Goal: Task Accomplishment & Management: Complete application form

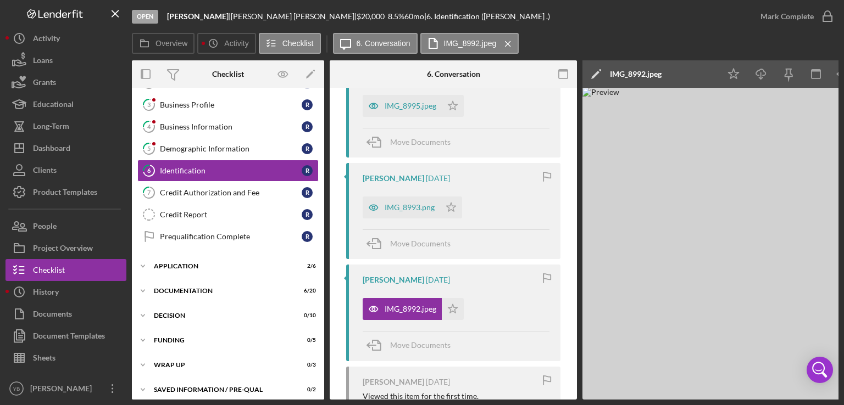
scroll to position [74, 0]
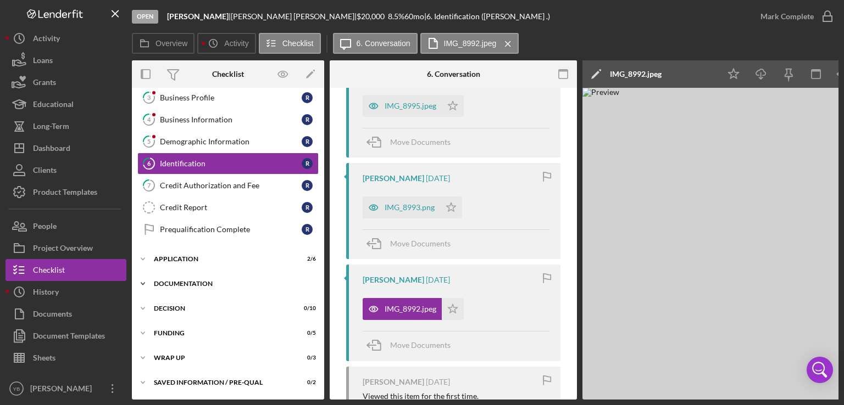
click at [180, 281] on div "Documentation" at bounding box center [232, 284] width 157 height 7
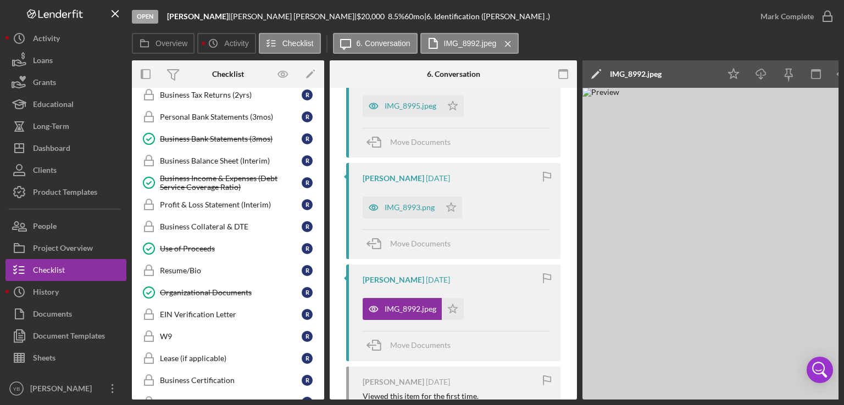
scroll to position [378, 0]
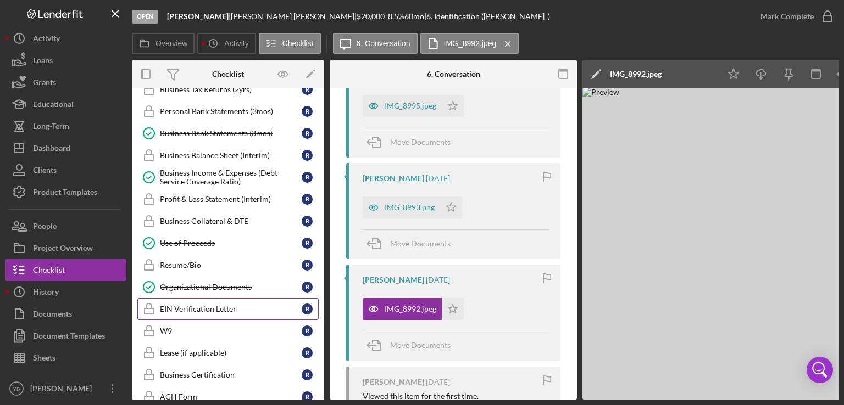
click at [198, 305] on div "EIN Verification Letter" at bounding box center [231, 309] width 142 height 9
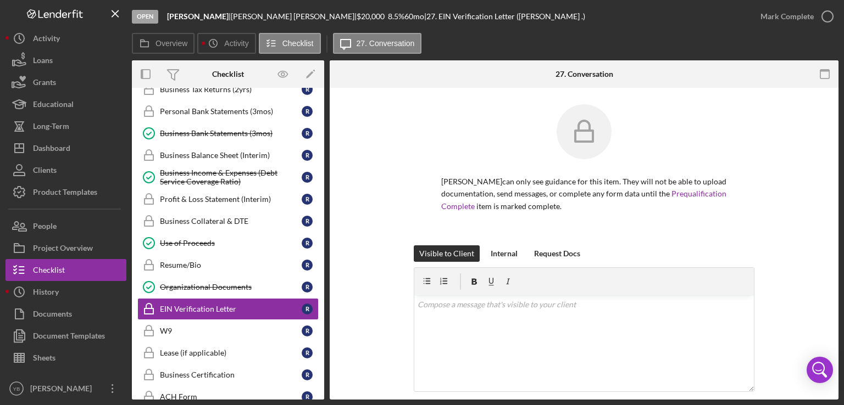
click at [765, 160] on div "Rafael Rosario can only see guidance for this item. They will not be able to up…" at bounding box center [584, 174] width 476 height 141
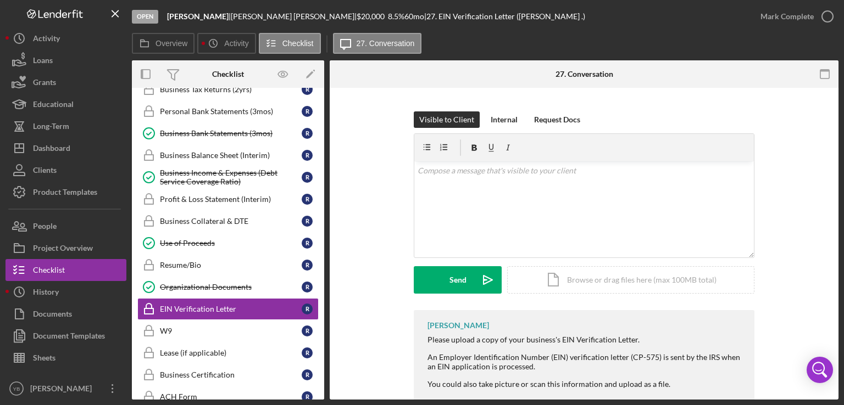
scroll to position [158, 0]
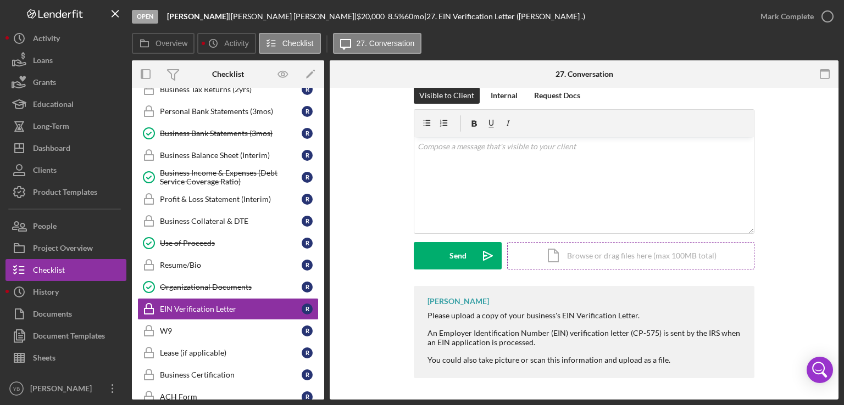
click at [657, 250] on div "Icon/Document Browse or drag files here (max 100MB total) Tap to choose files o…" at bounding box center [630, 255] width 247 height 27
click at [450, 261] on div "Upload" at bounding box center [457, 255] width 25 height 27
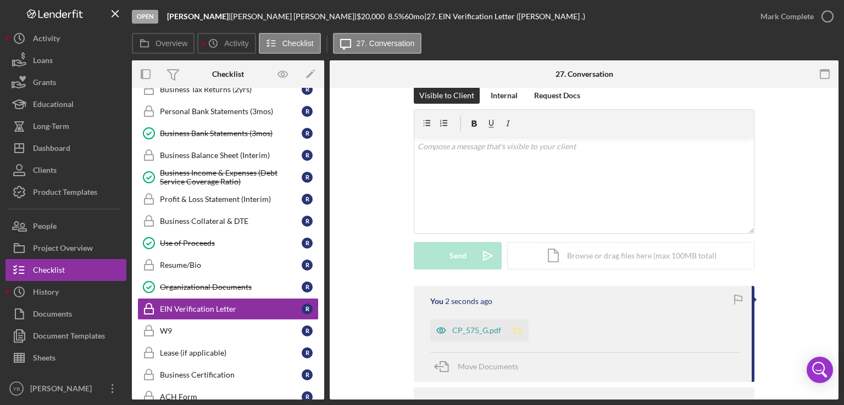
click at [515, 327] on polygon "button" at bounding box center [517, 330] width 9 height 9
click at [796, 15] on div "Mark Complete" at bounding box center [786, 16] width 53 height 22
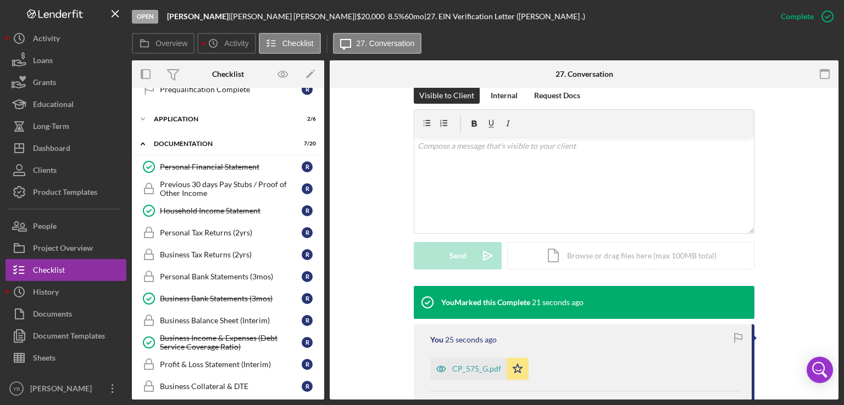
scroll to position [211, 0]
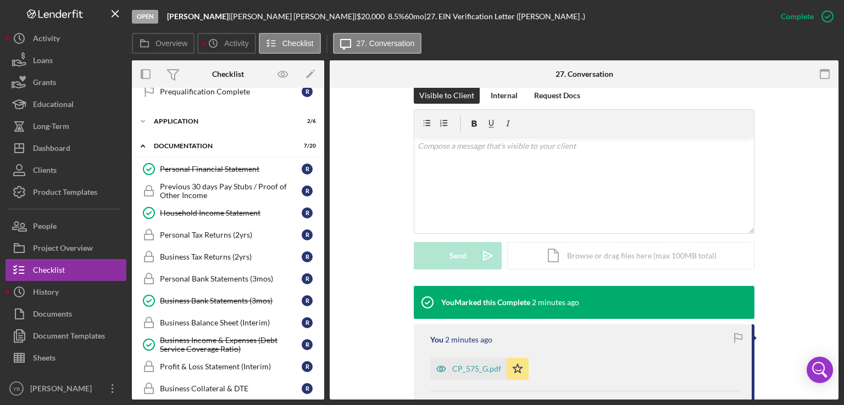
drag, startPoint x: 325, startPoint y: 199, endPoint x: 322, endPoint y: 239, distance: 40.8
click at [322, 239] on div "Overview Internal Workflow Stage Open Icon/Dropdown Arrow Archive (can unarchiv…" at bounding box center [485, 229] width 706 height 339
click at [198, 275] on div "Personal Bank Statements (3mos)" at bounding box center [231, 279] width 142 height 9
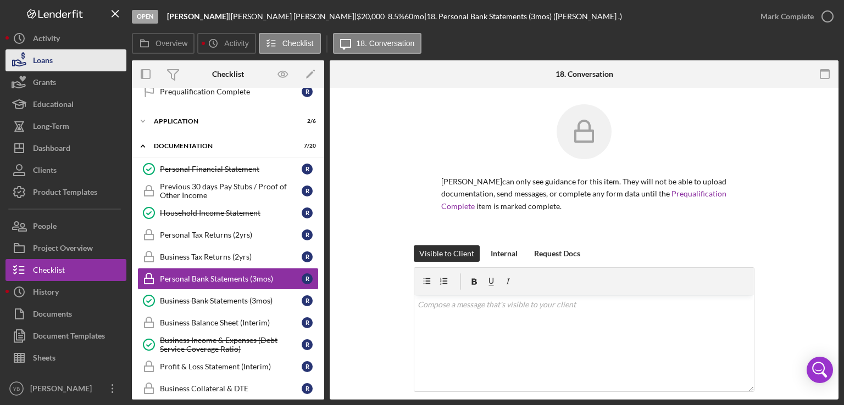
click at [55, 64] on button "Loans" at bounding box center [65, 60] width 121 height 22
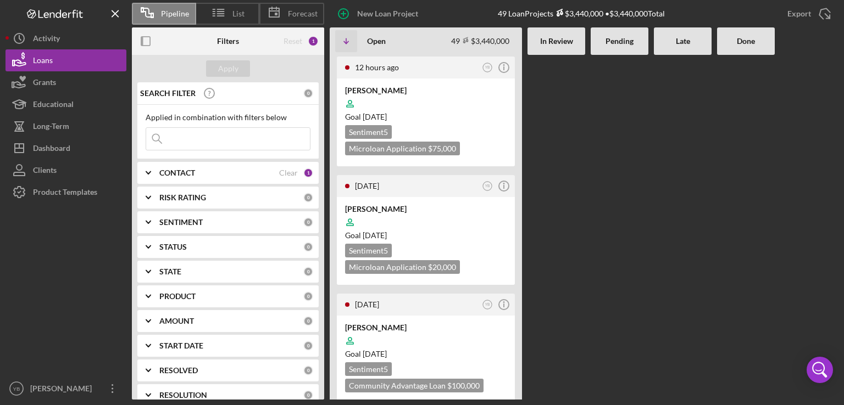
click at [590, 153] on div at bounding box center [619, 227] width 58 height 345
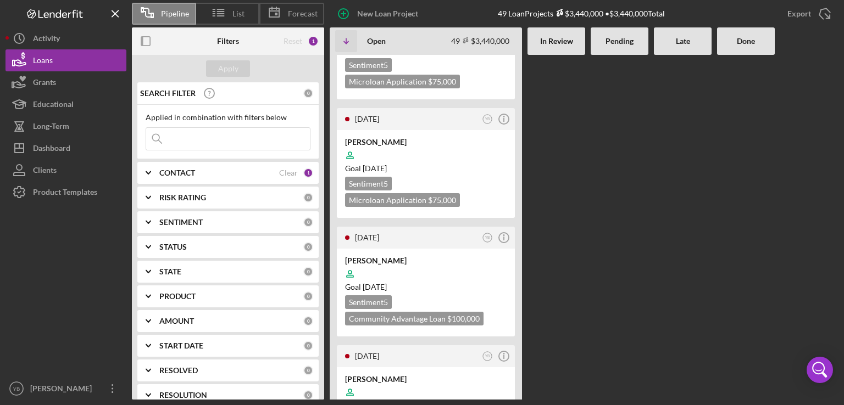
scroll to position [3054, 0]
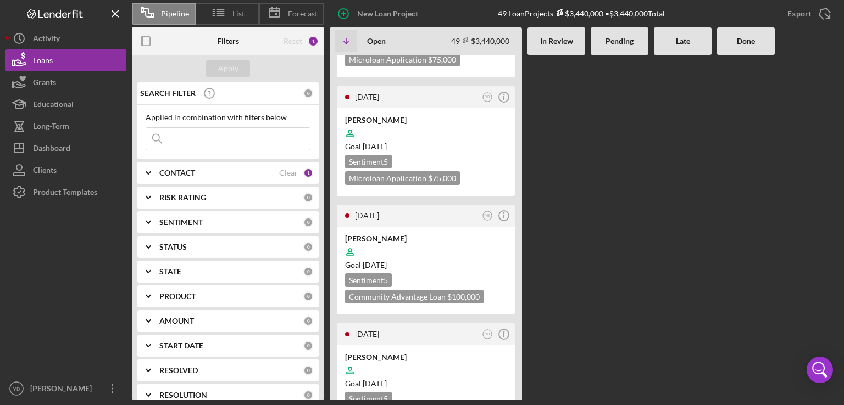
click at [189, 176] on b "CONTACT" at bounding box center [177, 173] width 36 height 9
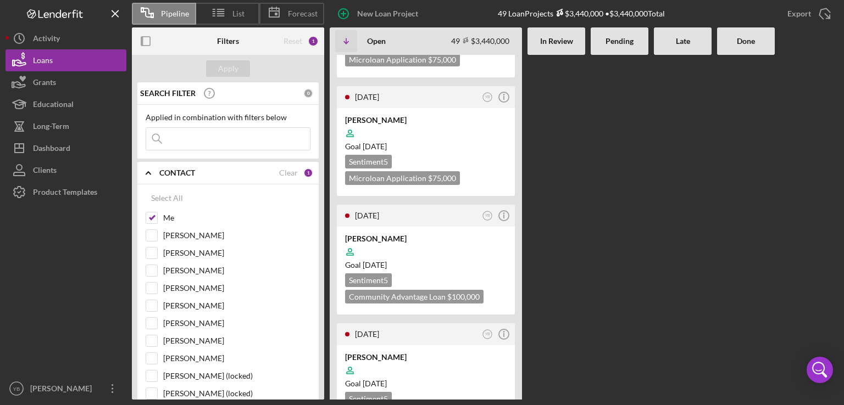
click at [638, 225] on div "12 hours ago YB Icon/Info SEKOU DOUMBIA Goal 1 month from now Sentiment 5 Micro…" at bounding box center [584, 227] width 509 height 345
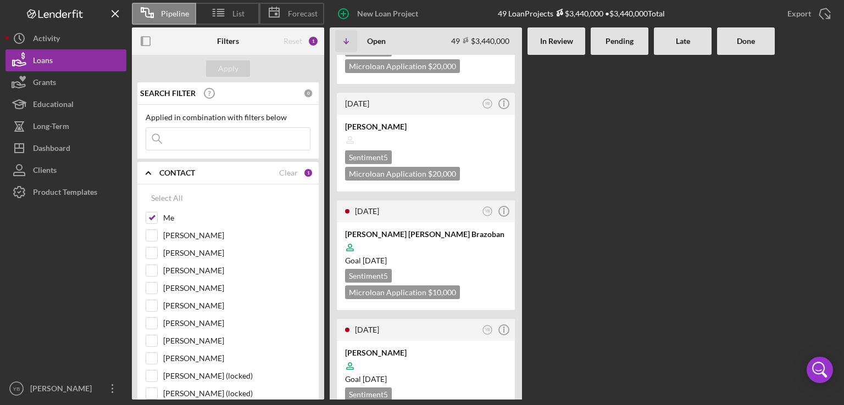
scroll to position [1933, 0]
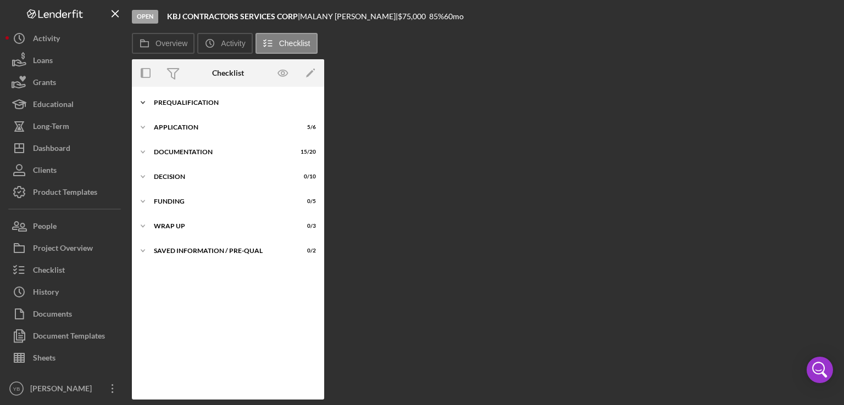
click at [207, 107] on div "Icon/Expander Prequalification 7 / 9" at bounding box center [228, 103] width 192 height 22
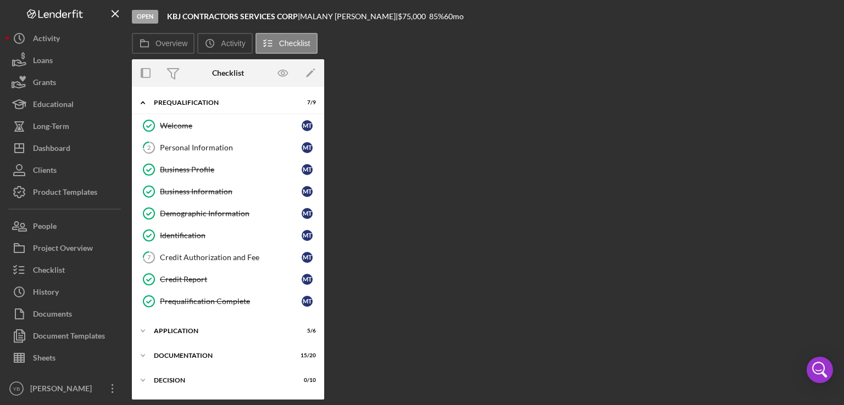
scroll to position [70, 0]
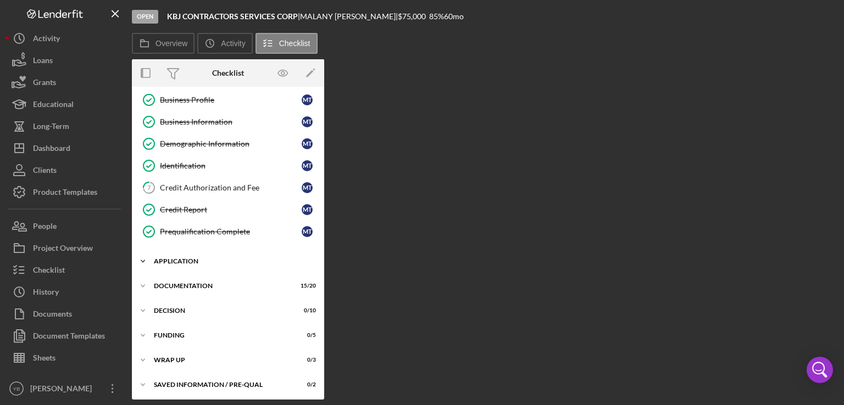
click at [174, 265] on div "Icon/Expander Application 5 / 6" at bounding box center [228, 261] width 192 height 22
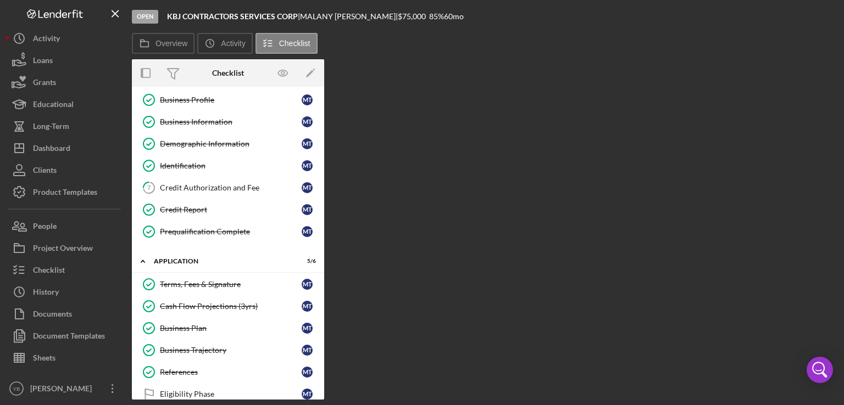
scroll to position [207, 0]
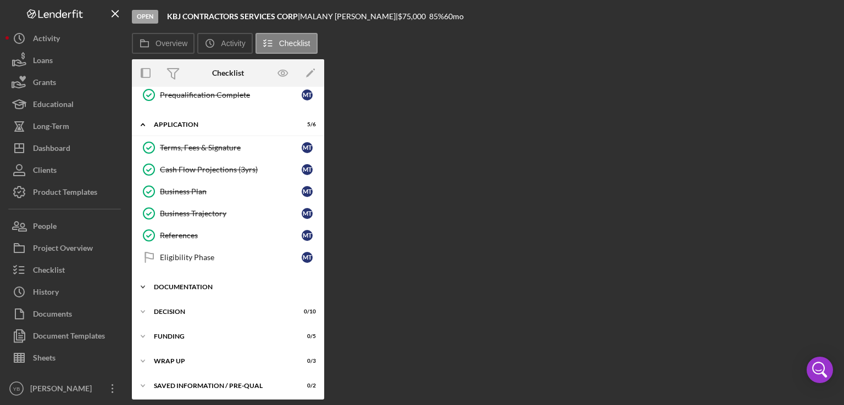
click at [182, 285] on div "Documentation" at bounding box center [232, 287] width 157 height 7
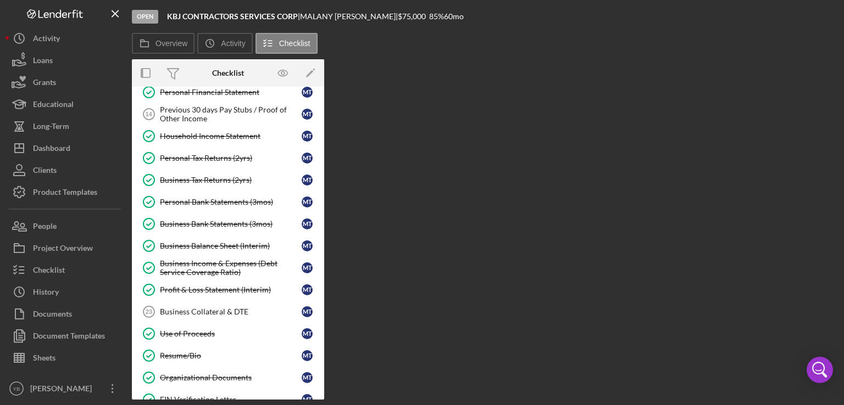
scroll to position [434, 0]
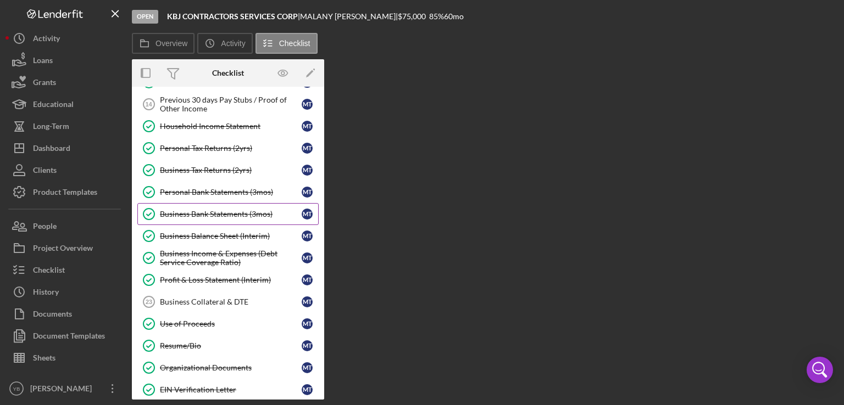
click at [218, 210] on div "Business Bank Statements (3mos)" at bounding box center [231, 214] width 142 height 9
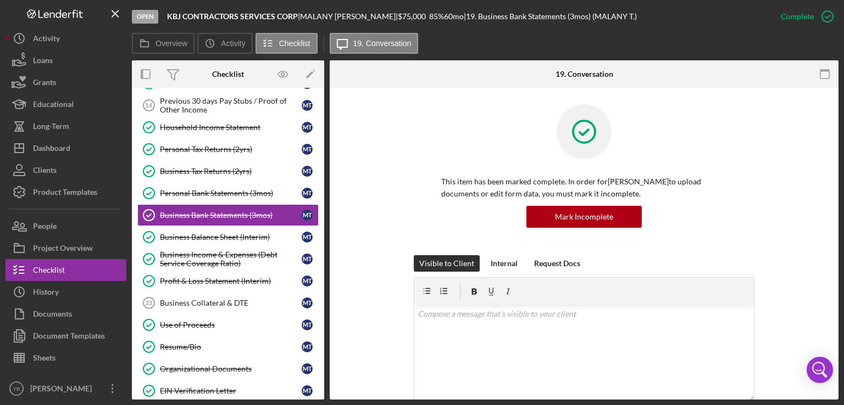
click at [780, 188] on div "This item has been marked complete. In order for MALANY Taveras to upload docum…" at bounding box center [584, 179] width 476 height 151
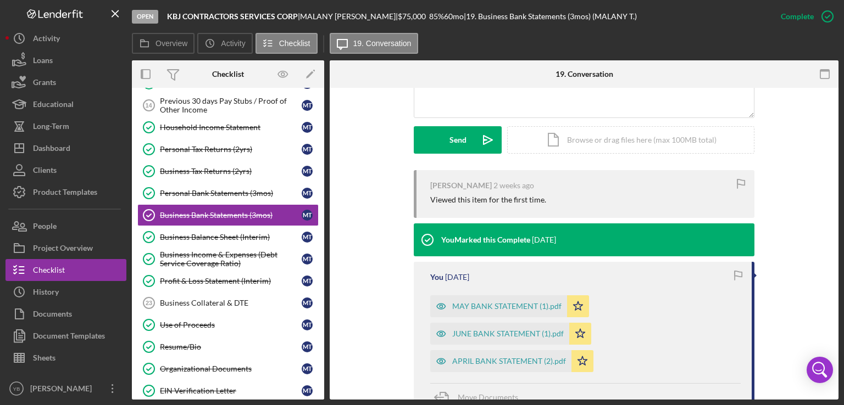
scroll to position [308, 0]
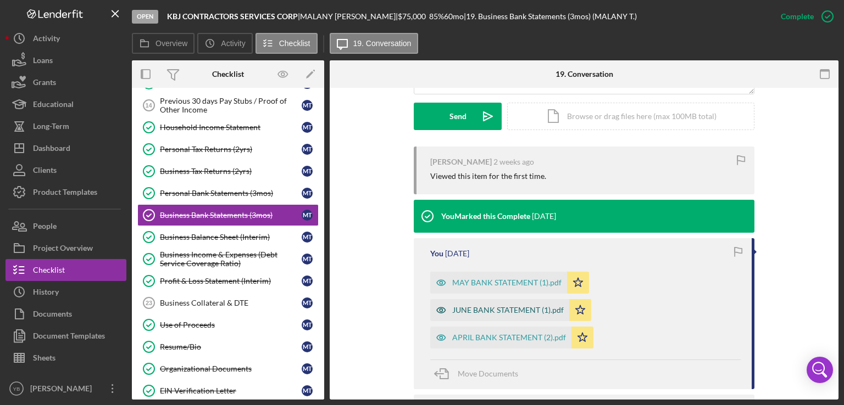
click at [475, 308] on div "JUNE BANK STATEMENT (1).pdf" at bounding box center [507, 310] width 111 height 9
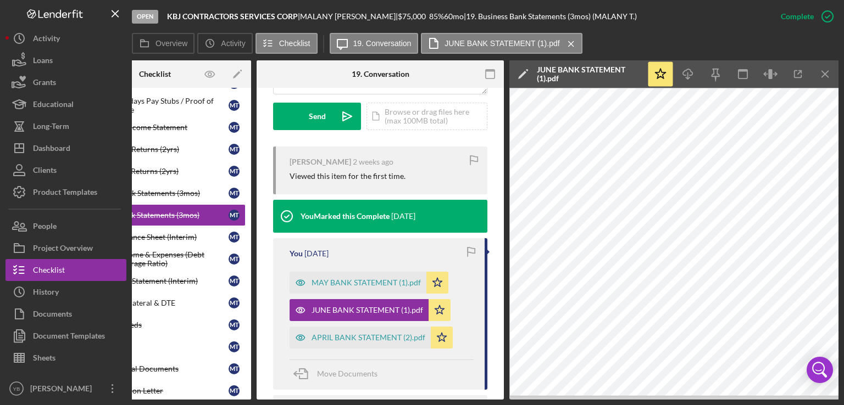
scroll to position [354, 0]
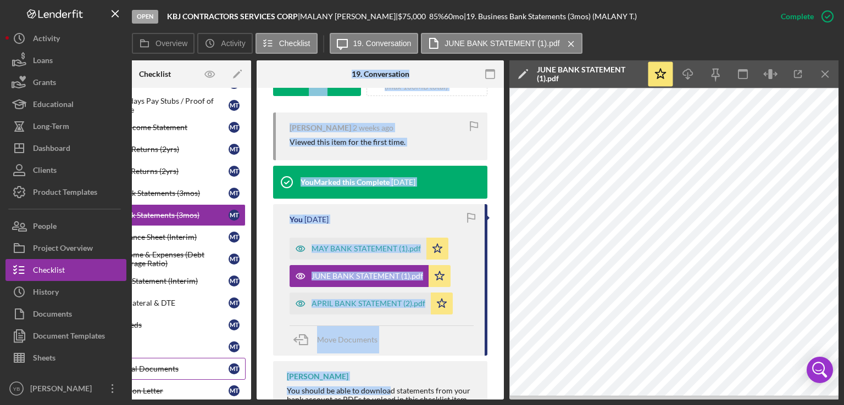
drag, startPoint x: 387, startPoint y: 396, endPoint x: 210, endPoint y: 367, distance: 179.2
click at [210, 367] on div "Overview Internal Workflow Stage Open Icon/Dropdown Arrow Archive (can unarchiv…" at bounding box center [485, 229] width 706 height 339
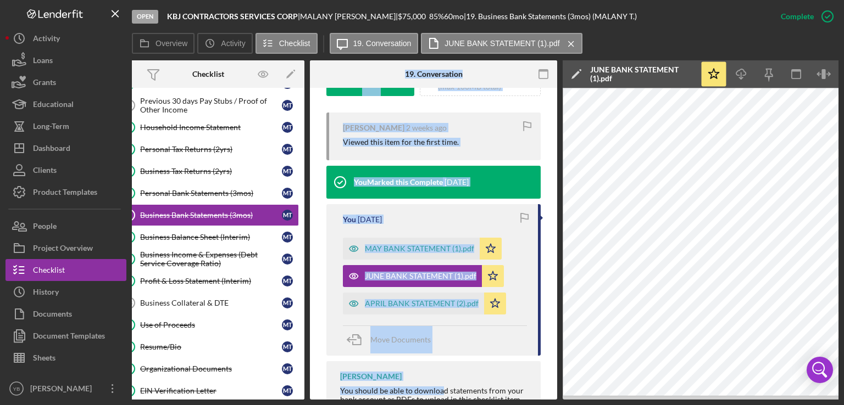
scroll to position [0, 0]
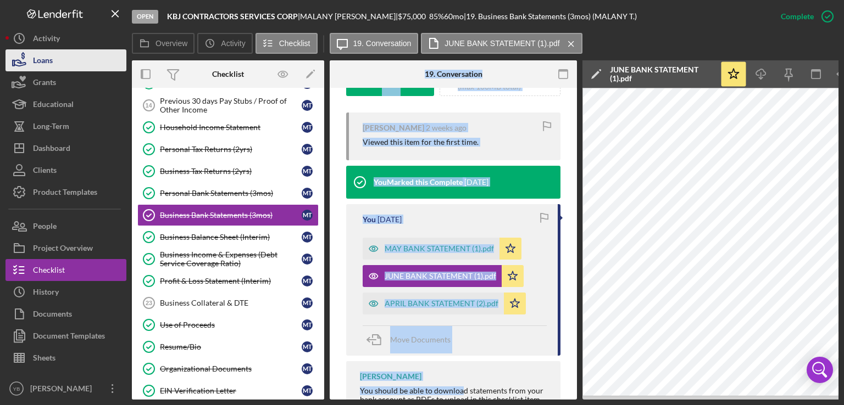
click at [76, 62] on button "Loans" at bounding box center [65, 60] width 121 height 22
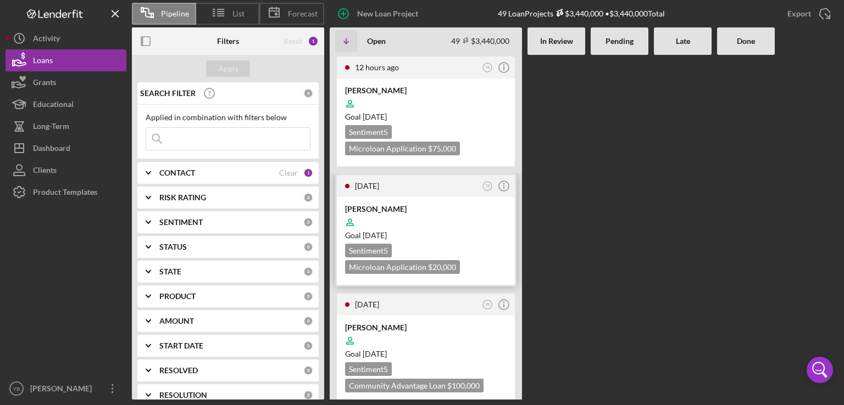
click at [433, 224] on div at bounding box center [425, 222] width 161 height 21
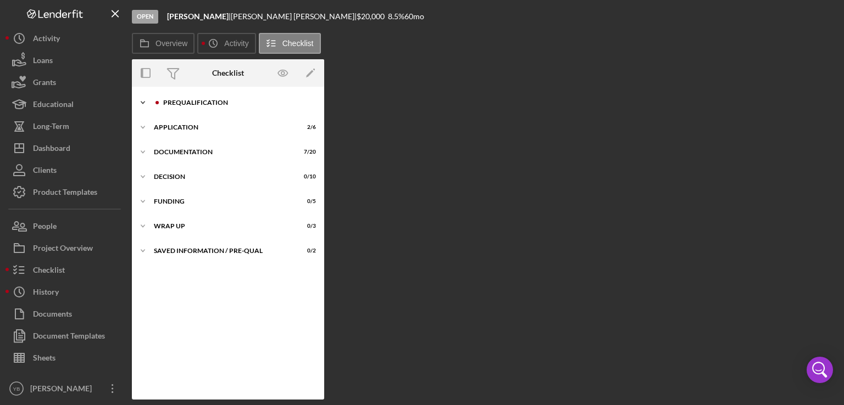
click at [210, 103] on div "Prequalification" at bounding box center [236, 102] width 147 height 7
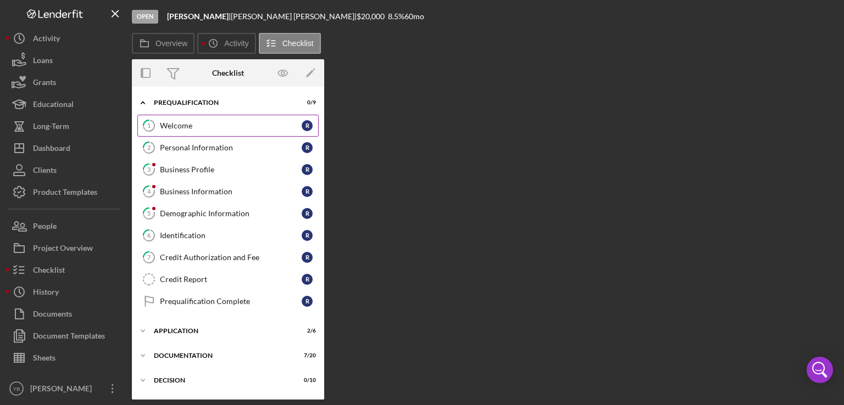
click at [187, 129] on div "Welcome" at bounding box center [231, 125] width 142 height 9
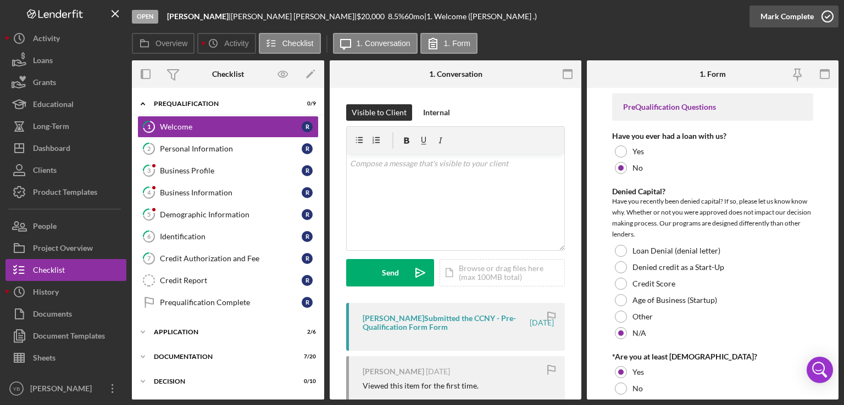
click at [790, 12] on div "Mark Complete" at bounding box center [786, 16] width 53 height 22
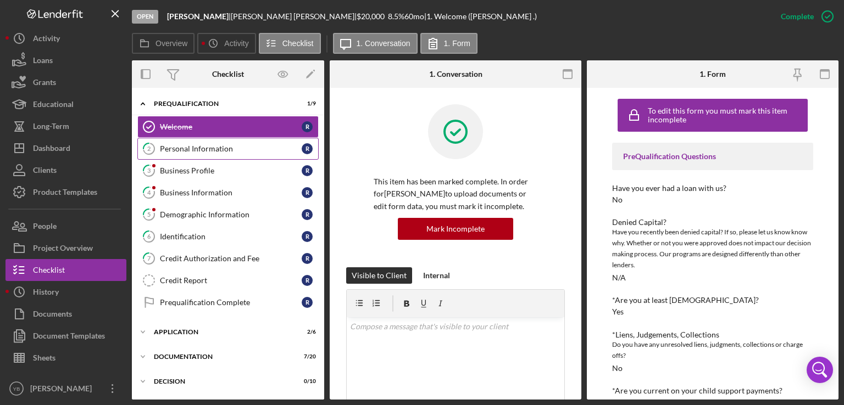
click at [185, 150] on div "Personal Information" at bounding box center [231, 148] width 142 height 9
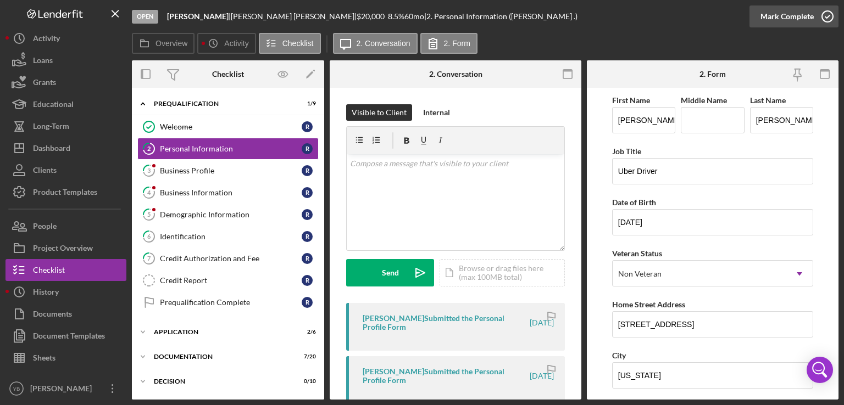
click at [787, 12] on div "Mark Complete" at bounding box center [786, 16] width 53 height 22
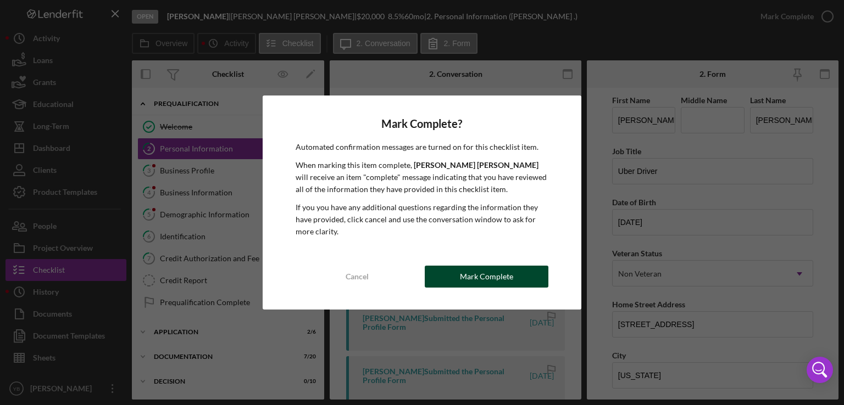
click at [468, 271] on div "Mark Complete" at bounding box center [486, 277] width 53 height 22
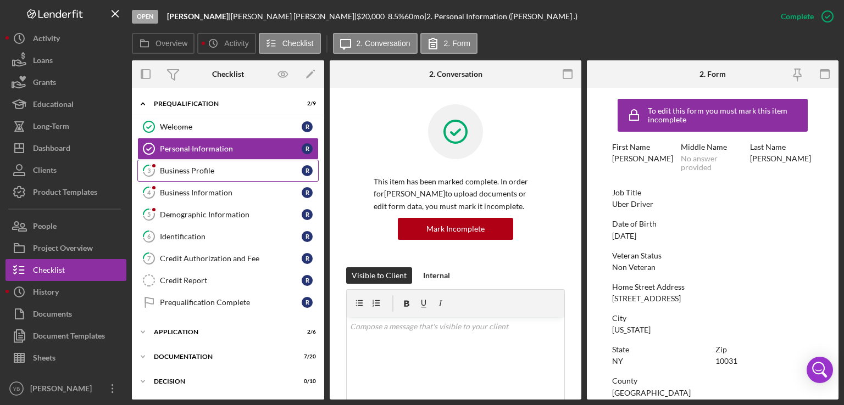
click at [175, 176] on link "3 Business Profile R" at bounding box center [227, 171] width 181 height 22
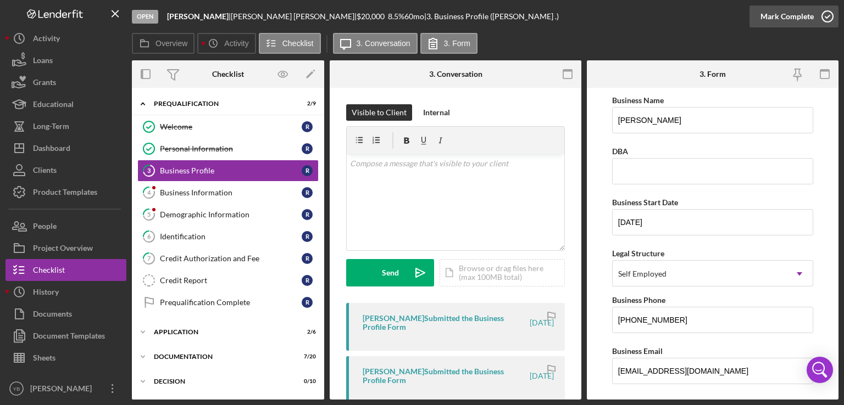
click at [790, 25] on div "Mark Complete" at bounding box center [786, 16] width 53 height 22
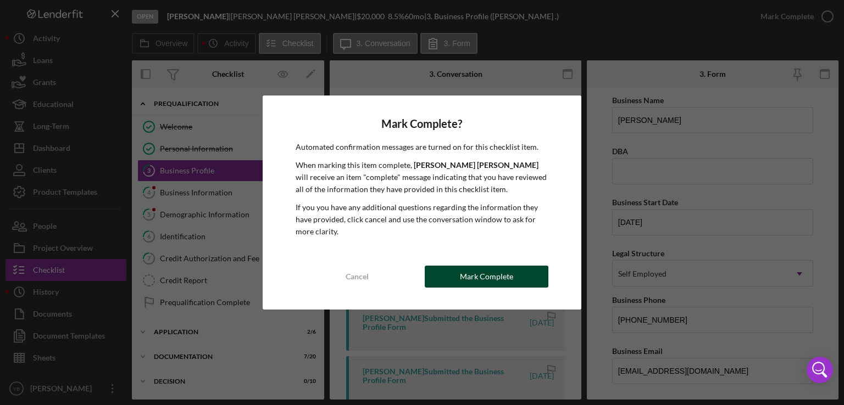
click at [472, 281] on div "Mark Complete" at bounding box center [486, 277] width 53 height 22
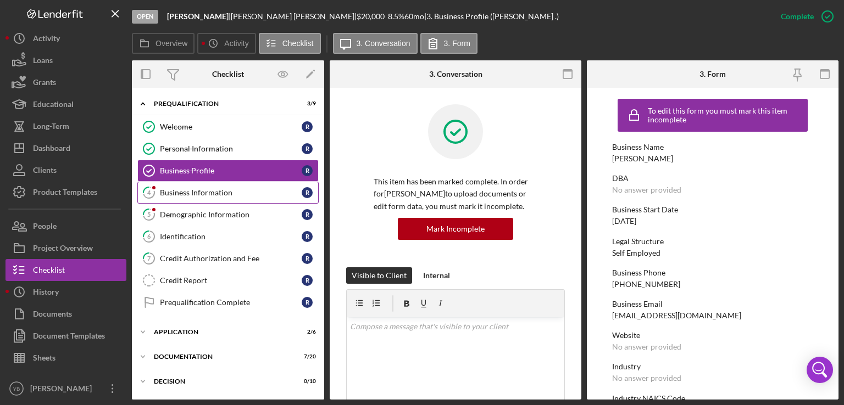
click at [179, 193] on div "Business Information" at bounding box center [231, 192] width 142 height 9
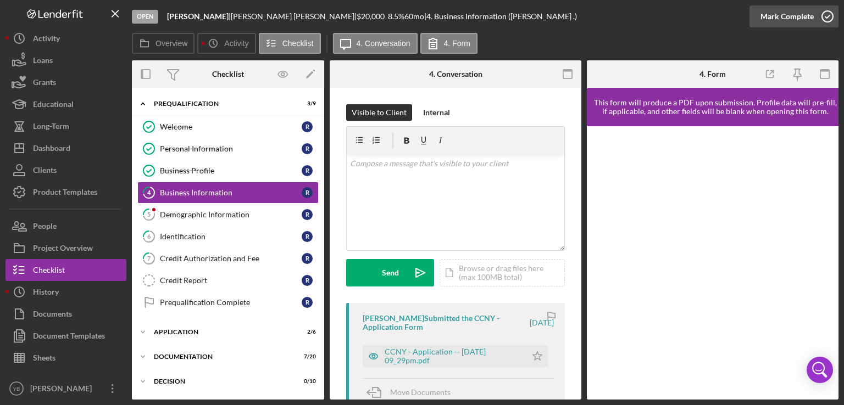
click at [789, 8] on div "Mark Complete" at bounding box center [786, 16] width 53 height 22
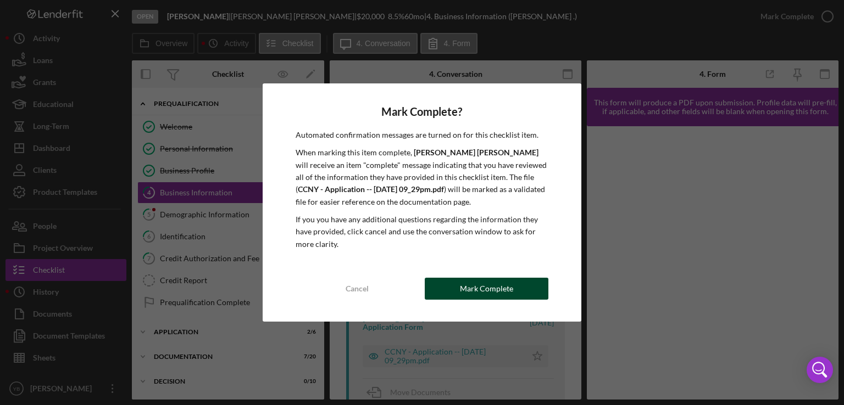
click at [481, 289] on div "Mark Complete" at bounding box center [486, 289] width 53 height 22
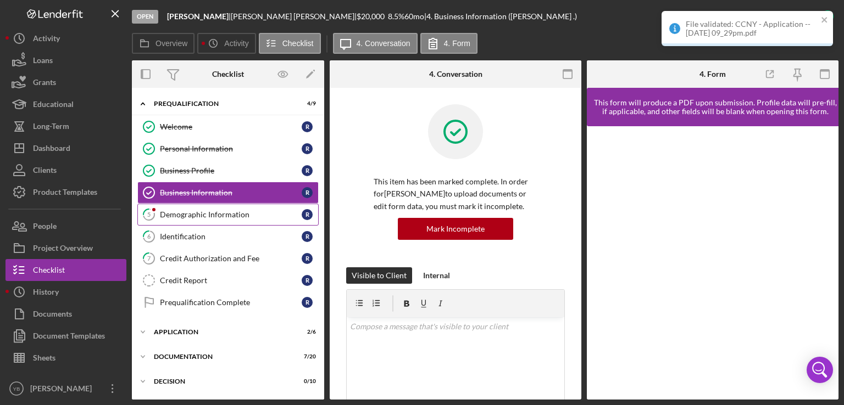
click at [198, 214] on div "Demographic Information" at bounding box center [231, 214] width 142 height 9
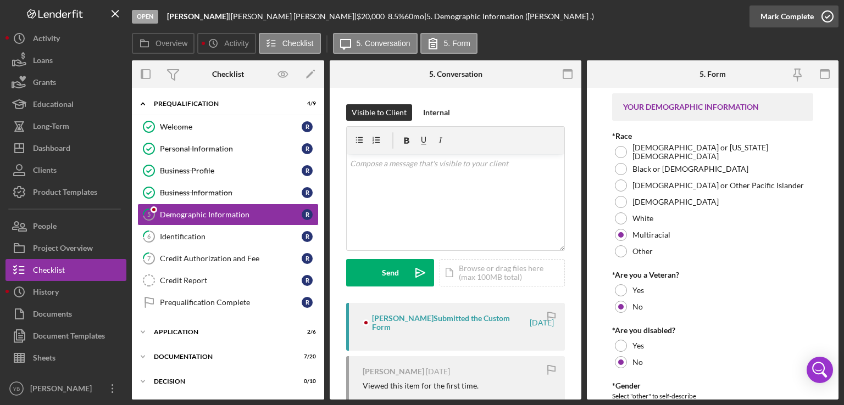
click at [787, 20] on div "Mark Complete" at bounding box center [786, 16] width 53 height 22
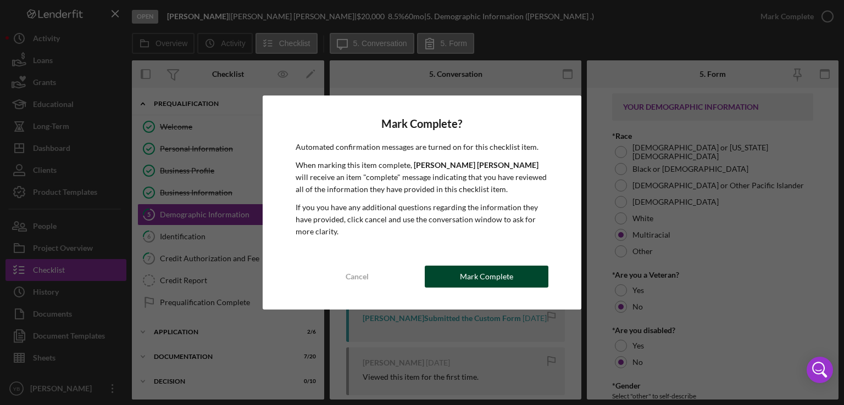
click at [514, 275] on button "Mark Complete" at bounding box center [487, 277] width 124 height 22
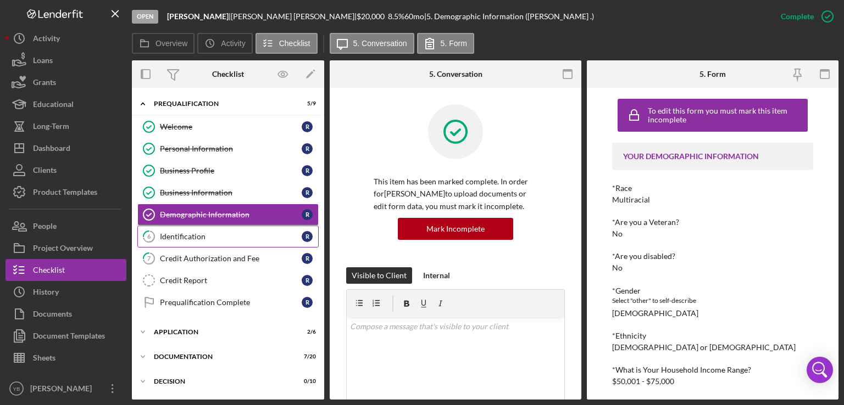
click at [196, 235] on div "Identification" at bounding box center [231, 236] width 142 height 9
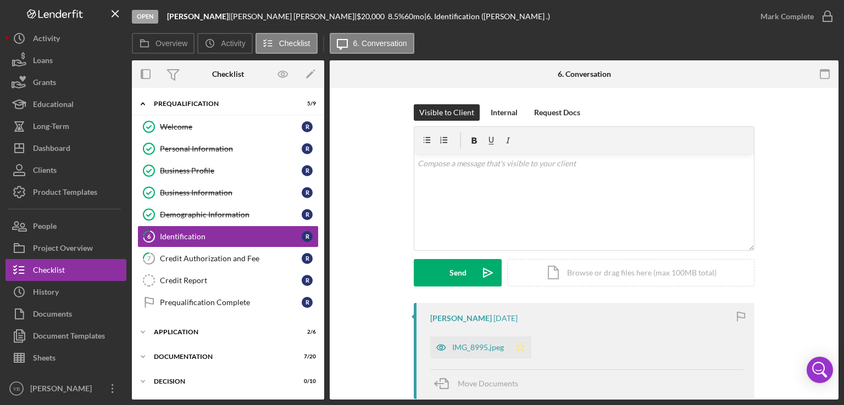
click at [520, 347] on icon "Icon/Star" at bounding box center [520, 348] width 22 height 22
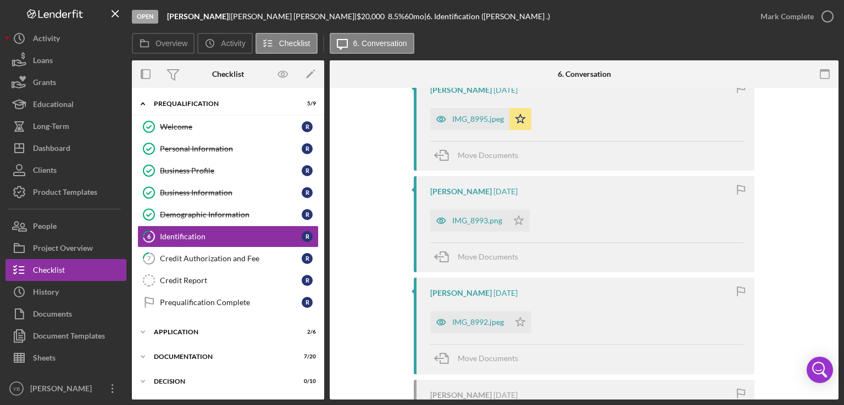
scroll to position [230, 0]
click at [516, 216] on polygon "button" at bounding box center [518, 219] width 9 height 9
click at [520, 321] on icon "Icon/Star" at bounding box center [520, 321] width 22 height 22
click at [807, 261] on div "Rafael Rosario 5 days ago IMG_8995.jpeg Icon/Star Move Documents Rafael Rosario…" at bounding box center [584, 322] width 476 height 496
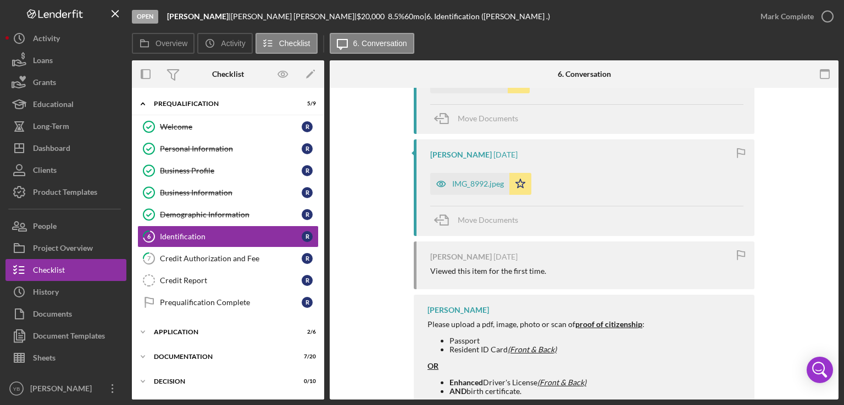
scroll to position [415, 0]
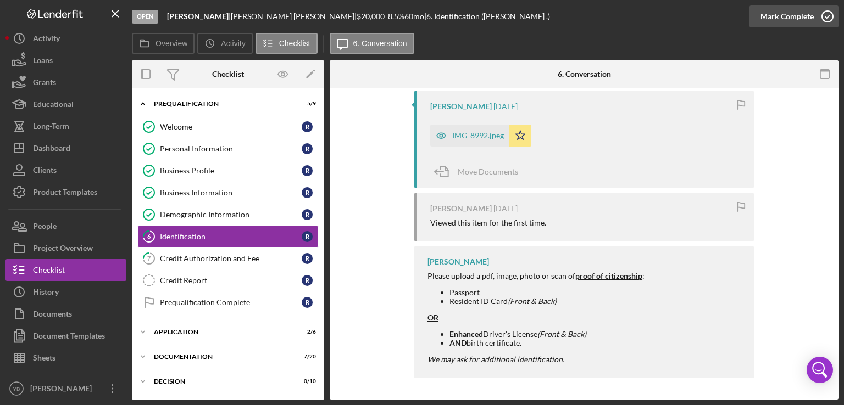
click at [783, 13] on div "Mark Complete" at bounding box center [786, 16] width 53 height 22
click at [0, 0] on div "Mark Incomplete" at bounding box center [0, 0] width 0 height 0
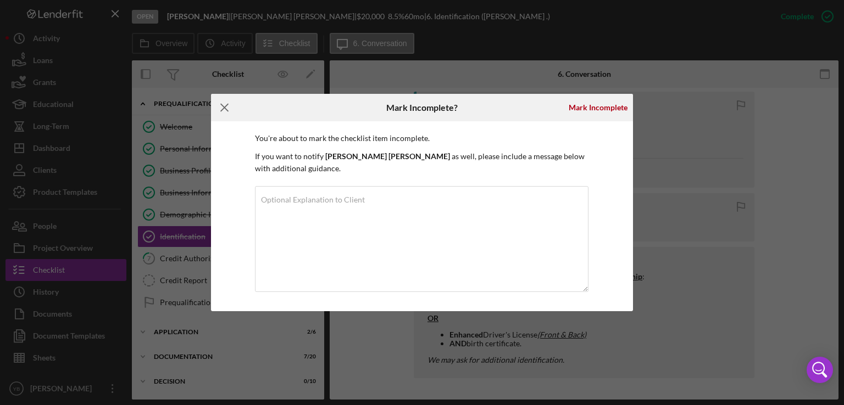
click at [221, 107] on icon "Icon/Menu Close" at bounding box center [224, 107] width 27 height 27
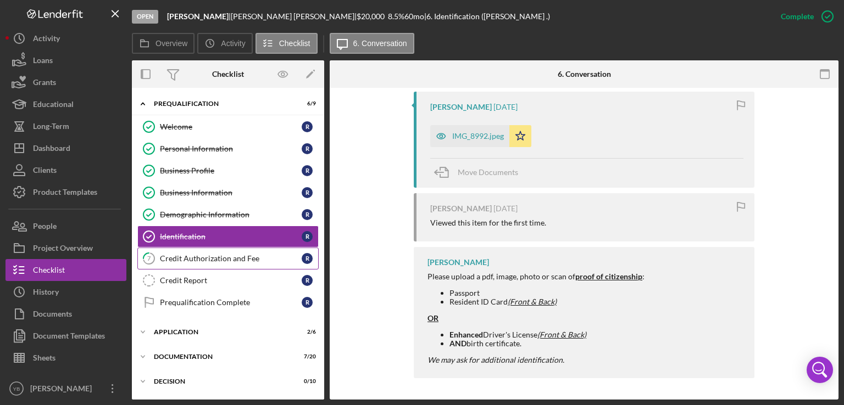
click at [207, 257] on div "Credit Authorization and Fee" at bounding box center [231, 258] width 142 height 9
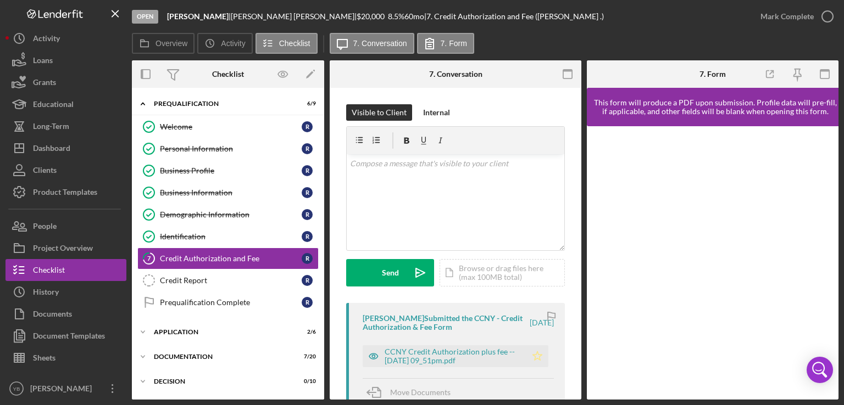
click at [533, 356] on polygon "button" at bounding box center [537, 356] width 9 height 9
click at [774, 18] on div "Mark Complete" at bounding box center [786, 16] width 53 height 22
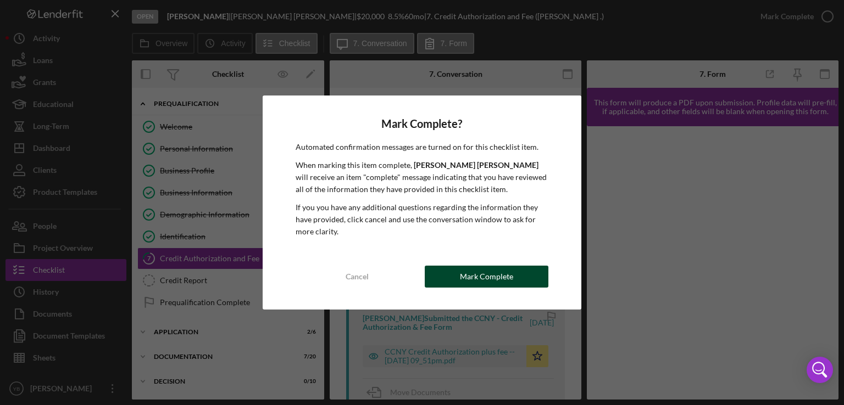
click at [495, 280] on div "Mark Complete" at bounding box center [486, 277] width 53 height 22
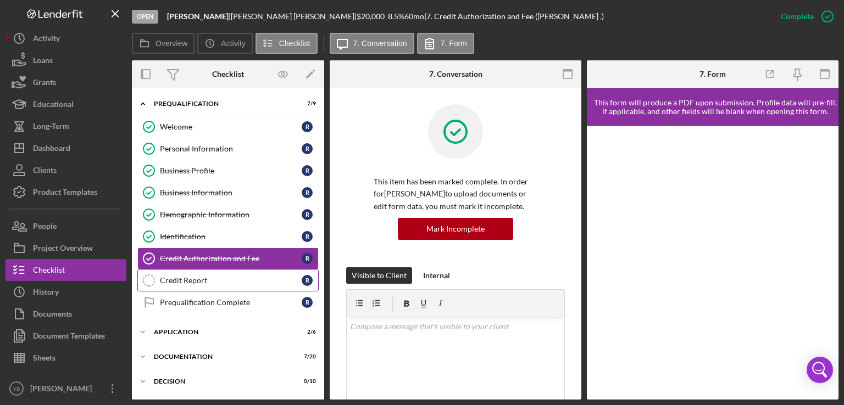
click at [186, 277] on div "Credit Report" at bounding box center [231, 280] width 142 height 9
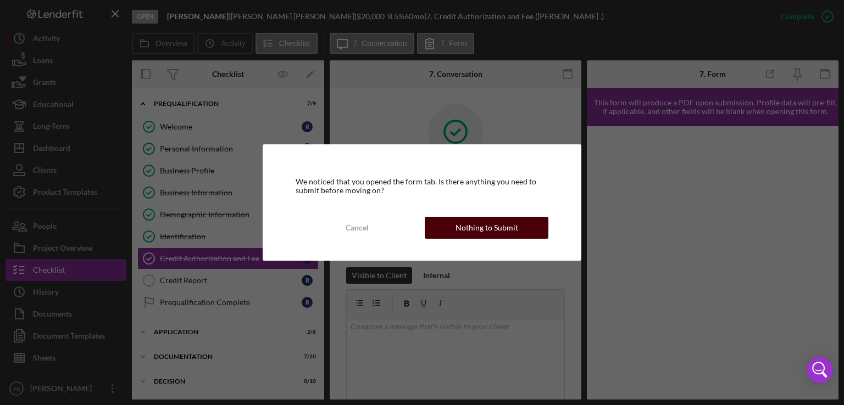
click at [481, 228] on div "Nothing to Submit" at bounding box center [486, 228] width 63 height 22
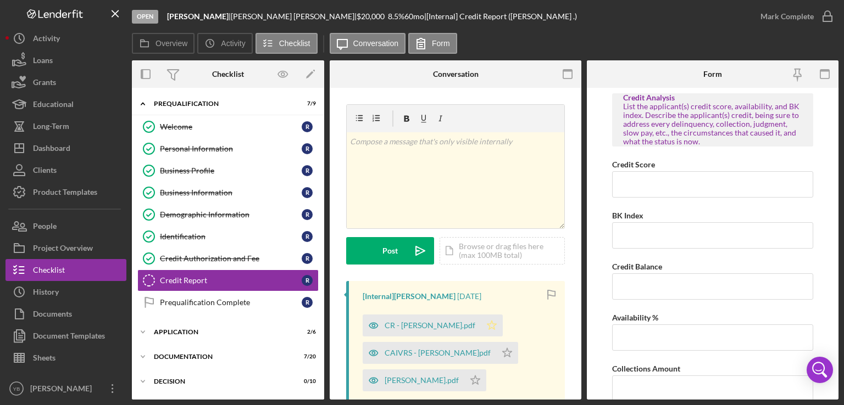
click at [482, 322] on icon "Icon/Star" at bounding box center [492, 326] width 22 height 22
click at [496, 353] on icon "Icon/Star" at bounding box center [507, 353] width 22 height 22
click at [479, 380] on icon "Icon/Star" at bounding box center [475, 381] width 22 height 22
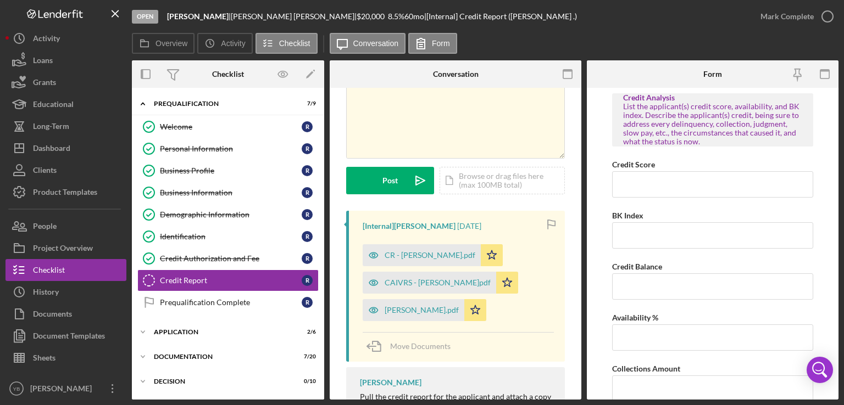
scroll to position [82, 0]
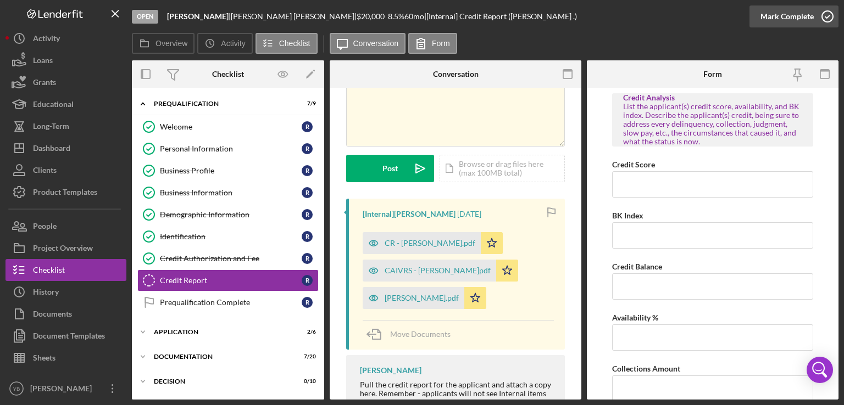
click at [796, 12] on div "Mark Complete" at bounding box center [786, 16] width 53 height 22
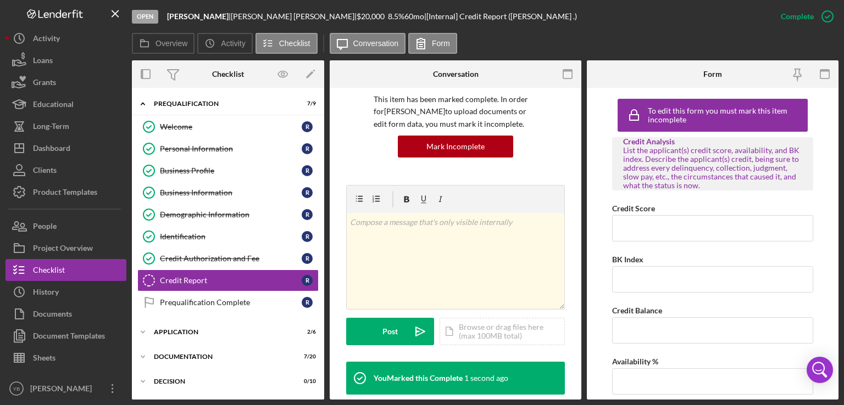
scroll to position [246, 0]
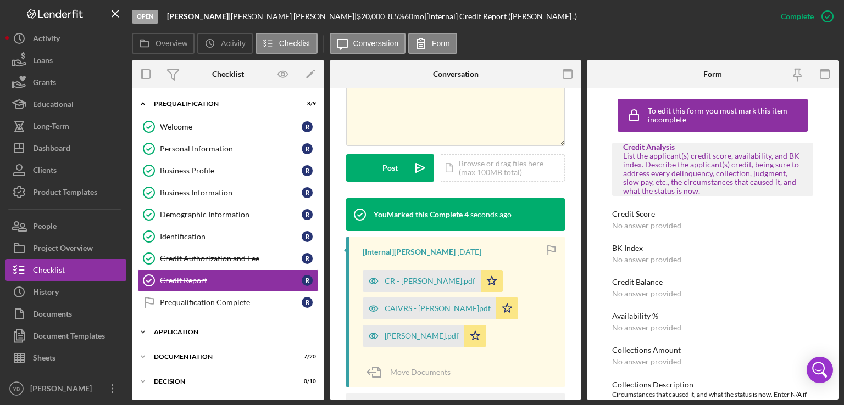
click at [186, 330] on div "Application" at bounding box center [232, 332] width 157 height 7
drag, startPoint x: 324, startPoint y: 255, endPoint x: 321, endPoint y: 270, distance: 15.1
click at [321, 270] on div "Overview Internal Workflow Stage Open Icon/Dropdown Arrow Archive (can unarchiv…" at bounding box center [485, 229] width 706 height 339
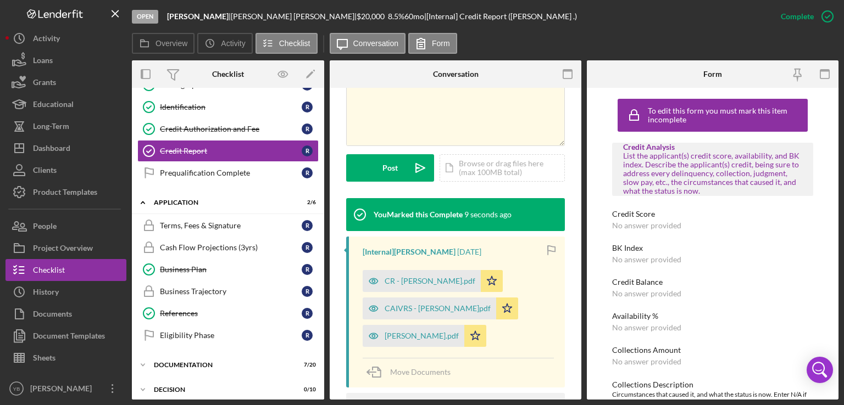
scroll to position [136, 0]
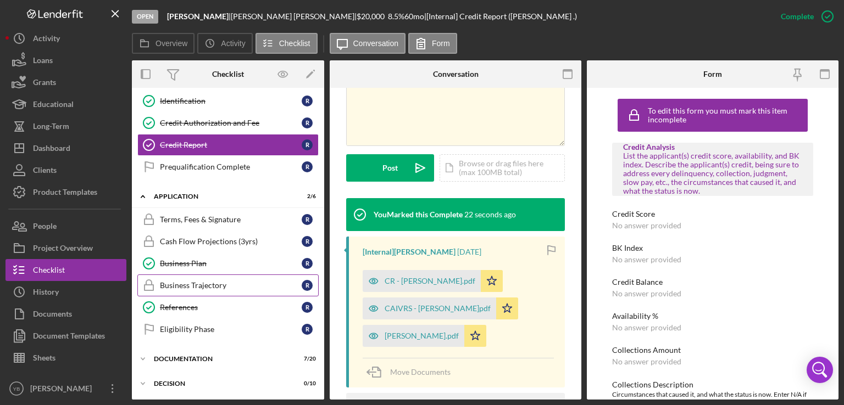
click at [215, 283] on div "Business Trajectory" at bounding box center [231, 285] width 142 height 9
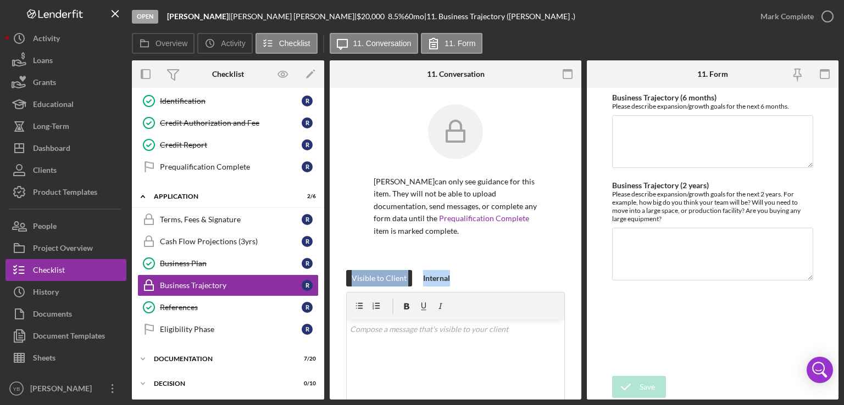
drag, startPoint x: 577, startPoint y: 251, endPoint x: 579, endPoint y: 273, distance: 22.0
click at [579, 273] on div "Business Trajectory Business Trajectory Rafael Rosario can only see guidance fo…" at bounding box center [456, 244] width 252 height 312
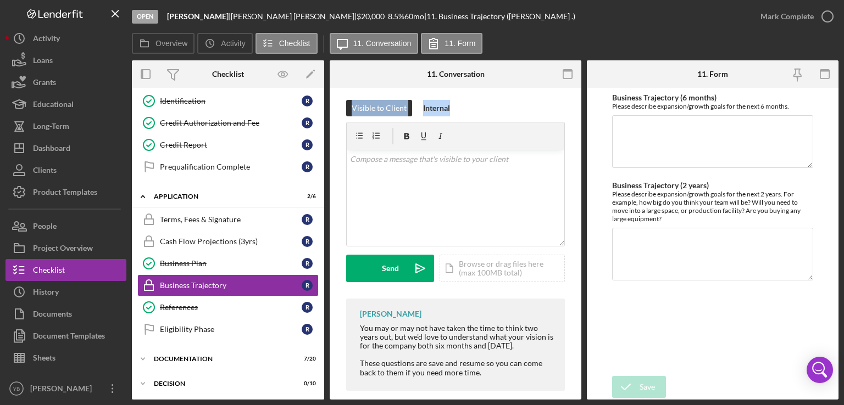
scroll to position [176, 0]
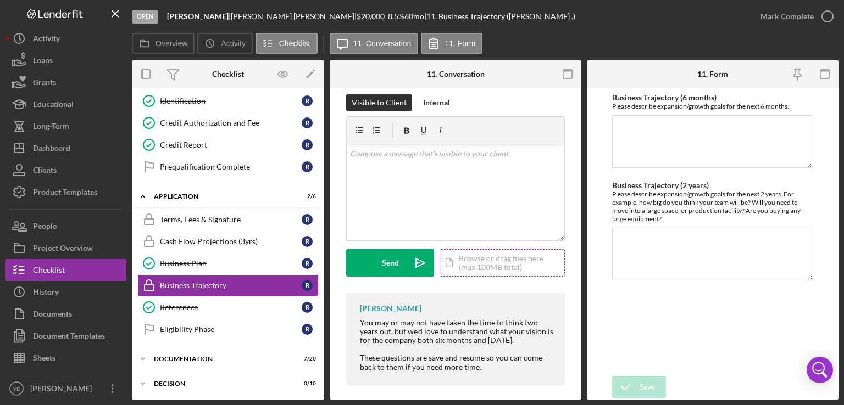
click at [493, 261] on div "Icon/Document Browse or drag files here (max 100MB total) Tap to choose files o…" at bounding box center [501, 262] width 125 height 27
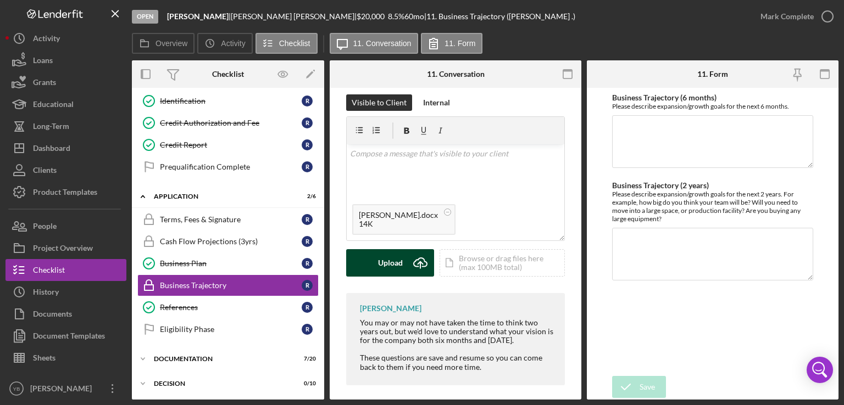
click at [393, 262] on div "Upload" at bounding box center [390, 262] width 25 height 27
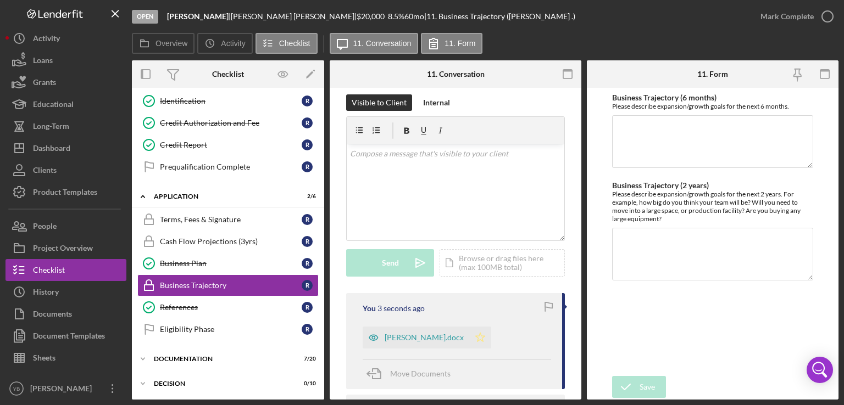
click at [469, 334] on icon "Icon/Star" at bounding box center [480, 338] width 22 height 22
click at [791, 14] on div "Mark Complete" at bounding box center [786, 16] width 53 height 22
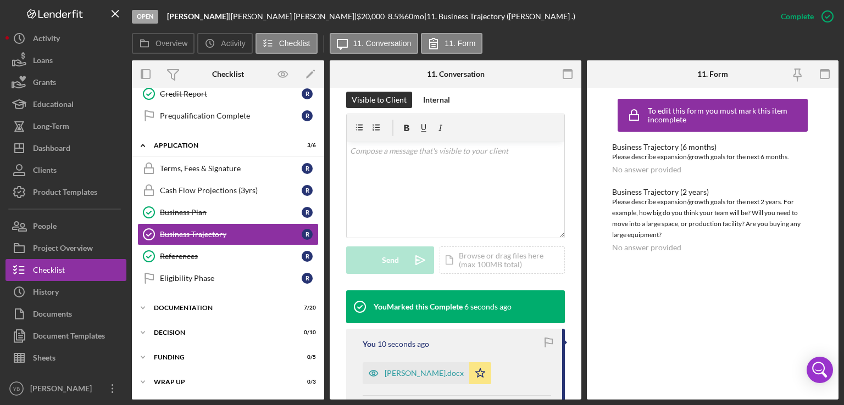
scroll to position [207, 0]
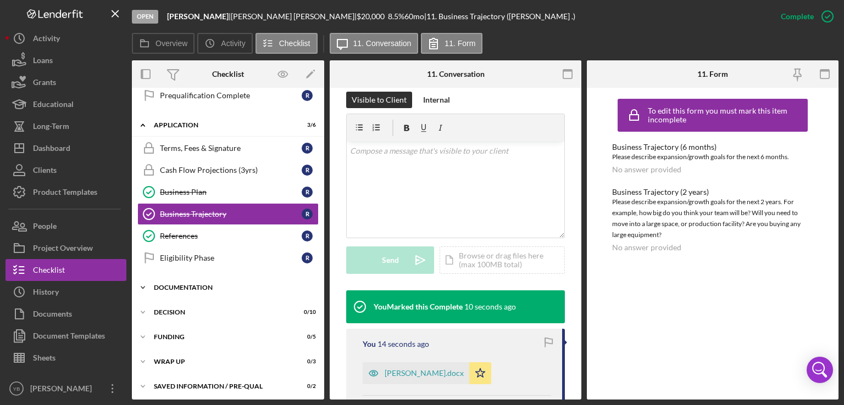
click at [197, 288] on div "Icon/Expander Documentation 7 / 20" at bounding box center [228, 288] width 192 height 22
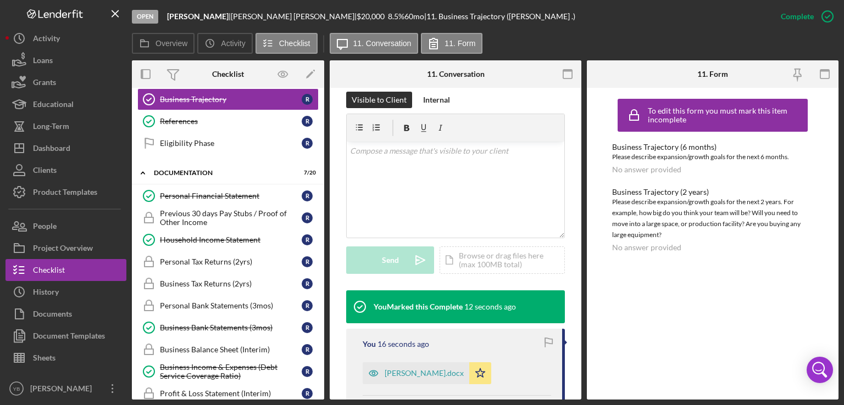
scroll to position [326, 0]
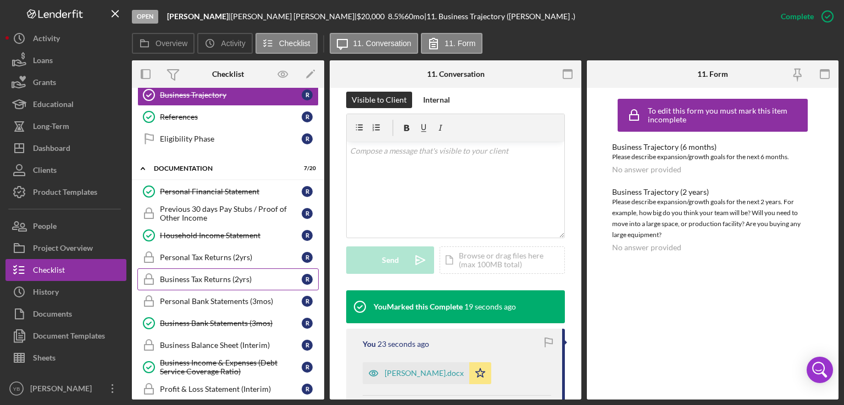
click at [209, 275] on div "Business Tax Returns (2yrs)" at bounding box center [231, 279] width 142 height 9
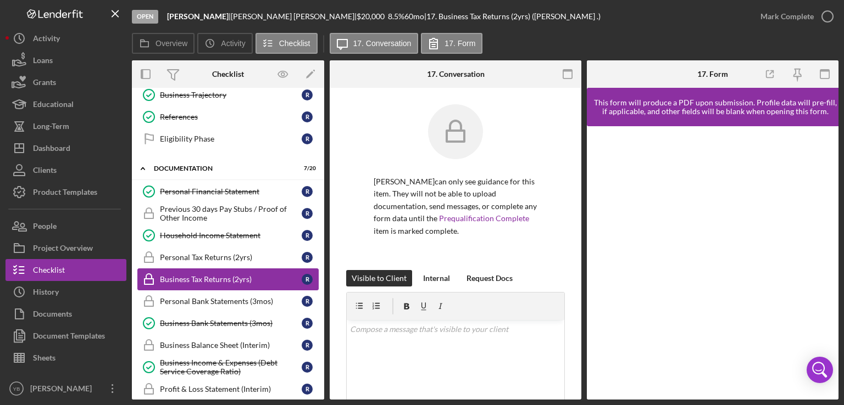
click at [222, 275] on div "Business Tax Returns (2yrs)" at bounding box center [231, 279] width 142 height 9
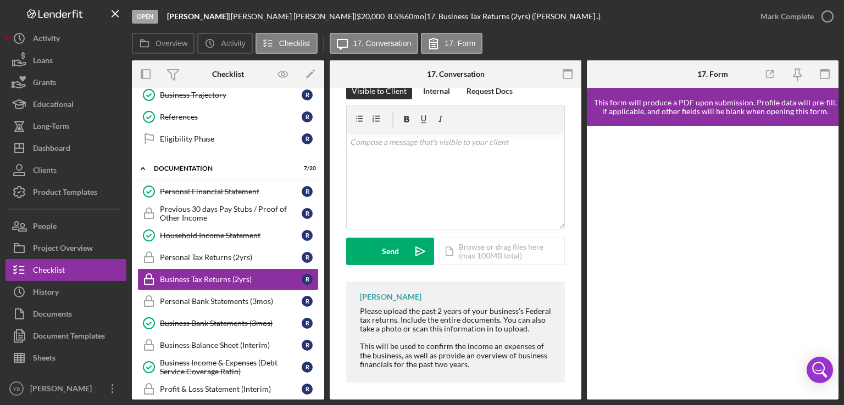
scroll to position [192, 0]
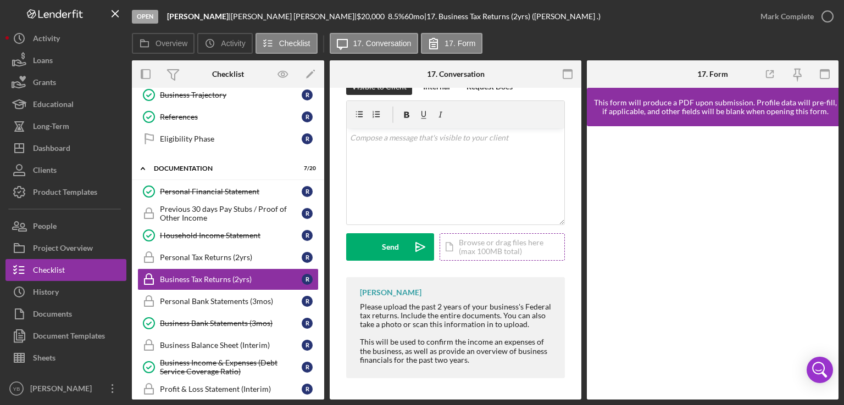
click at [494, 250] on div "Icon/Document Browse or drag files here (max 100MB total) Tap to choose files o…" at bounding box center [501, 246] width 125 height 27
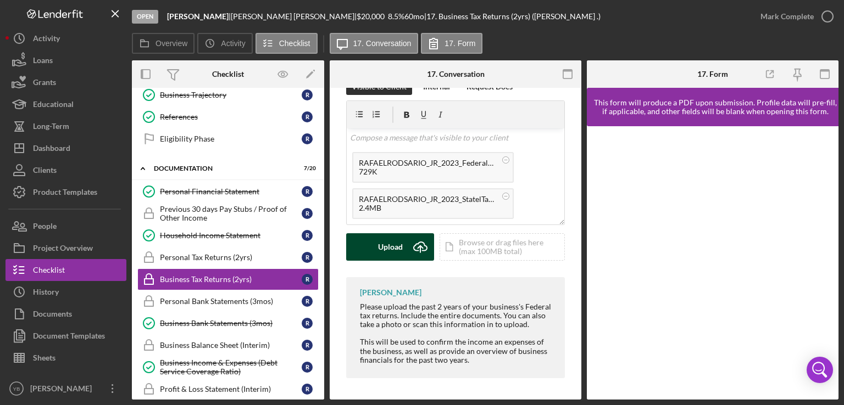
click at [392, 247] on div "Upload" at bounding box center [390, 246] width 25 height 27
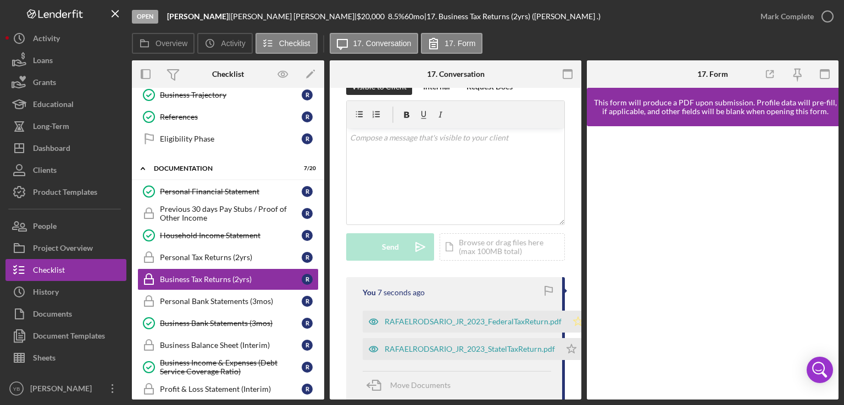
click at [577, 323] on icon "Icon/Star" at bounding box center [578, 322] width 22 height 22
click at [571, 350] on icon "Icon/Star" at bounding box center [571, 349] width 22 height 22
click at [793, 16] on div "Mark Complete" at bounding box center [786, 16] width 53 height 22
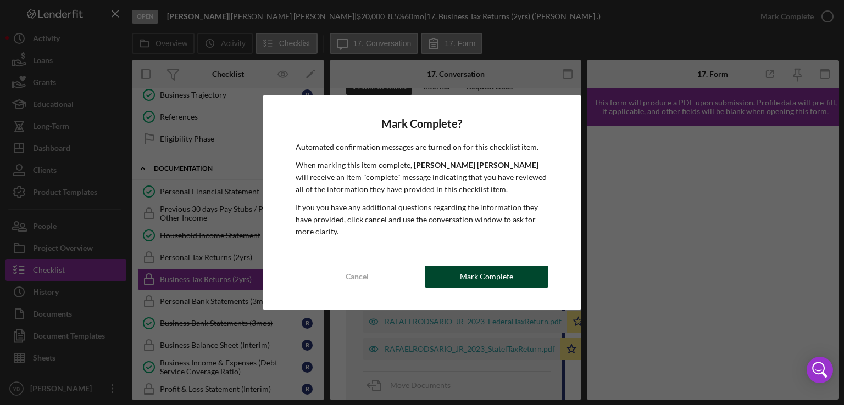
click at [512, 273] on button "Mark Complete" at bounding box center [487, 277] width 124 height 22
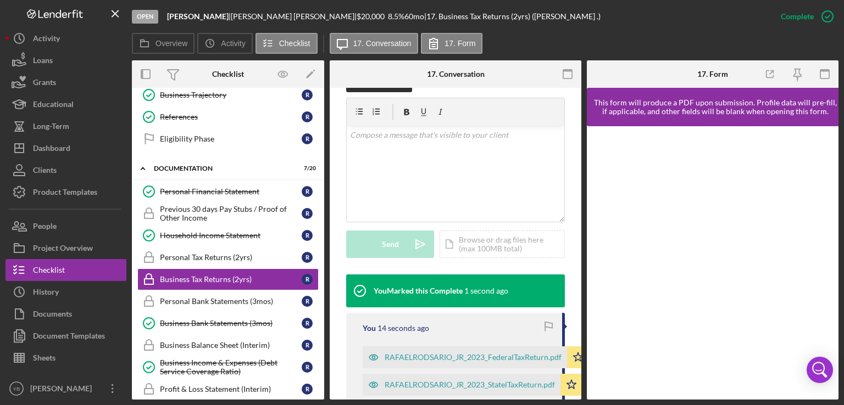
scroll to position [189, 0]
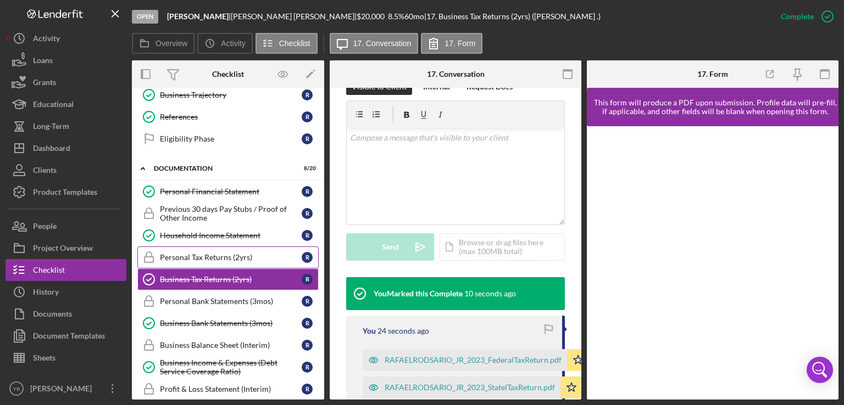
click at [208, 253] on div "Personal Tax Returns (2yrs)" at bounding box center [231, 257] width 142 height 9
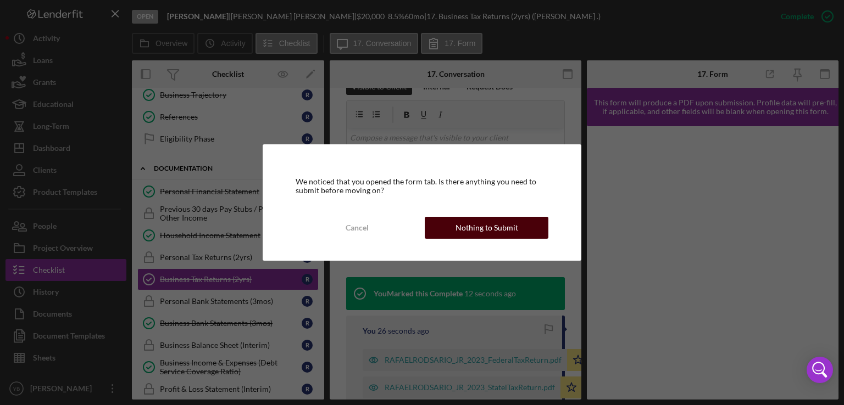
click at [492, 231] on div "Nothing to Submit" at bounding box center [486, 228] width 63 height 22
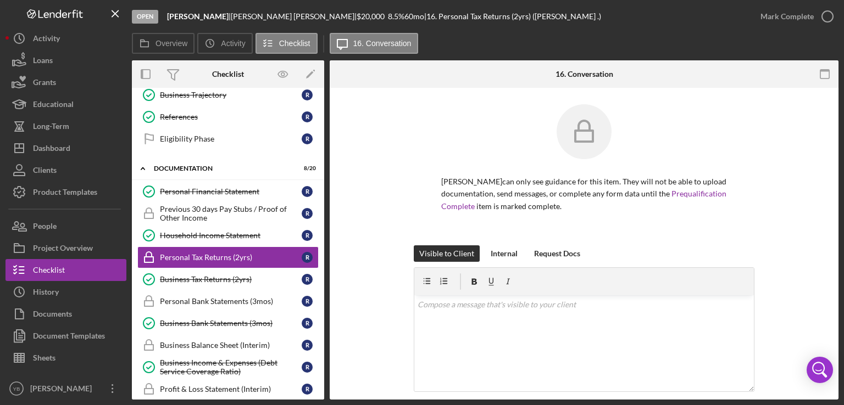
click at [801, 227] on div "Rafael Rosario can only see guidance for this item. They will not be able to up…" at bounding box center [584, 174] width 476 height 141
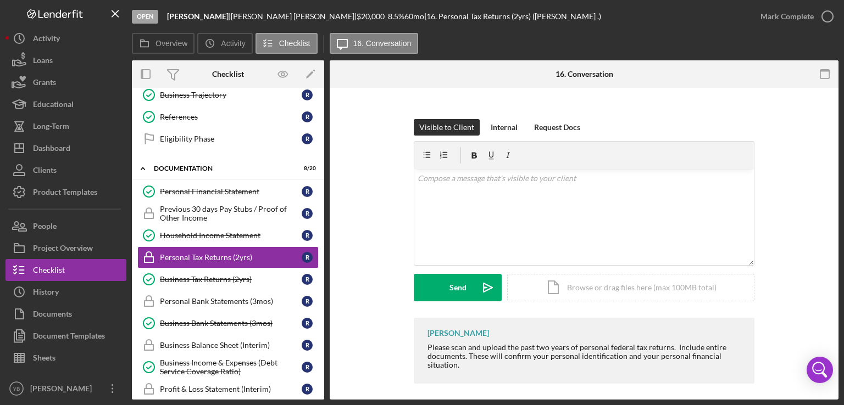
scroll to position [132, 0]
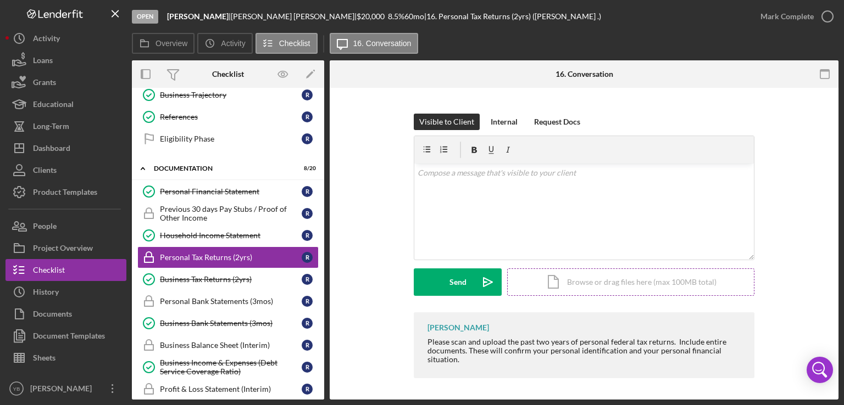
click at [642, 282] on div "Icon/Document Browse or drag files here (max 100MB total) Tap to choose files o…" at bounding box center [630, 282] width 247 height 27
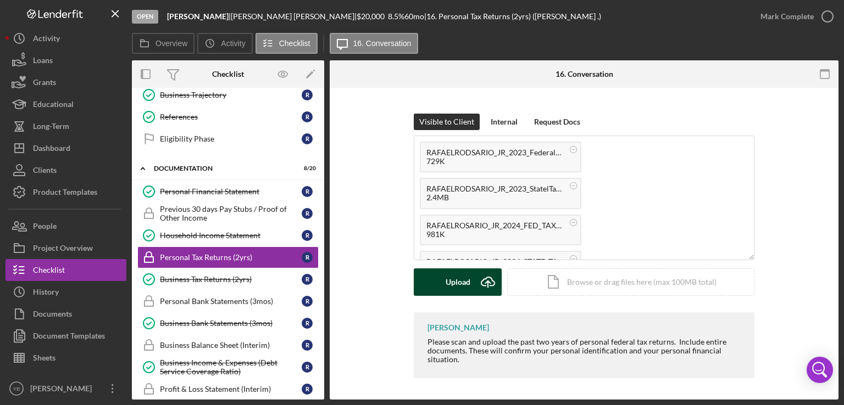
click at [443, 281] on button "Upload Icon/Upload" at bounding box center [458, 282] width 88 height 27
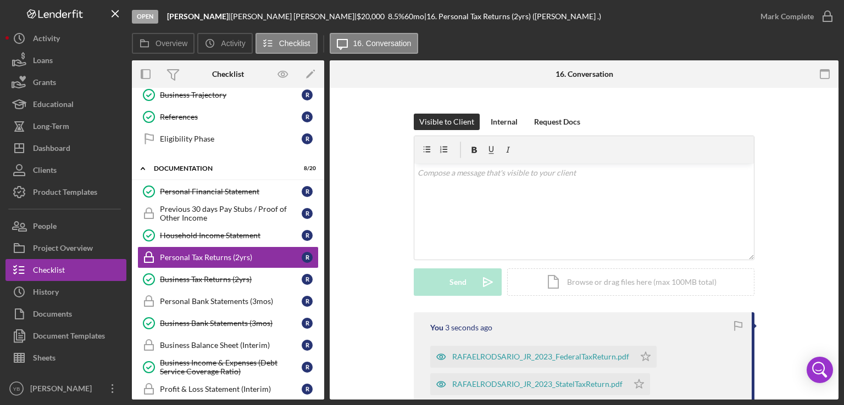
click at [816, 269] on div "Visible to Client Internal Request Docs v Color teal Color pink Remove color Ad…" at bounding box center [584, 213] width 476 height 199
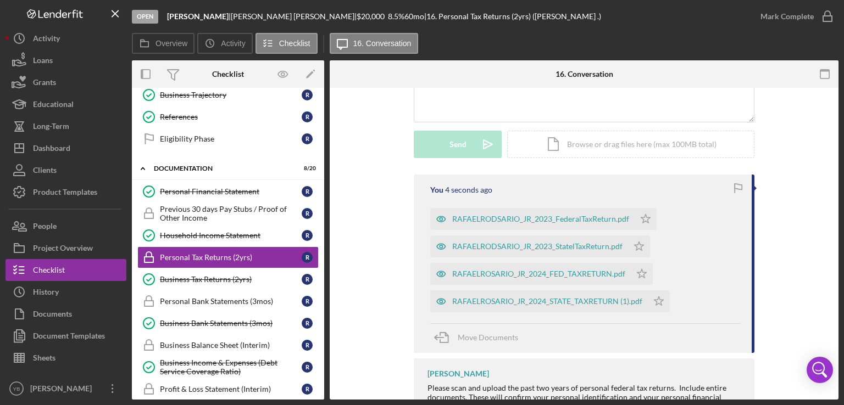
scroll to position [316, 0]
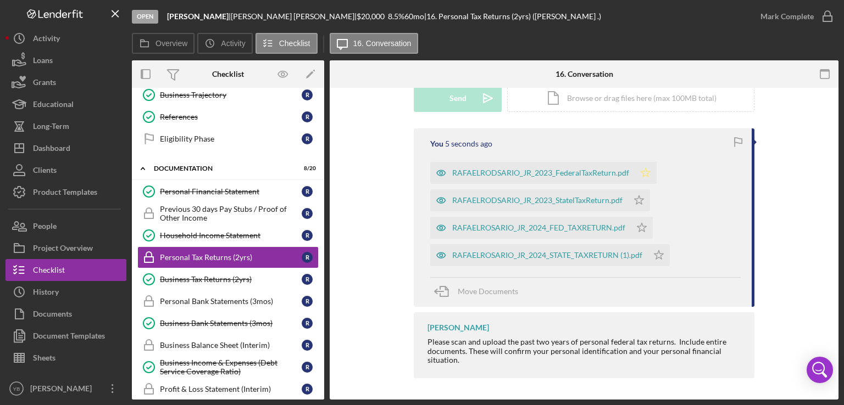
click at [639, 170] on icon "Icon/Star" at bounding box center [645, 173] width 22 height 22
click at [637, 205] on icon "Icon/Star" at bounding box center [639, 200] width 22 height 22
click at [638, 232] on icon "Icon/Star" at bounding box center [642, 228] width 22 height 22
click at [657, 256] on icon "Icon/Star" at bounding box center [659, 255] width 22 height 22
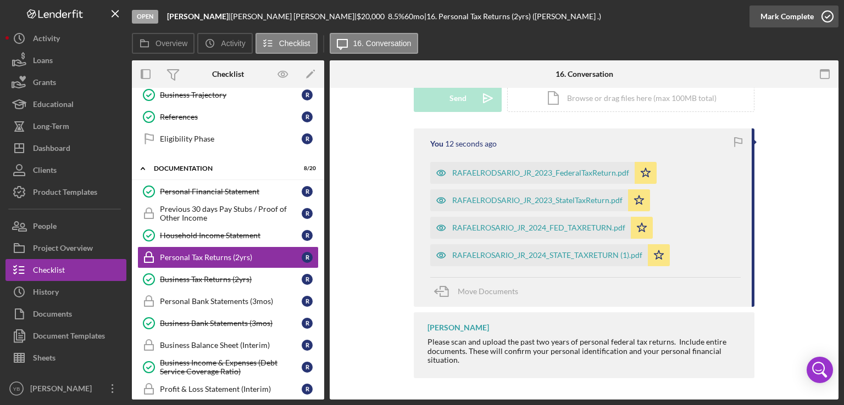
click at [780, 20] on div "Mark Complete" at bounding box center [786, 16] width 53 height 22
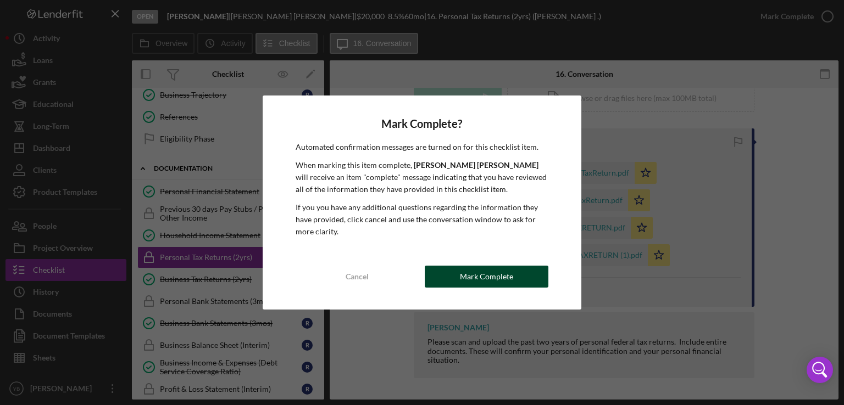
click at [493, 276] on div "Mark Complete" at bounding box center [486, 277] width 53 height 22
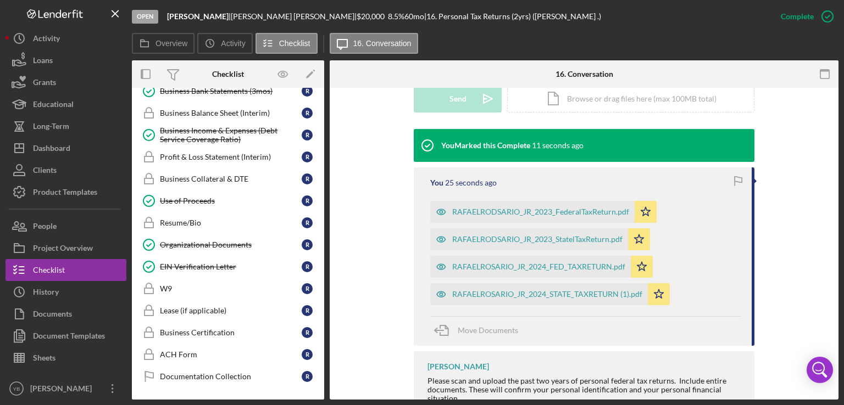
scroll to position [560, 0]
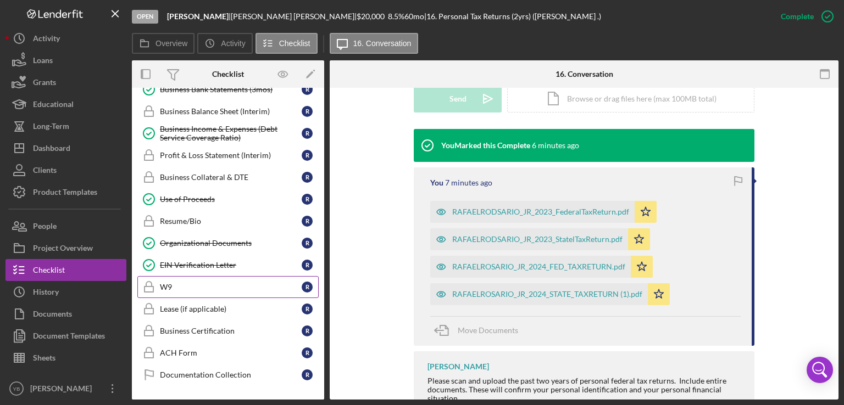
click at [167, 283] on div "W9" at bounding box center [231, 287] width 142 height 9
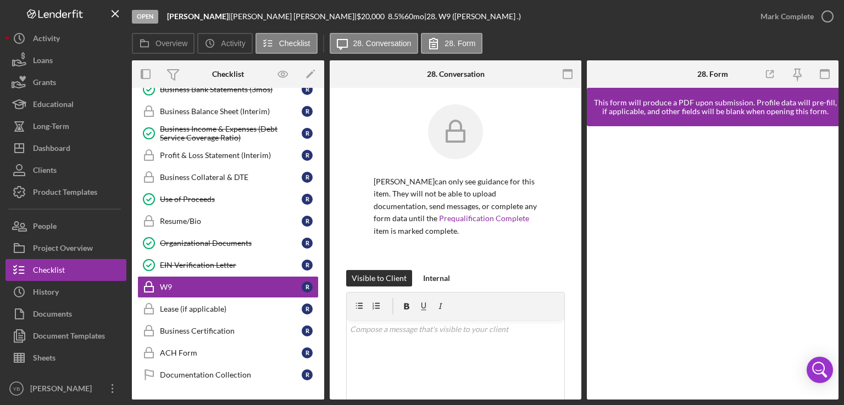
click at [564, 239] on div "Rafael Rosario can only see guidance for this item. They will not be able to up…" at bounding box center [456, 336] width 252 height 496
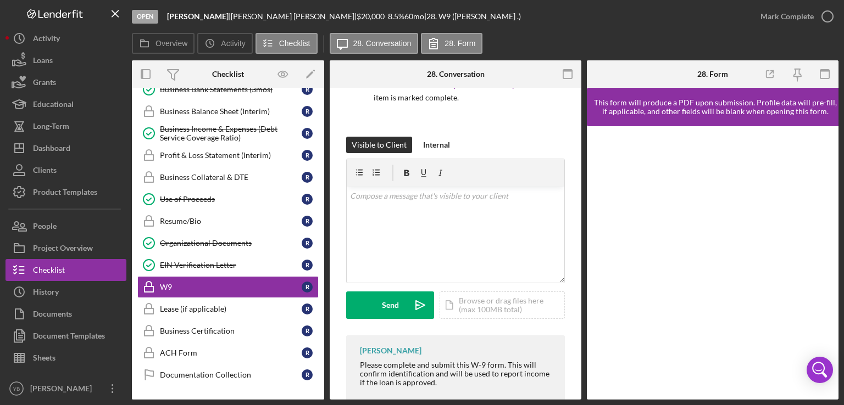
scroll to position [184, 0]
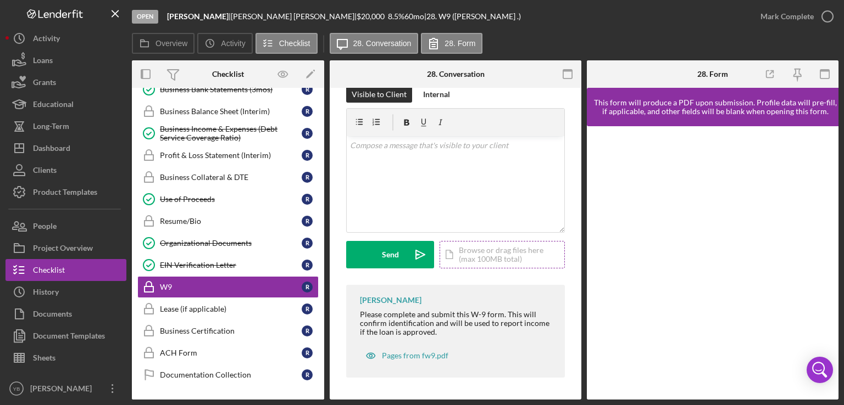
click at [512, 253] on div "Icon/Document Browse or drag files here (max 100MB total) Tap to choose files o…" at bounding box center [501, 254] width 125 height 27
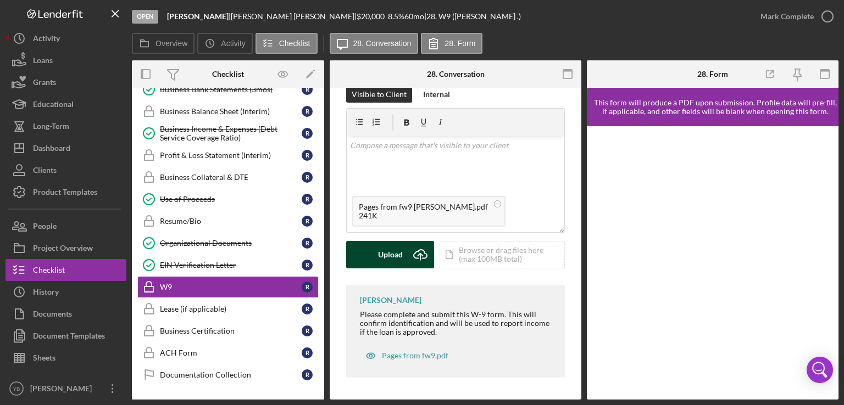
click at [397, 255] on div "Upload" at bounding box center [390, 254] width 25 height 27
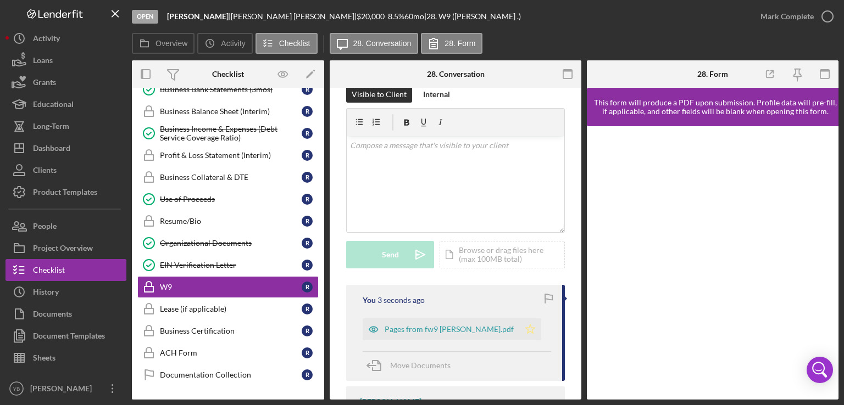
click at [532, 330] on polygon "button" at bounding box center [530, 329] width 9 height 9
click at [809, 13] on div "Mark Complete" at bounding box center [786, 16] width 53 height 22
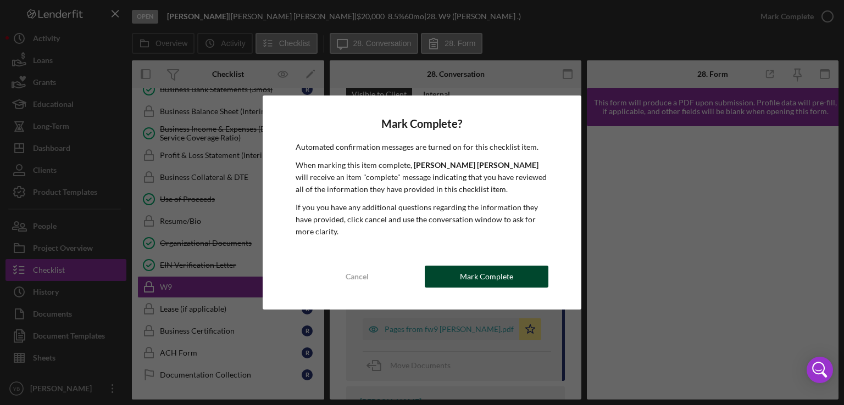
click at [523, 268] on button "Mark Complete" at bounding box center [487, 277] width 124 height 22
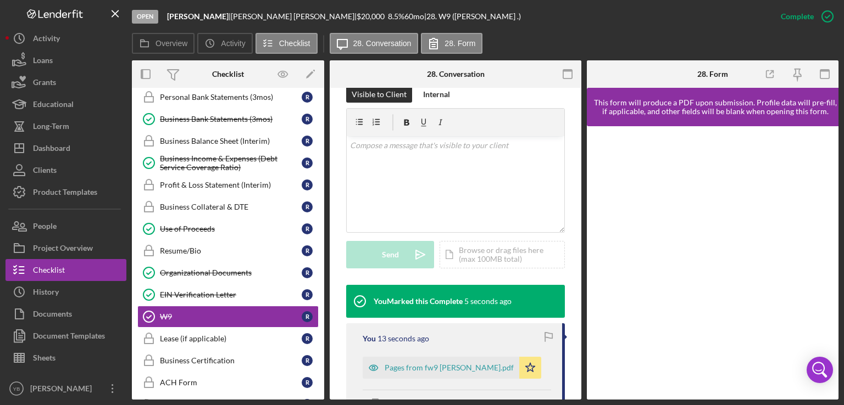
scroll to position [505, 0]
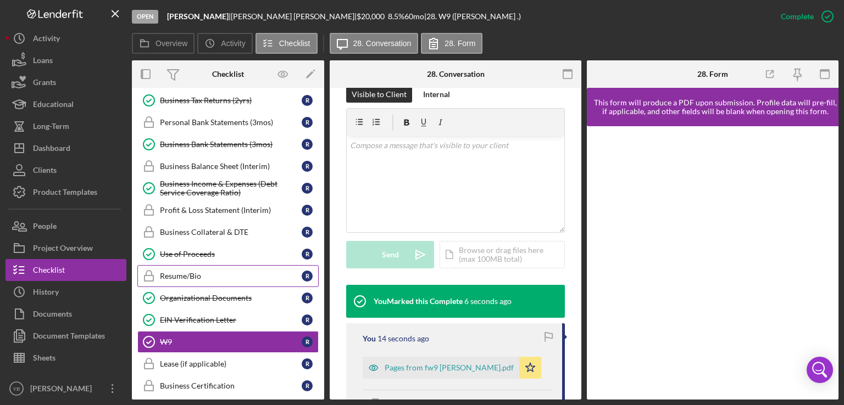
click at [198, 272] on div "Resume/Bio" at bounding box center [231, 276] width 142 height 9
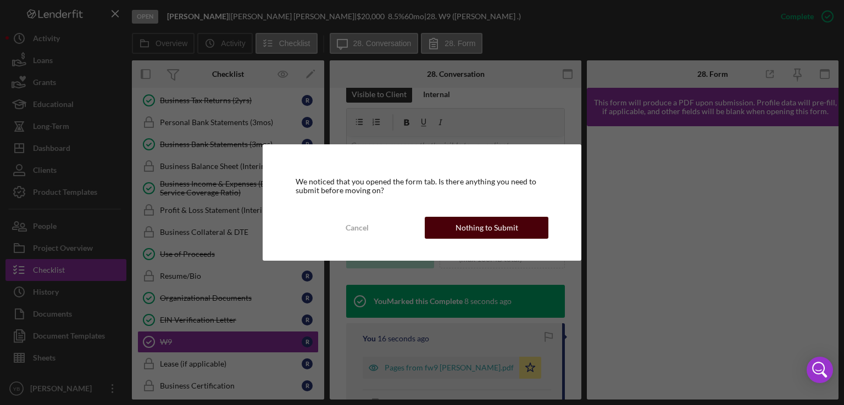
click at [508, 236] on div "Nothing to Submit" at bounding box center [486, 228] width 63 height 22
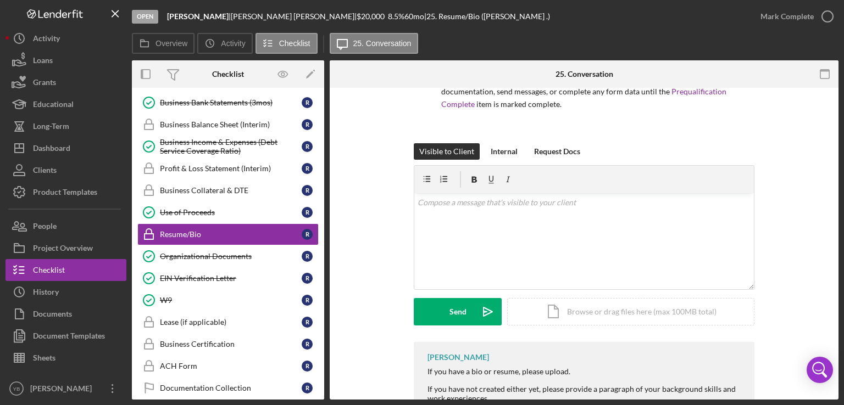
scroll to position [141, 0]
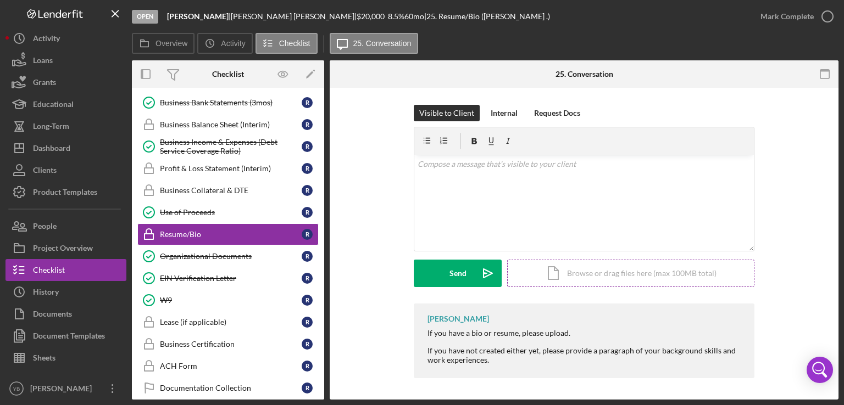
click at [632, 272] on div "Icon/Document Browse or drag files here (max 100MB total) Tap to choose files o…" at bounding box center [630, 273] width 247 height 27
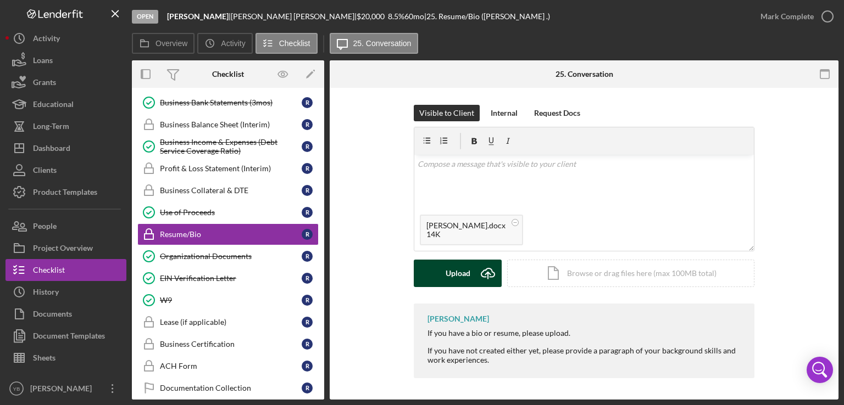
click at [460, 275] on div "Upload" at bounding box center [457, 273] width 25 height 27
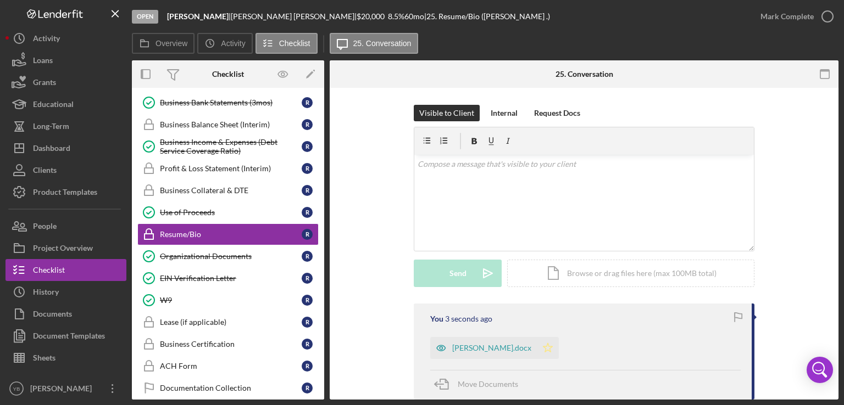
click at [543, 352] on polygon "button" at bounding box center [547, 347] width 9 height 9
click at [810, 13] on div "Mark Complete" at bounding box center [786, 16] width 53 height 22
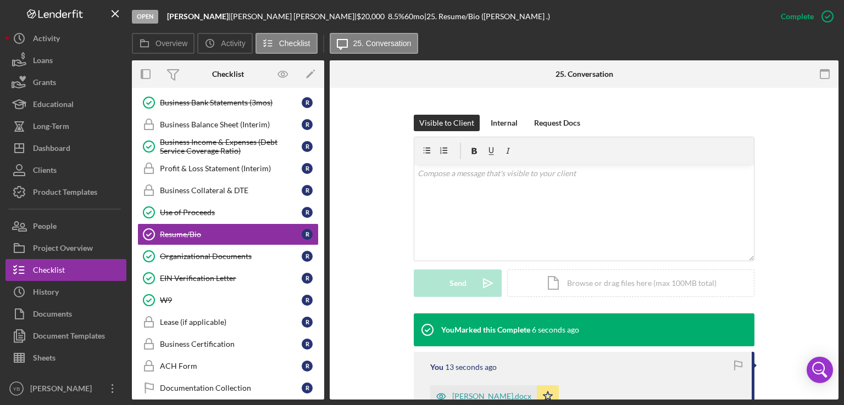
drag, startPoint x: 325, startPoint y: 275, endPoint x: 321, endPoint y: 269, distance: 7.4
click at [321, 269] on div "Overview Internal Workflow Stage Open Icon/Dropdown Arrow Archive (can unarchiv…" at bounding box center [485, 229] width 706 height 339
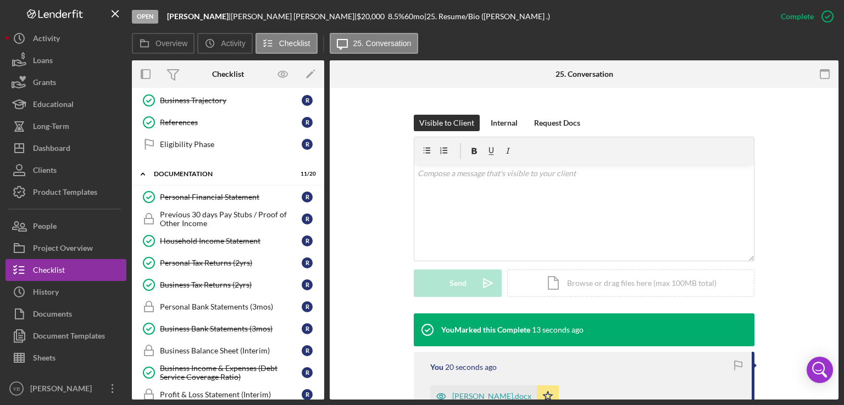
scroll to position [314, 0]
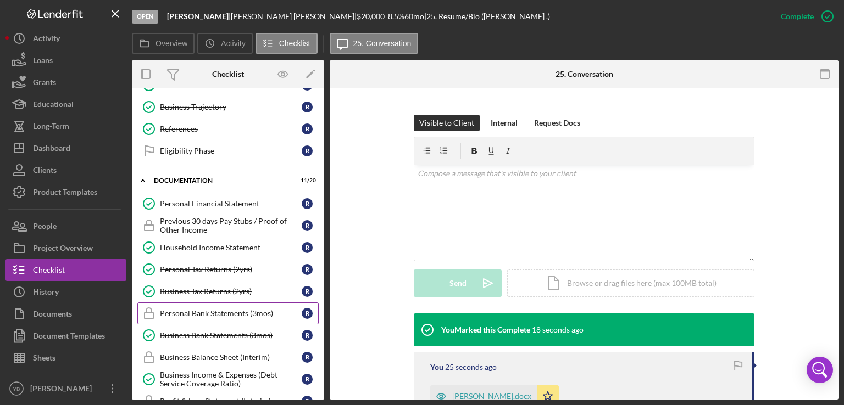
click at [218, 310] on div "Personal Bank Statements (3mos)" at bounding box center [231, 313] width 142 height 9
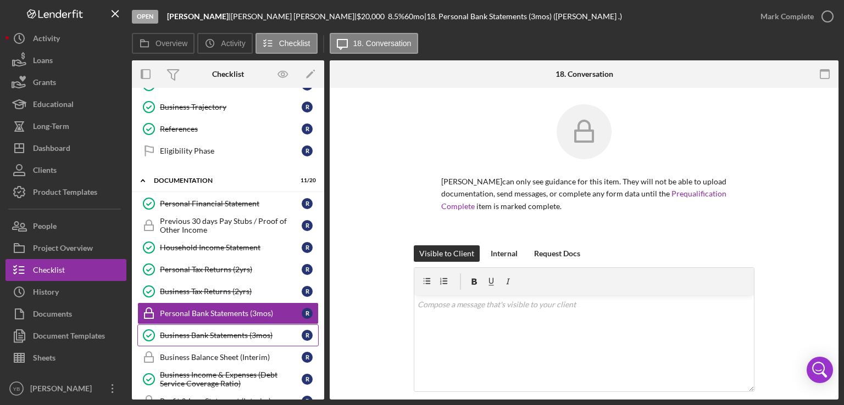
click at [234, 334] on div "Business Bank Statements (3mos)" at bounding box center [231, 335] width 142 height 9
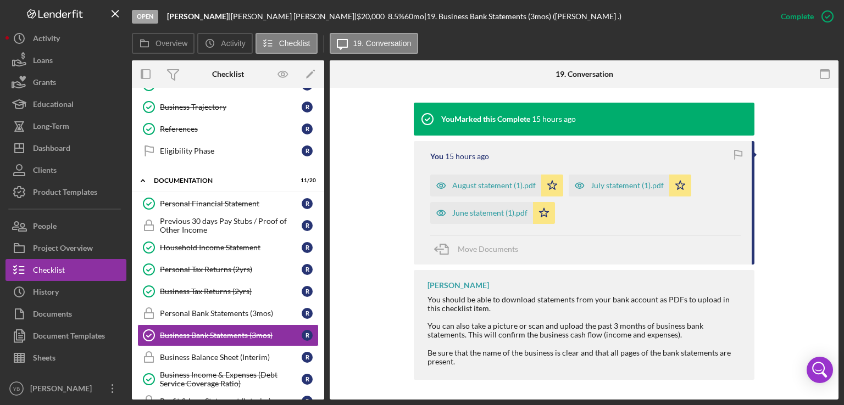
scroll to position [353, 0]
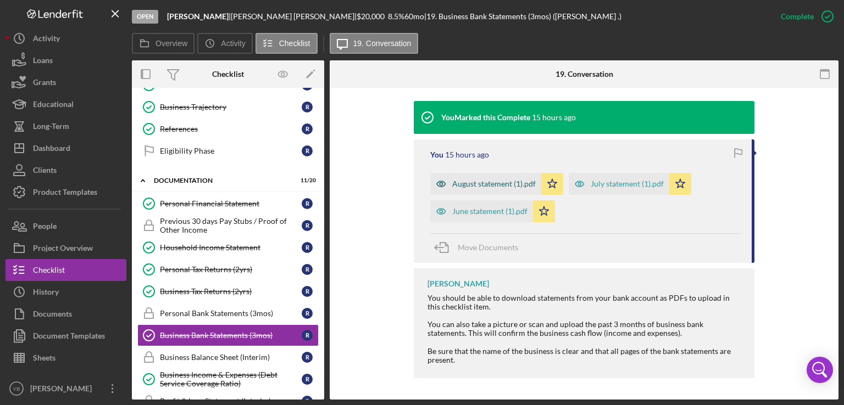
click at [494, 183] on div "August statement (1).pdf" at bounding box center [493, 184] width 83 height 9
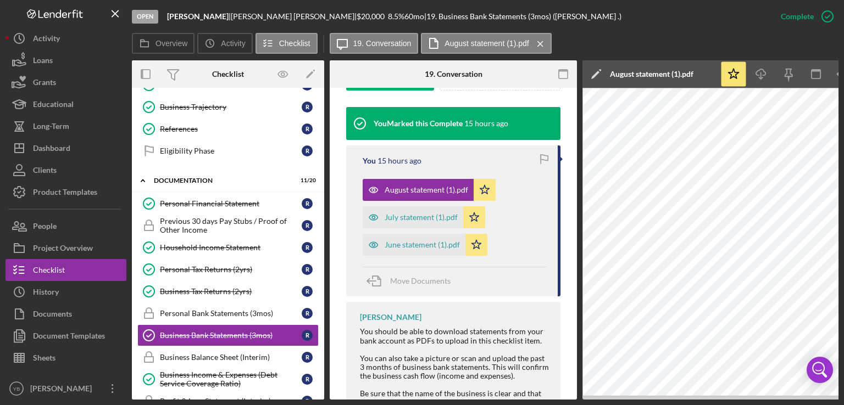
scroll to position [405, 0]
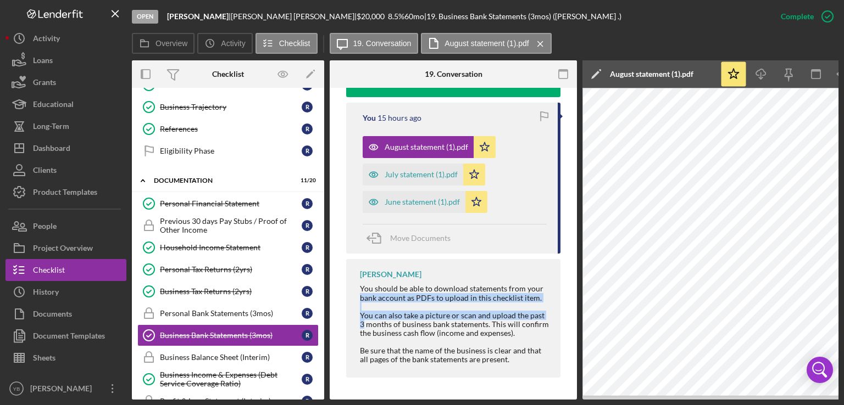
drag, startPoint x: 573, startPoint y: 312, endPoint x: 576, endPoint y: 269, distance: 43.4
click at [576, 269] on div "Business Bank Statements (3mos) Business Bank Statements (3mos) This item has b…" at bounding box center [453, 244] width 247 height 312
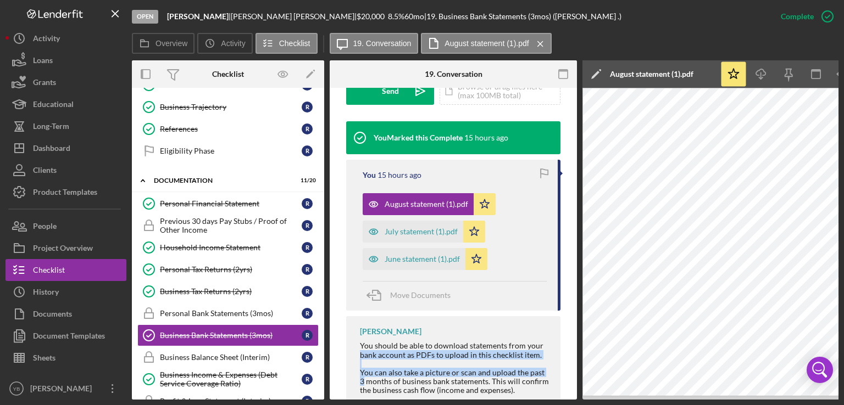
scroll to position [346, 0]
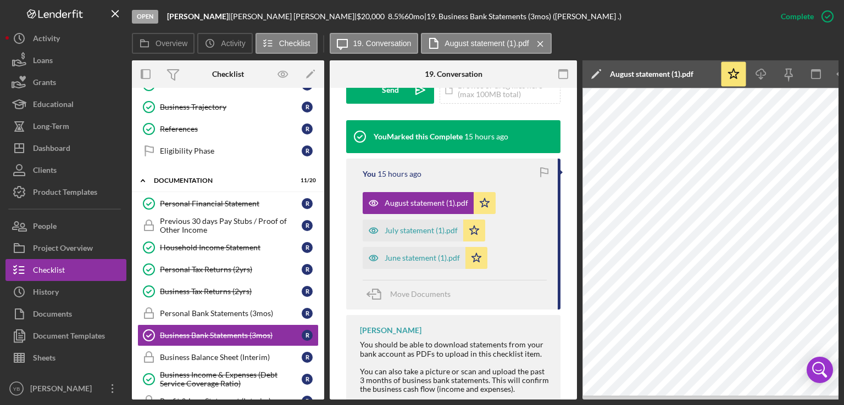
click at [325, 208] on div "Overview Internal Workflow Stage Open Icon/Dropdown Arrow Archive (can unarchiv…" at bounding box center [485, 229] width 706 height 339
drag, startPoint x: 325, startPoint y: 208, endPoint x: 320, endPoint y: 193, distance: 15.6
click at [320, 193] on div "Overview Internal Workflow Stage Open Icon/Dropdown Arrow Archive (can unarchiv…" at bounding box center [485, 229] width 706 height 339
drag, startPoint x: 320, startPoint y: 193, endPoint x: 307, endPoint y: 185, distance: 15.5
click at [307, 185] on div "Icon/Expander Documentation 11 / 20 Personal Financial Statement Personal Finan…" at bounding box center [228, 403] width 192 height 467
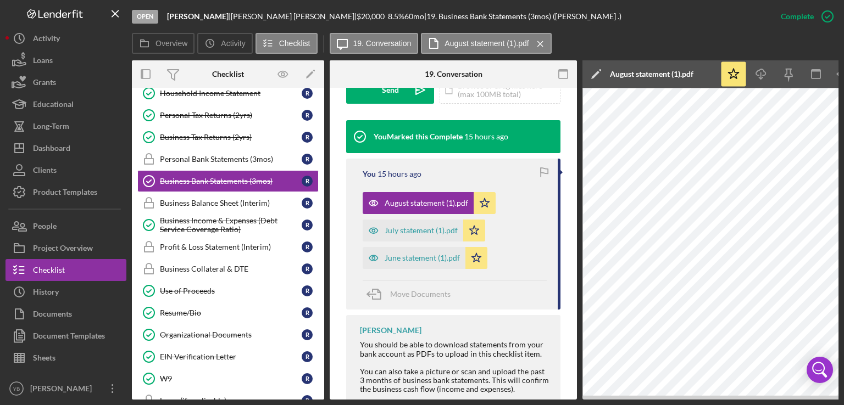
scroll to position [471, 0]
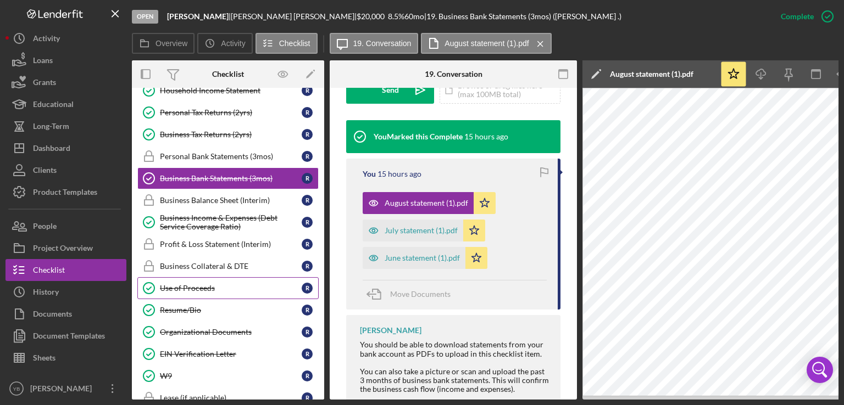
click at [204, 286] on div "Use of Proceeds" at bounding box center [231, 288] width 142 height 9
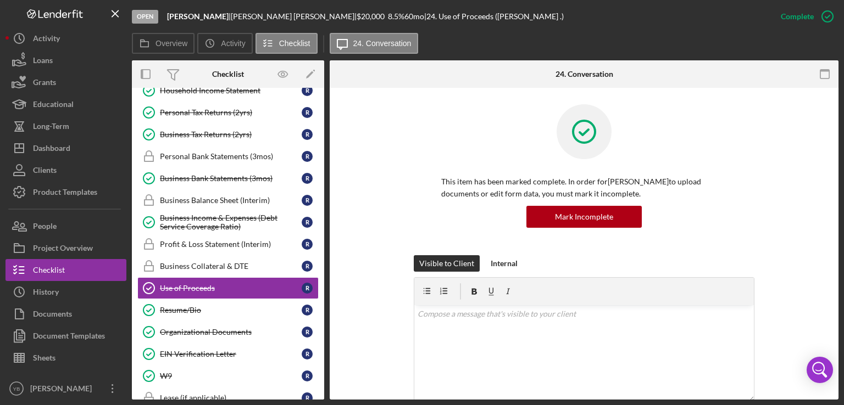
click at [786, 225] on div "This item has been marked complete. In order for Rafael Rosario to upload docum…" at bounding box center [584, 179] width 476 height 151
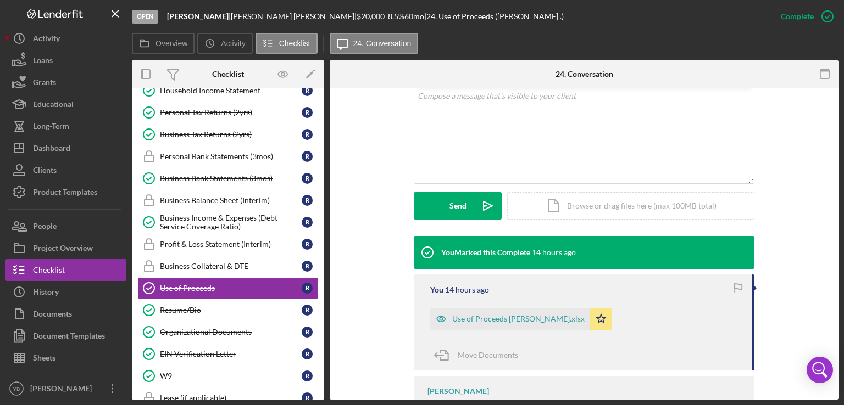
scroll to position [220, 0]
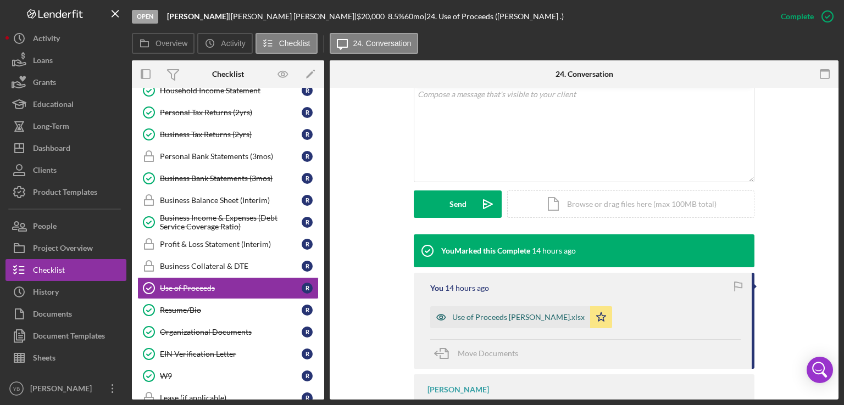
click at [513, 316] on div "Use of Proceeds Rafael Rosario.xlsx" at bounding box center [518, 317] width 132 height 9
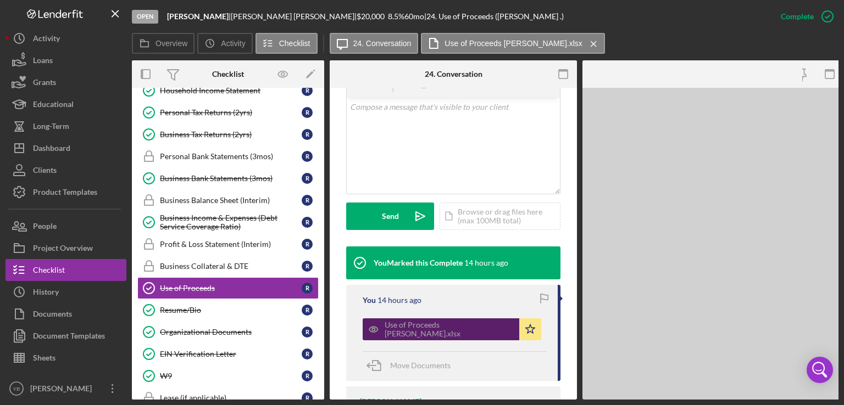
scroll to position [232, 0]
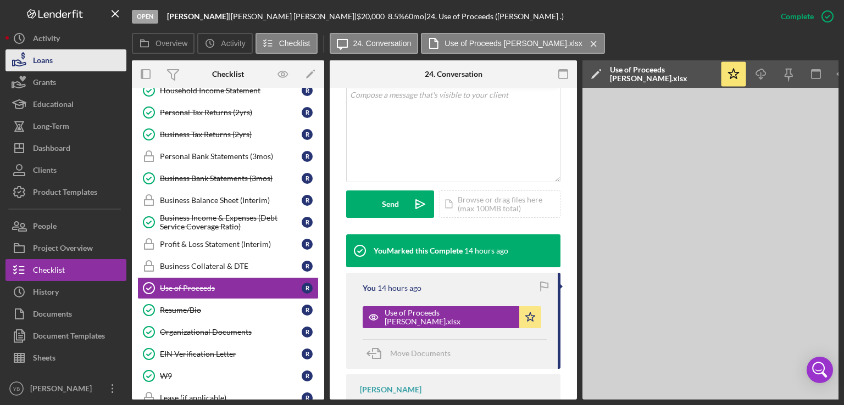
click at [46, 60] on div "Loans" at bounding box center [43, 61] width 20 height 25
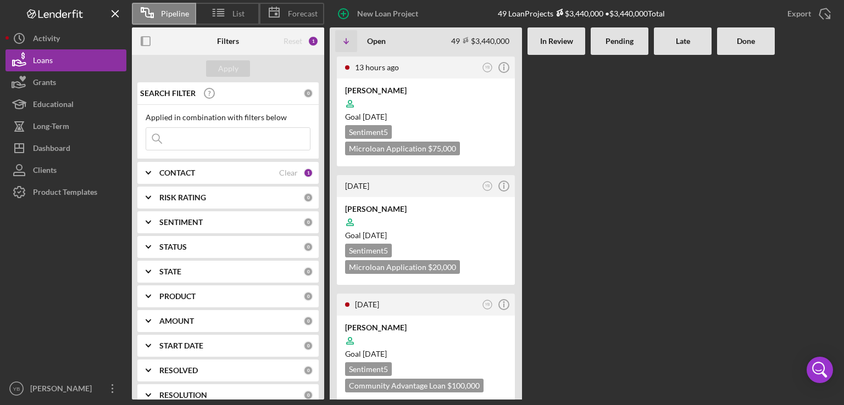
click at [578, 189] on Review at bounding box center [556, 227] width 58 height 345
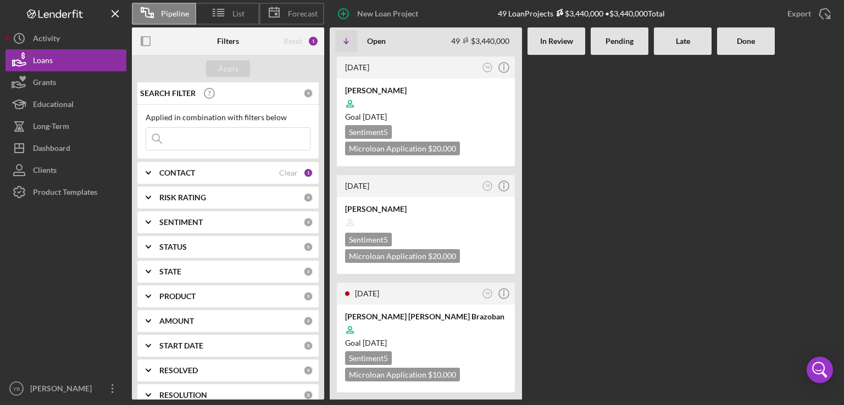
scroll to position [1867, 0]
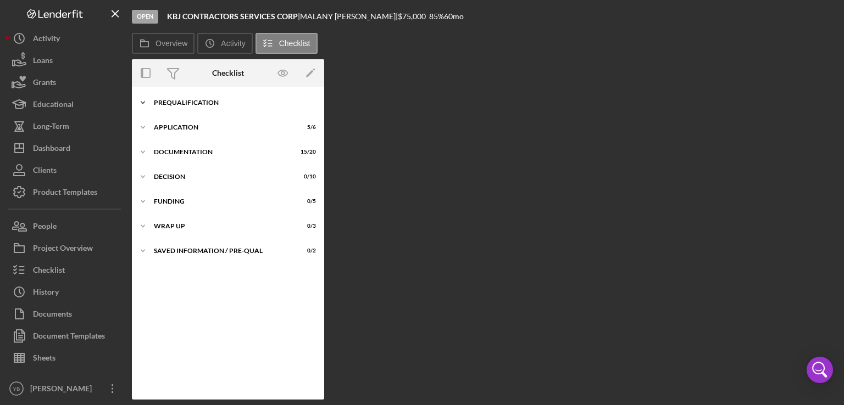
click at [203, 102] on div "Prequalification" at bounding box center [232, 102] width 157 height 7
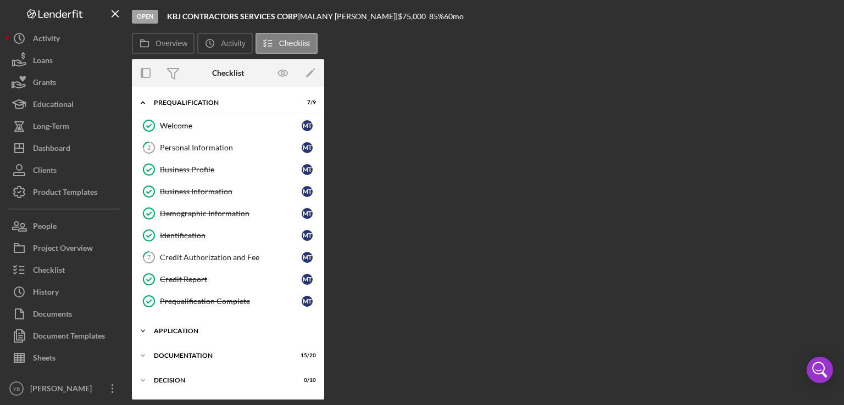
click at [187, 329] on div "Application" at bounding box center [232, 331] width 157 height 7
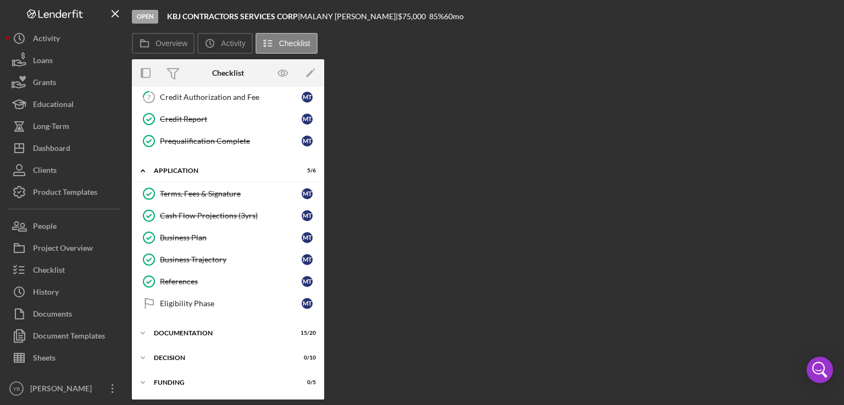
scroll to position [161, 0]
click at [204, 330] on div "Documentation" at bounding box center [232, 333] width 157 height 7
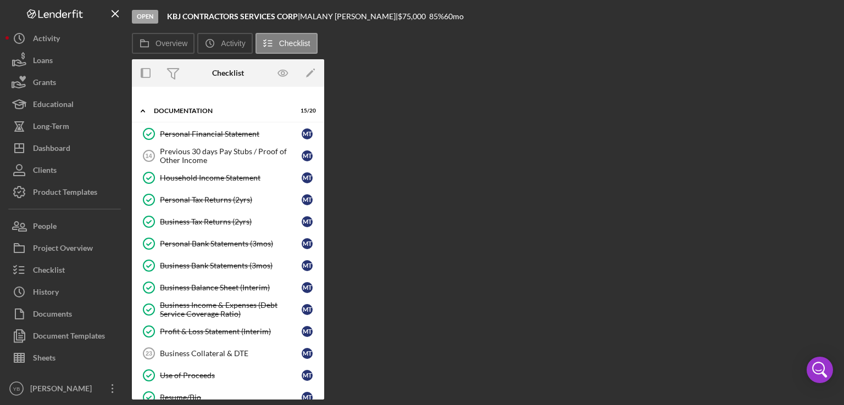
scroll to position [380, 0]
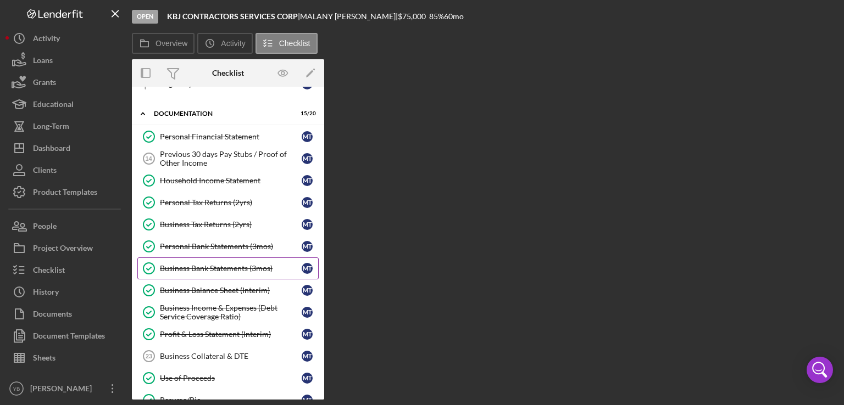
click at [233, 266] on div "Business Bank Statements (3mos)" at bounding box center [231, 268] width 142 height 9
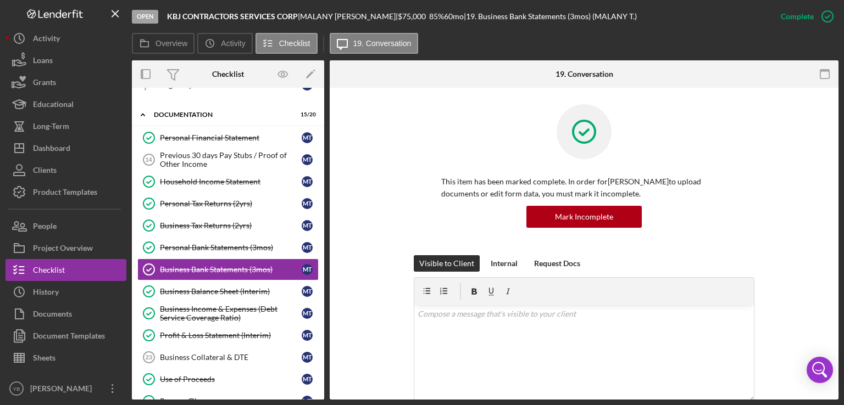
click at [782, 172] on div "This item has been marked complete. In order for MALANY Taveras to upload docum…" at bounding box center [584, 179] width 476 height 151
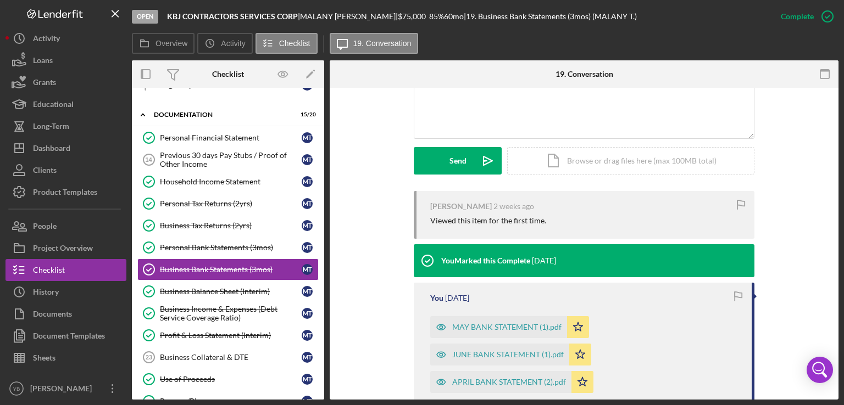
scroll to position [264, 0]
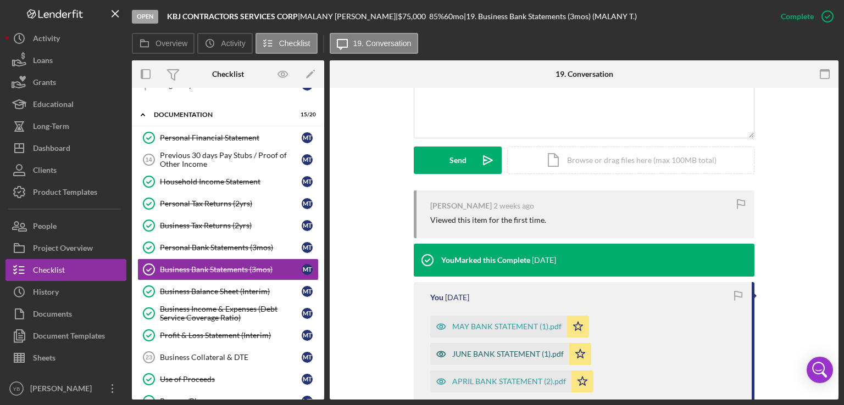
click at [503, 355] on div "JUNE BANK STATEMENT (1).pdf" at bounding box center [507, 354] width 111 height 9
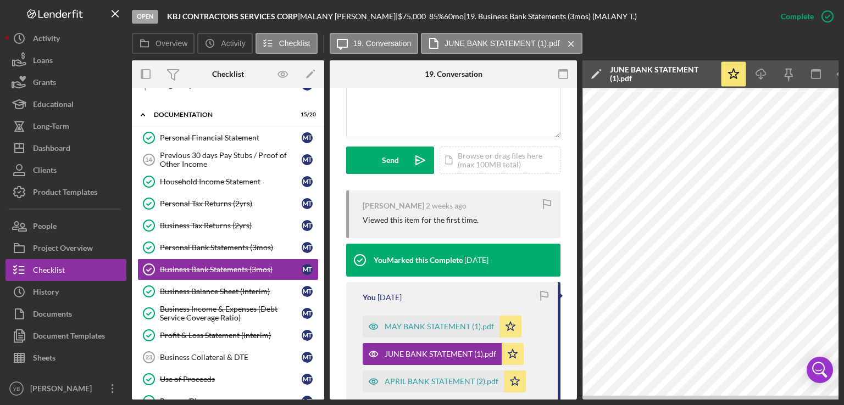
drag, startPoint x: 590, startPoint y: 399, endPoint x: 679, endPoint y: 397, distance: 88.5
click at [679, 397] on div "Overview Internal Workflow Stage Open Icon/Dropdown Arrow Archive (can unarchiv…" at bounding box center [485, 229] width 706 height 339
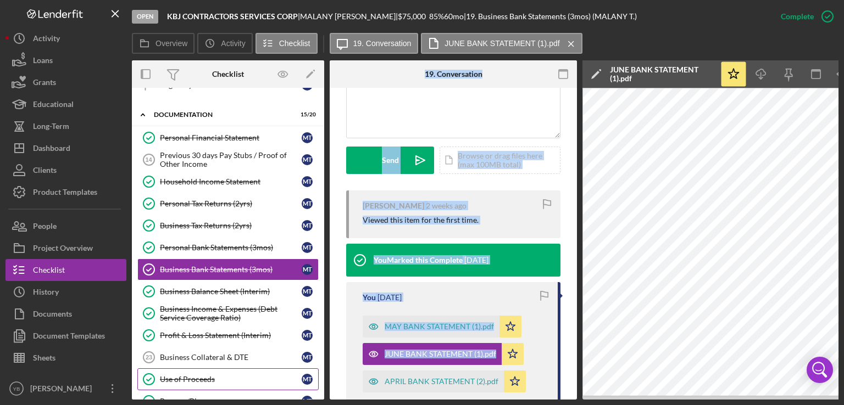
scroll to position [0, 0]
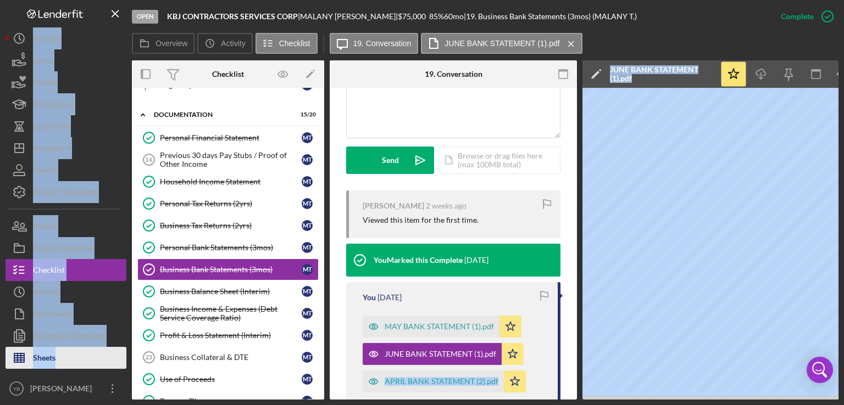
drag, startPoint x: 278, startPoint y: 396, endPoint x: 88, endPoint y: 363, distance: 193.0
click at [88, 363] on div "Open KBJ CONTRACTORS SERVICES CORP | MALANY Taveras | $75,000 $75,000 85 % 60 m…" at bounding box center [421, 200] width 833 height 400
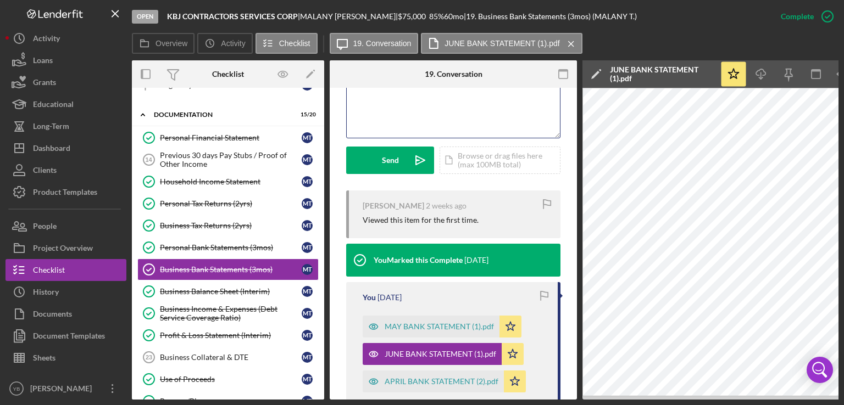
click at [391, 107] on div "v Color teal Color pink Remove color Add row above Add row below Add column bef…" at bounding box center [453, 90] width 213 height 96
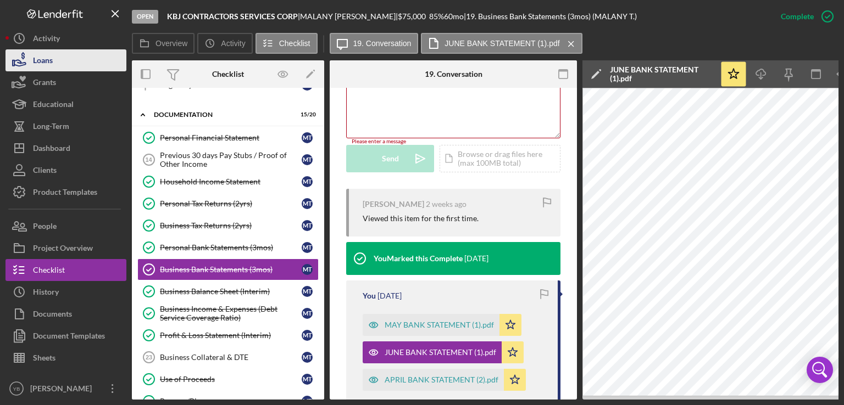
click at [55, 58] on button "Loans" at bounding box center [65, 60] width 121 height 22
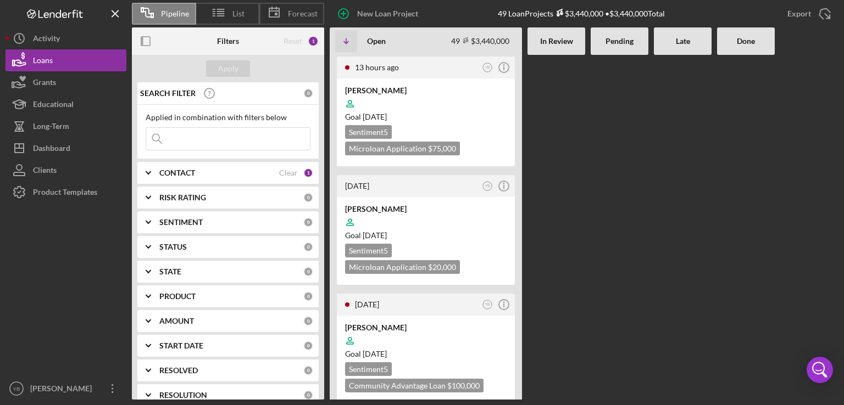
click at [567, 142] on Review at bounding box center [556, 227] width 58 height 345
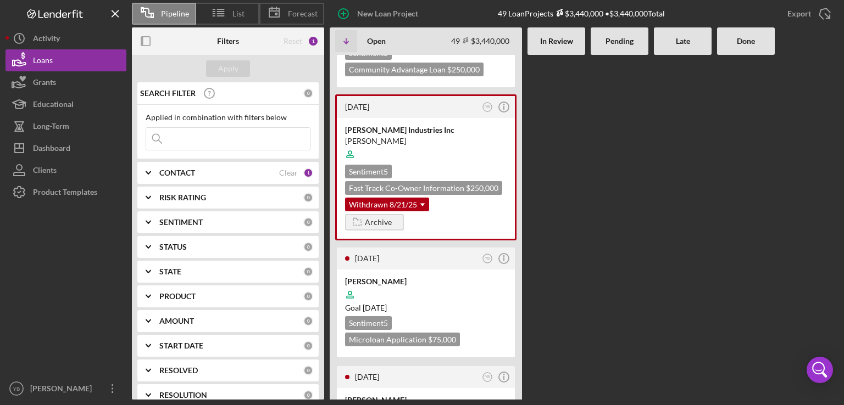
scroll to position [2681, 0]
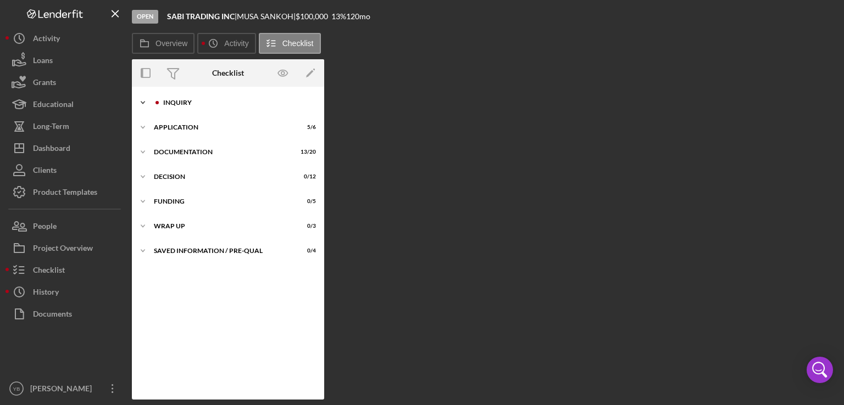
click at [175, 107] on div "Icon/Expander Inquiry 6 / 9" at bounding box center [228, 103] width 192 height 22
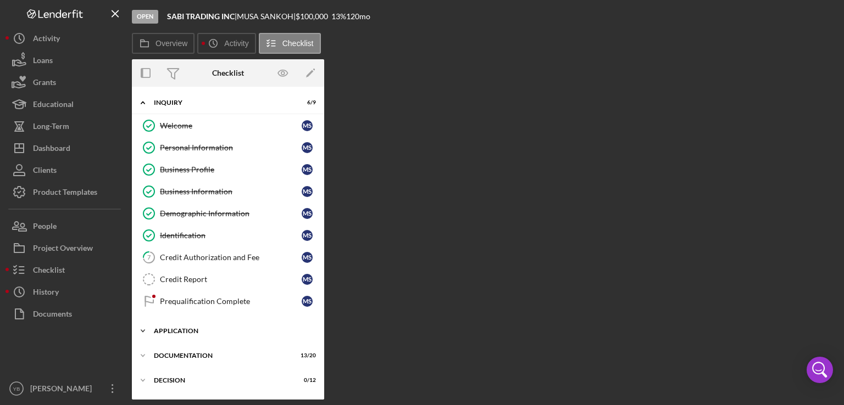
click at [189, 334] on div "Icon/Expander Application 5 / 6" at bounding box center [228, 331] width 192 height 22
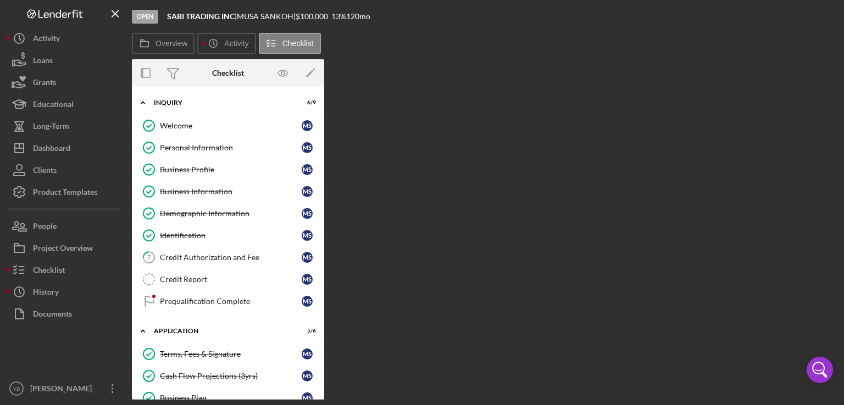
click at [322, 271] on div "Icon/Expander Inquiry 6 / 9 Welcome Welcome M S Personal Information Personal I…" at bounding box center [228, 243] width 192 height 313
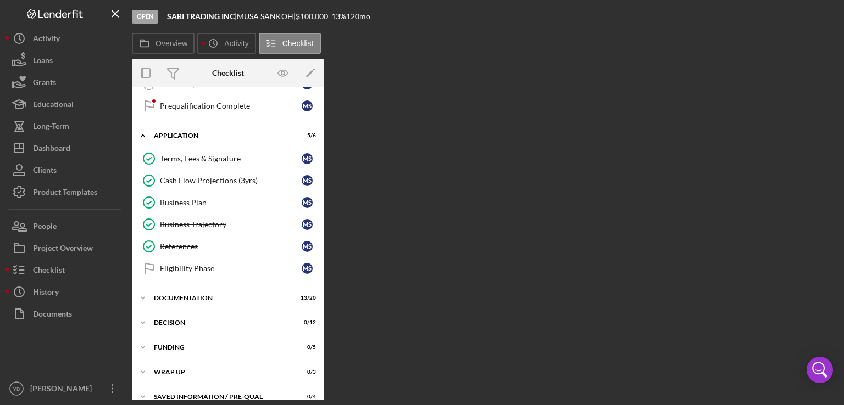
scroll to position [194, 0]
click at [179, 297] on div "Documentation" at bounding box center [232, 300] width 157 height 7
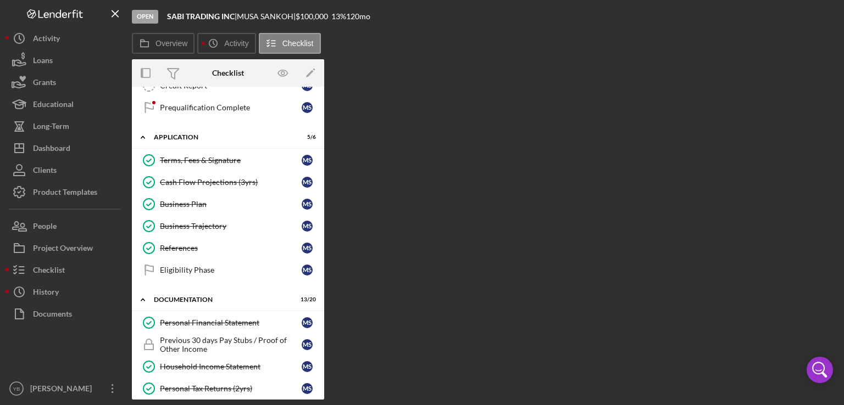
click at [322, 247] on div "Icon/Expander Inquiry 6 / 9 Welcome Welcome M S Personal Information Personal I…" at bounding box center [228, 243] width 192 height 313
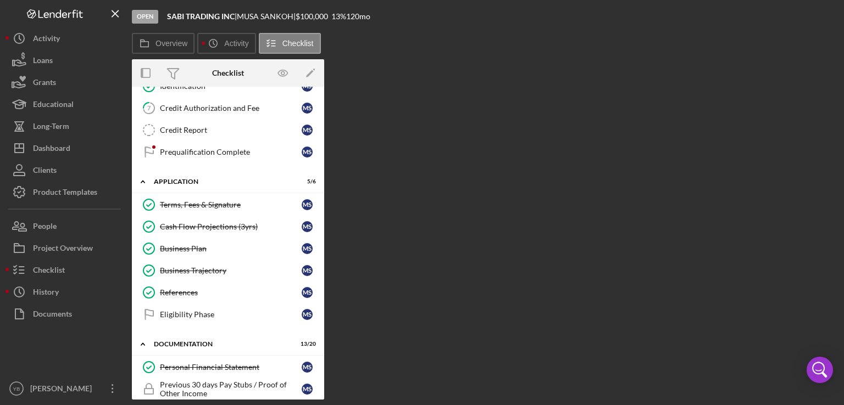
scroll to position [133, 0]
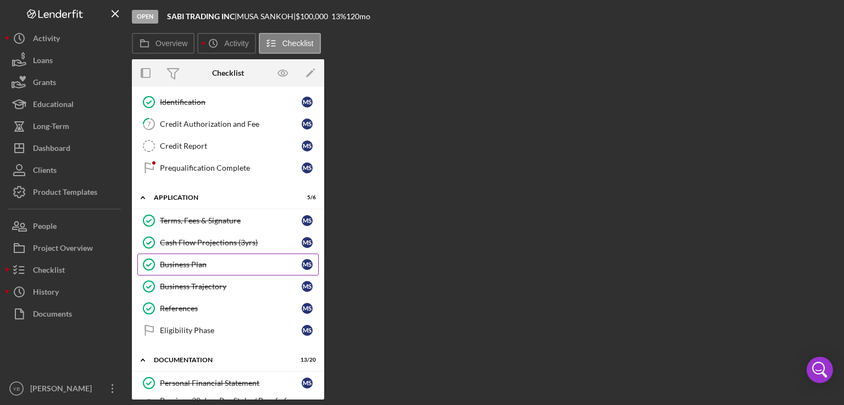
click at [182, 264] on div "Business Plan" at bounding box center [231, 264] width 142 height 9
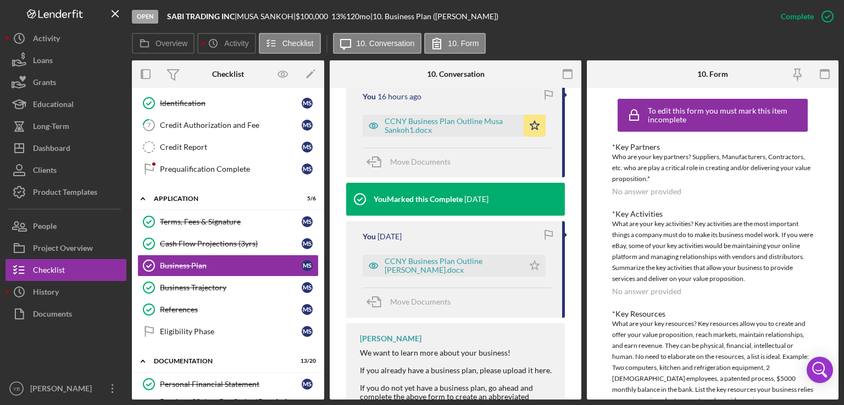
scroll to position [387, 0]
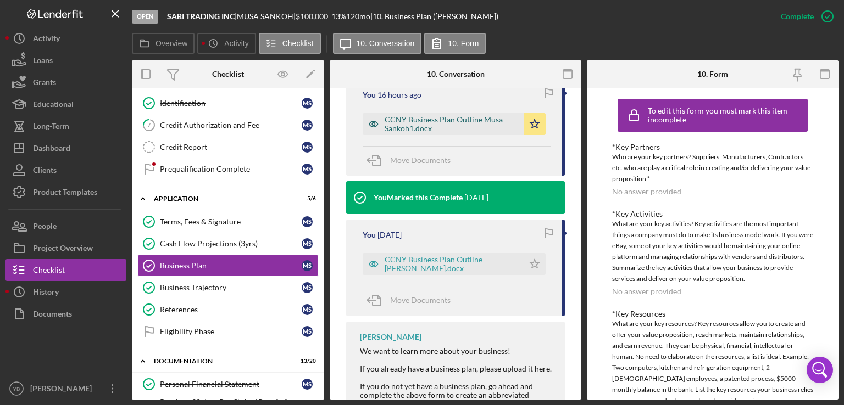
click at [448, 124] on div "CCNY Business Plan Outline Musa Sankoh1.docx" at bounding box center [450, 124] width 133 height 18
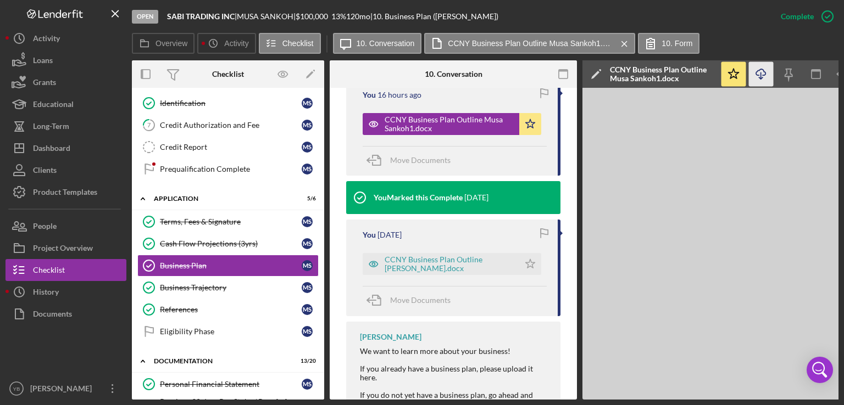
click at [760, 76] on icon "Icon/Download" at bounding box center [761, 74] width 25 height 25
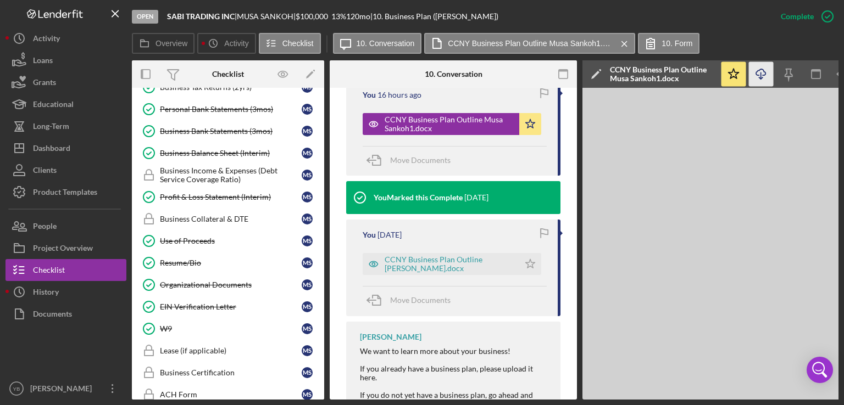
scroll to position [522, 0]
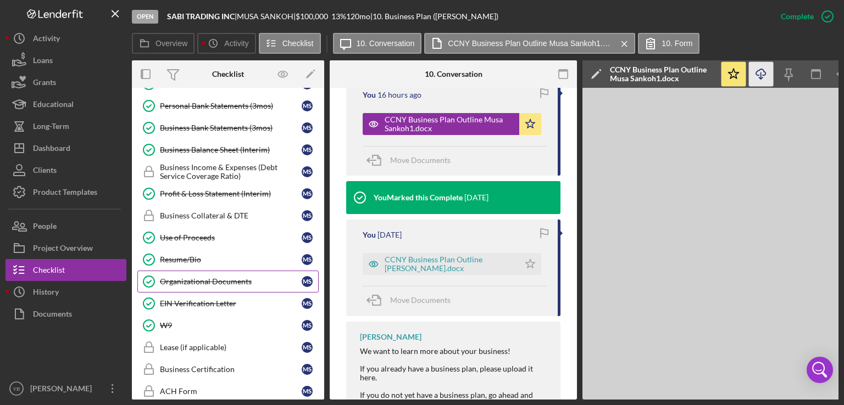
click at [214, 277] on div "Organizational Documents" at bounding box center [231, 281] width 142 height 9
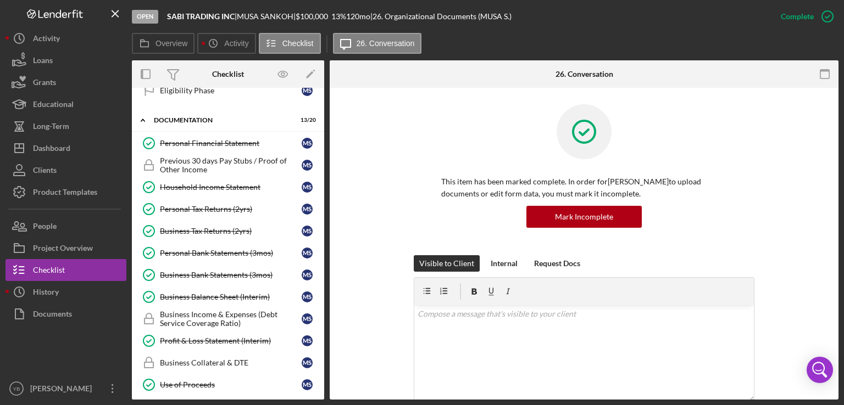
scroll to position [372, 0]
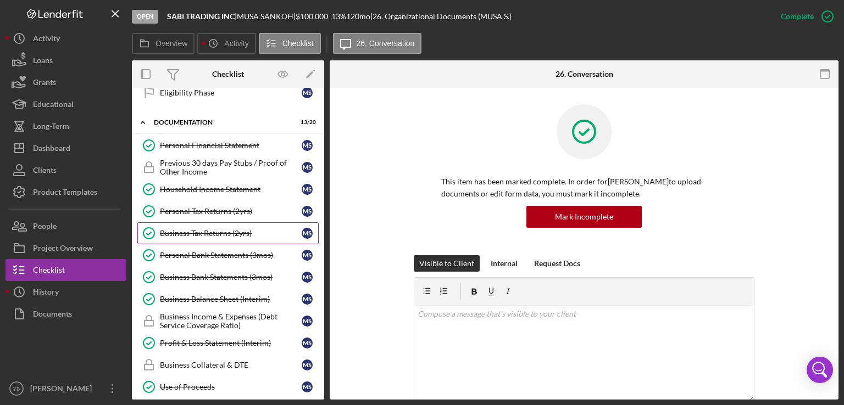
click at [202, 229] on div "Business Tax Returns (2yrs)" at bounding box center [231, 233] width 142 height 9
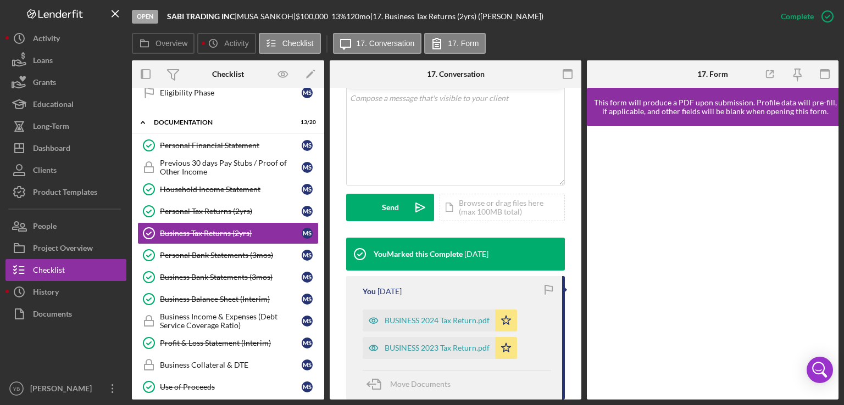
scroll to position [230, 0]
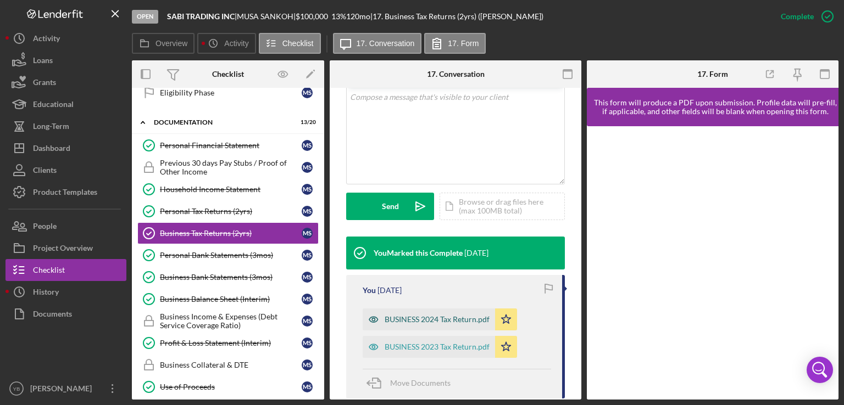
click at [428, 317] on div "BUSINESS 2024 Tax Return.pdf" at bounding box center [436, 319] width 105 height 9
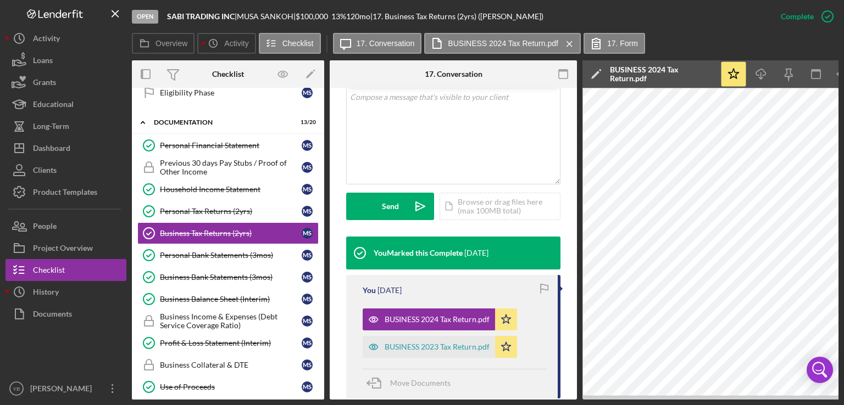
drag, startPoint x: 325, startPoint y: 225, endPoint x: 321, endPoint y: 209, distance: 16.4
click at [321, 209] on div "Overview Internal Workflow Stage Open Icon/Dropdown Arrow Archive (can unarchiv…" at bounding box center [485, 229] width 706 height 339
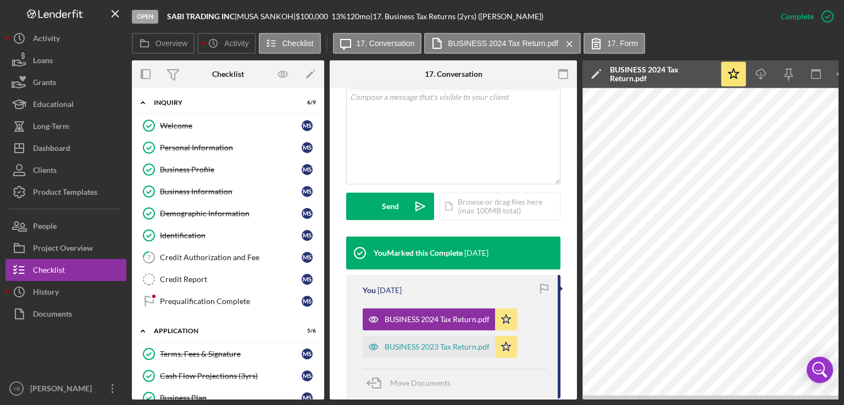
scroll to position [0, 0]
click at [193, 150] on div "Personal Information" at bounding box center [231, 148] width 142 height 9
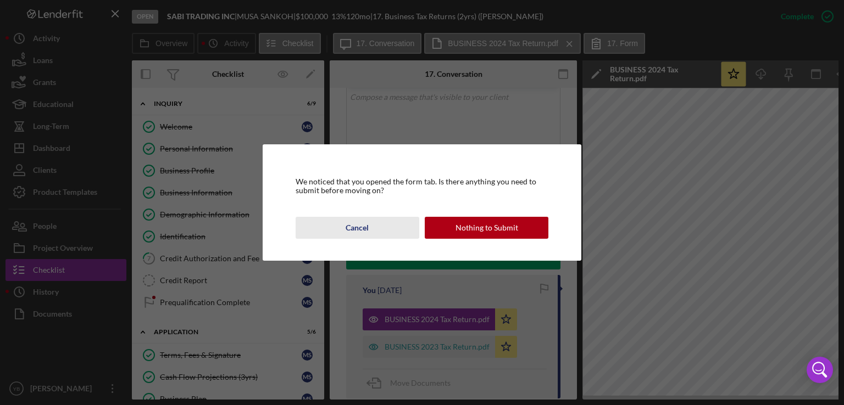
click at [360, 229] on div "Cancel" at bounding box center [356, 228] width 23 height 22
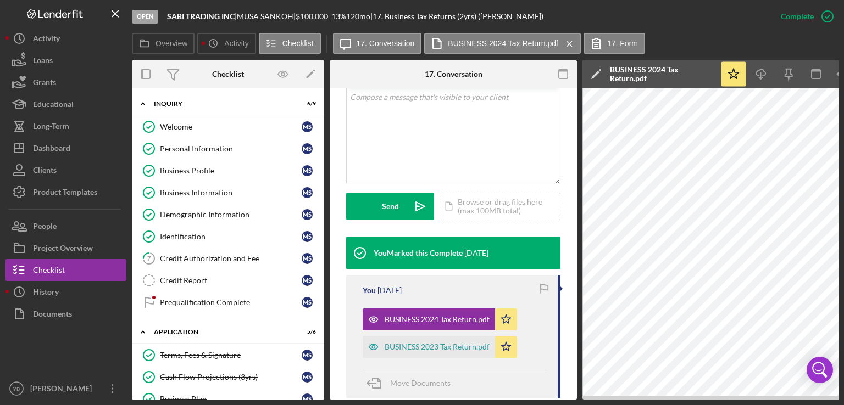
click at [332, 267] on div "This item has been marked complete. In order for MUSA SANKOH to upload document…" at bounding box center [453, 197] width 247 height 678
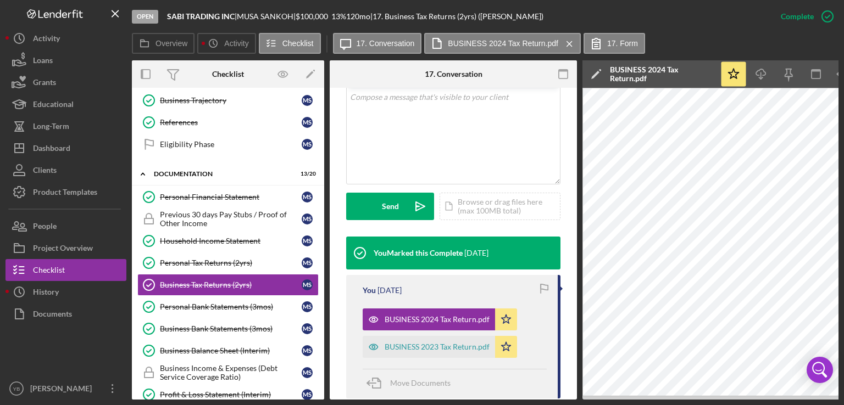
scroll to position [326, 0]
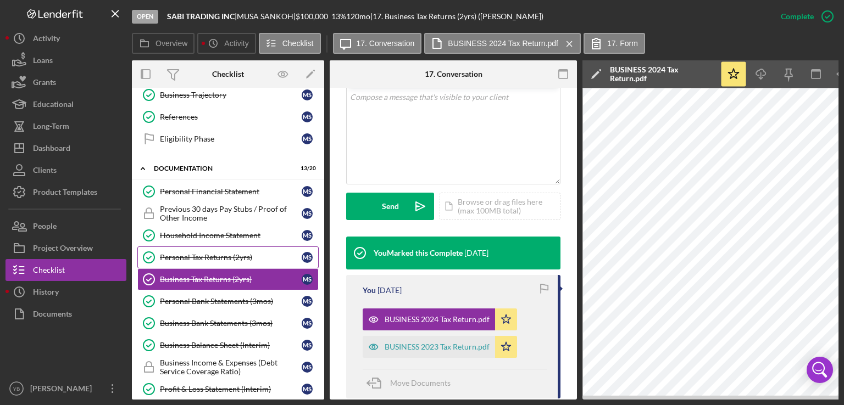
click at [207, 254] on div "Personal Tax Returns (2yrs)" at bounding box center [231, 257] width 142 height 9
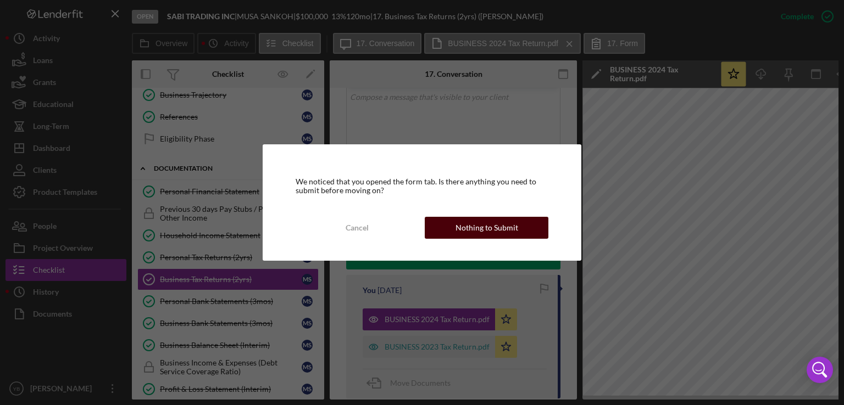
click at [486, 230] on div "Nothing to Submit" at bounding box center [486, 228] width 63 height 22
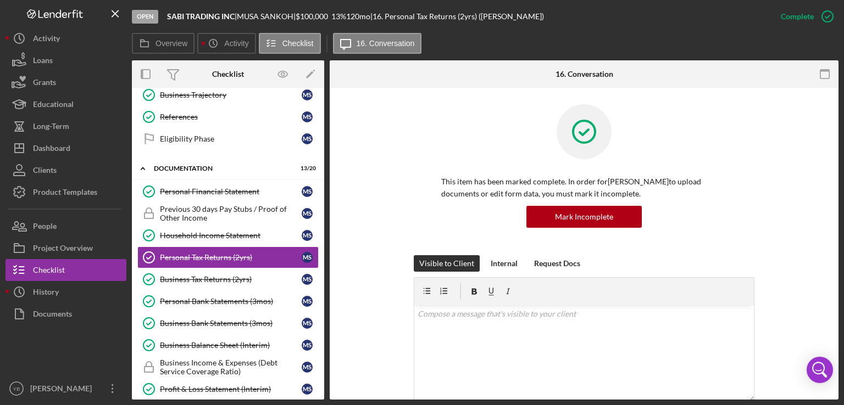
click at [770, 193] on div "This item has been marked complete. In order for MUSA SANKOH to upload document…" at bounding box center [584, 179] width 476 height 151
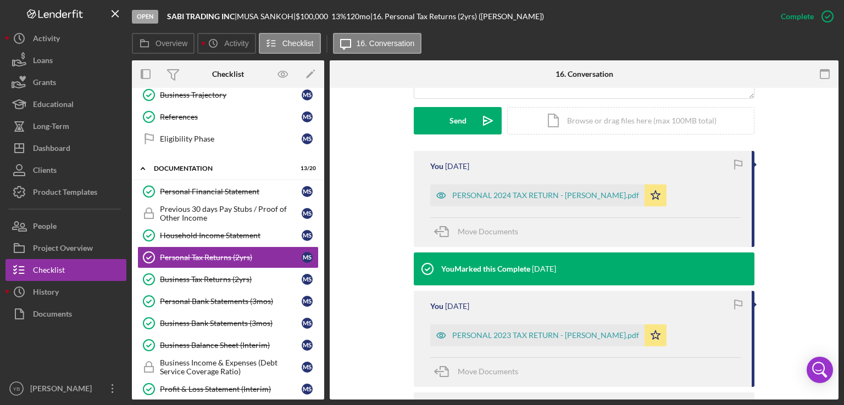
scroll to position [308, 0]
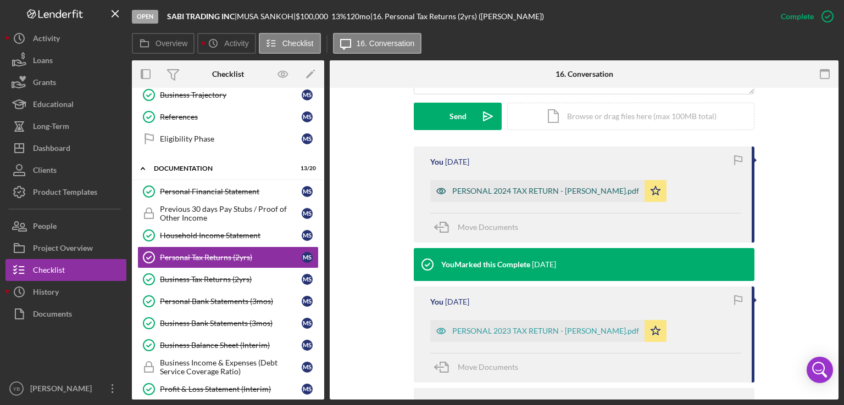
click at [519, 190] on div "PERSONAL 2024 TAX RETURN - MUSA SANKOH.pdf" at bounding box center [545, 191] width 187 height 9
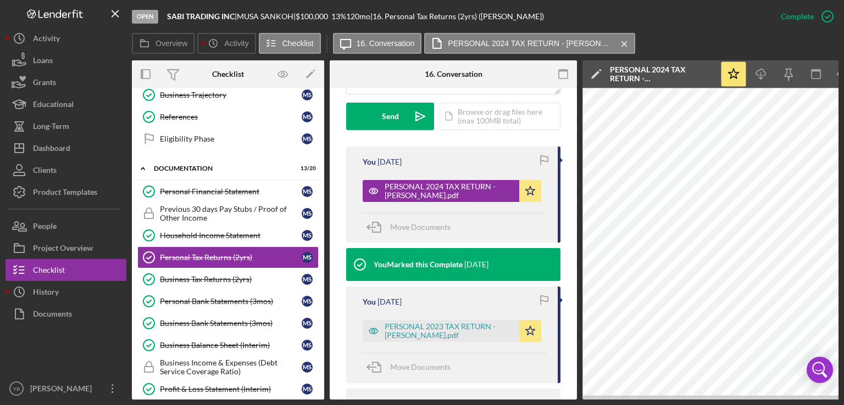
scroll to position [0, 73]
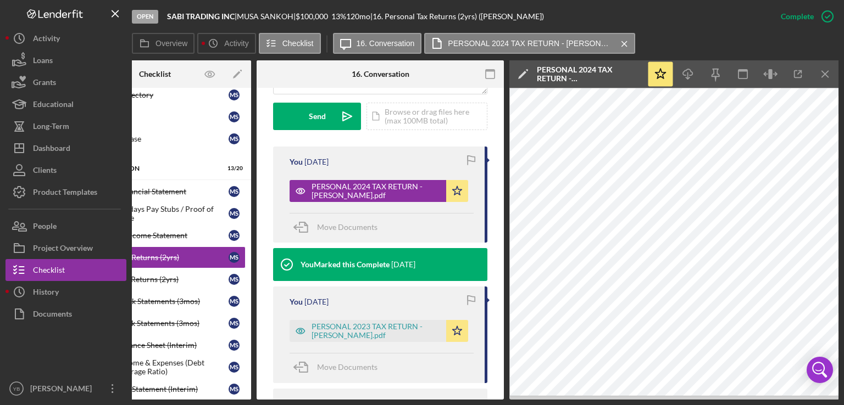
drag, startPoint x: 226, startPoint y: 400, endPoint x: 134, endPoint y: 399, distance: 92.3
click at [134, 399] on div "Open SABI TRADING INC | MUSA SANKOH | $100,000 $100,000 13 % 120 mo | 16. Perso…" at bounding box center [422, 202] width 844 height 405
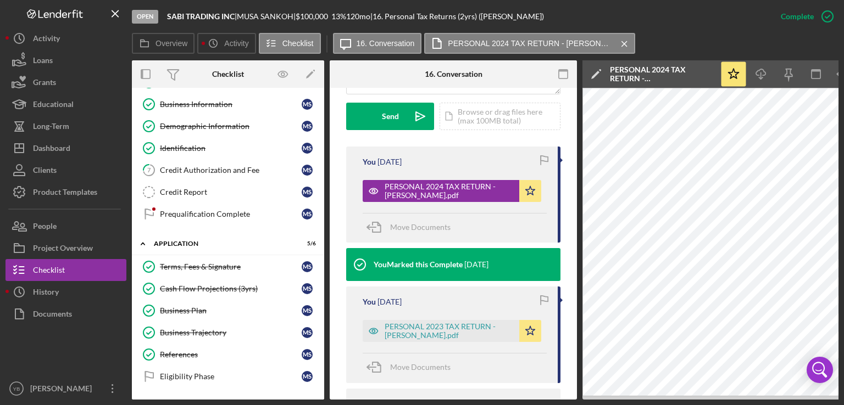
scroll to position [0, 0]
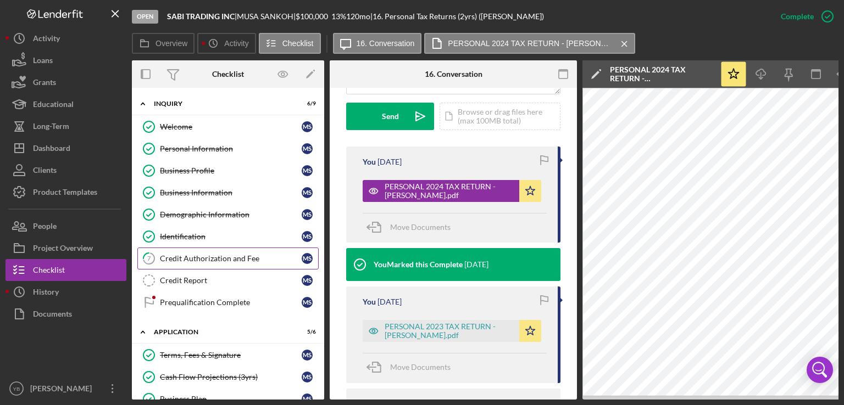
click at [183, 256] on div "Credit Authorization and Fee" at bounding box center [231, 258] width 142 height 9
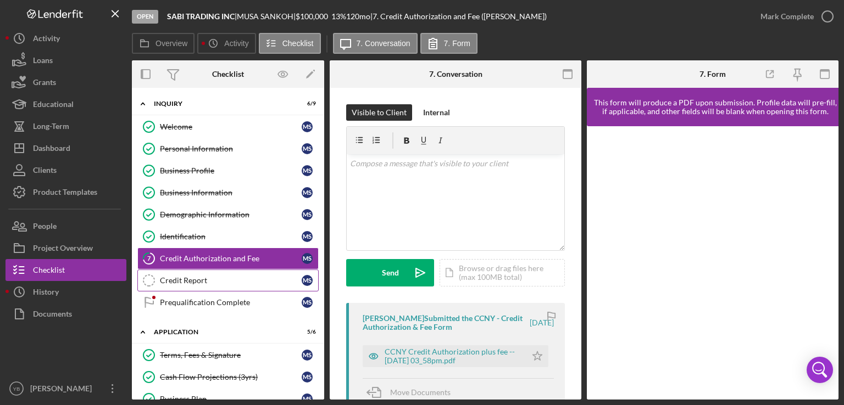
click at [180, 277] on div "Credit Report" at bounding box center [231, 280] width 142 height 9
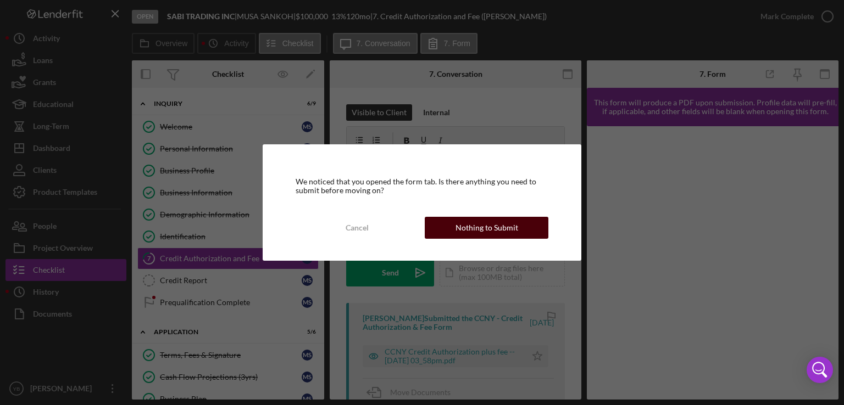
click at [495, 232] on div "Nothing to Submit" at bounding box center [486, 228] width 63 height 22
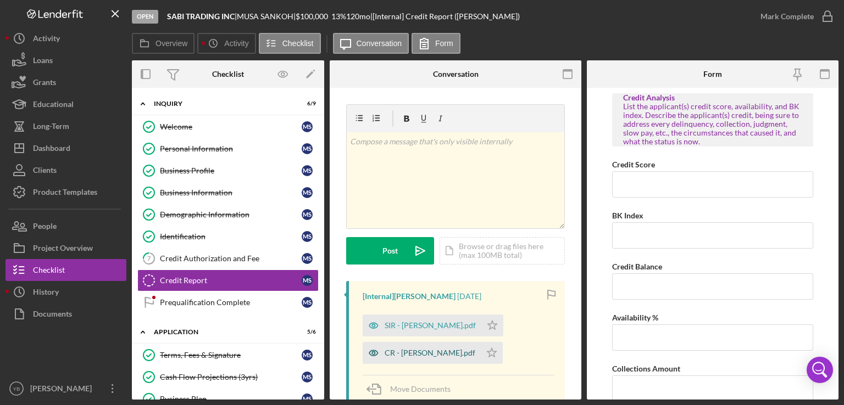
click at [418, 350] on div "CR - Sankoh Musa.pdf" at bounding box center [429, 353] width 91 height 9
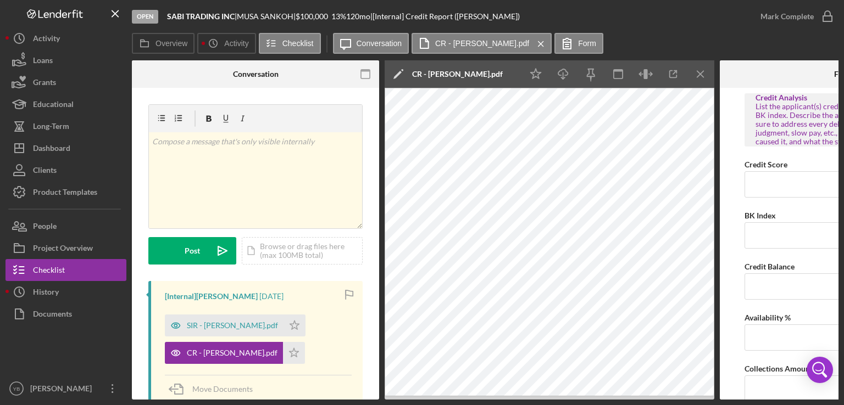
scroll to position [0, 200]
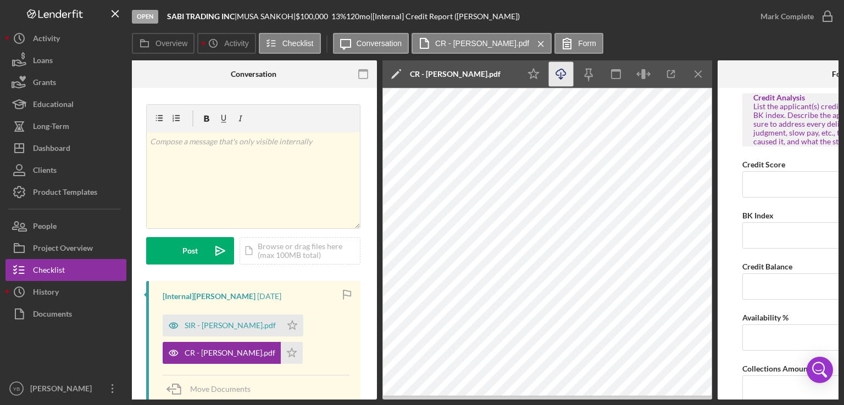
click at [562, 74] on icon "Icon/Download" at bounding box center [561, 74] width 25 height 25
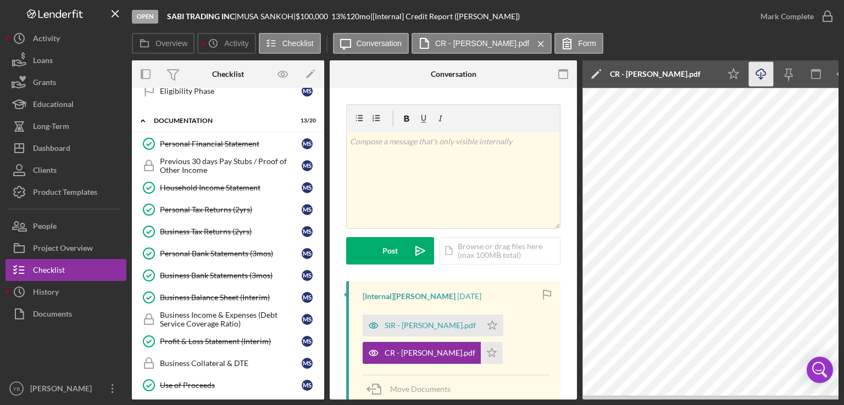
scroll to position [377, 0]
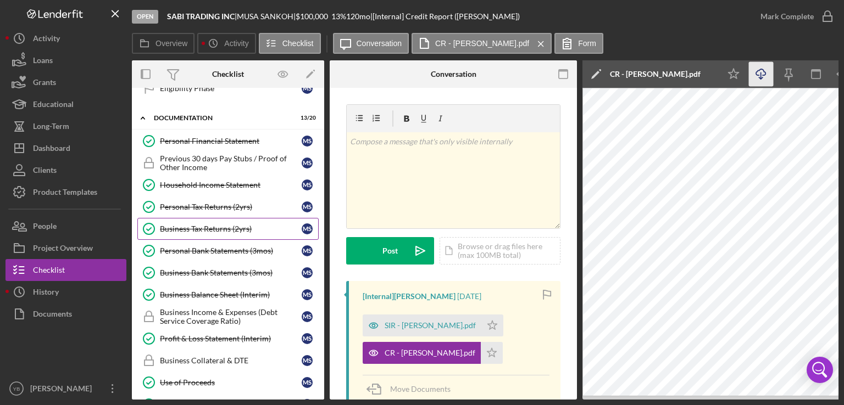
click at [200, 226] on div "Business Tax Returns (2yrs)" at bounding box center [231, 229] width 142 height 9
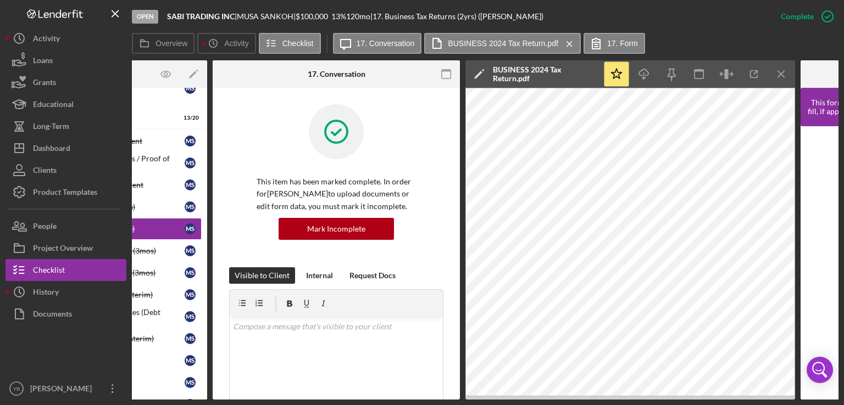
scroll to position [0, 119]
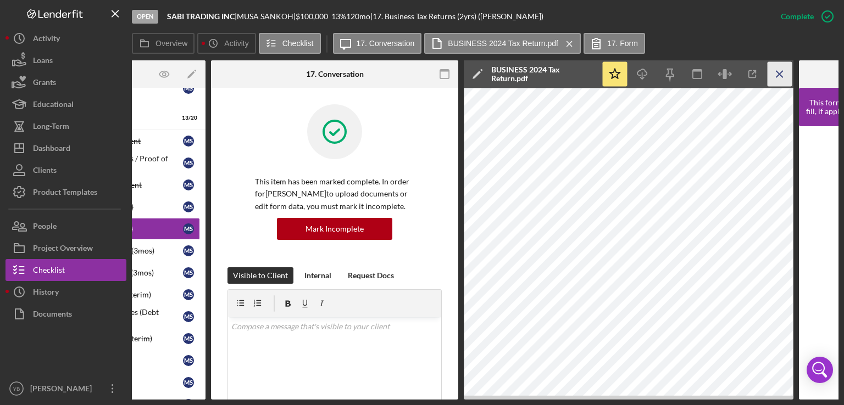
click at [776, 77] on line "button" at bounding box center [779, 74] width 6 height 6
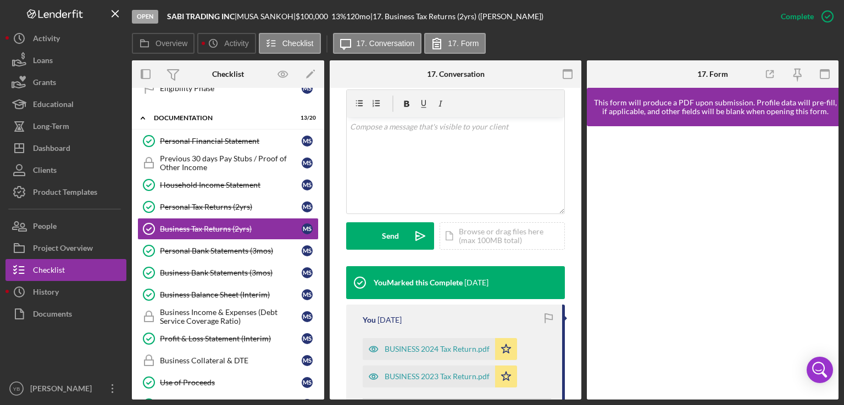
scroll to position [215, 0]
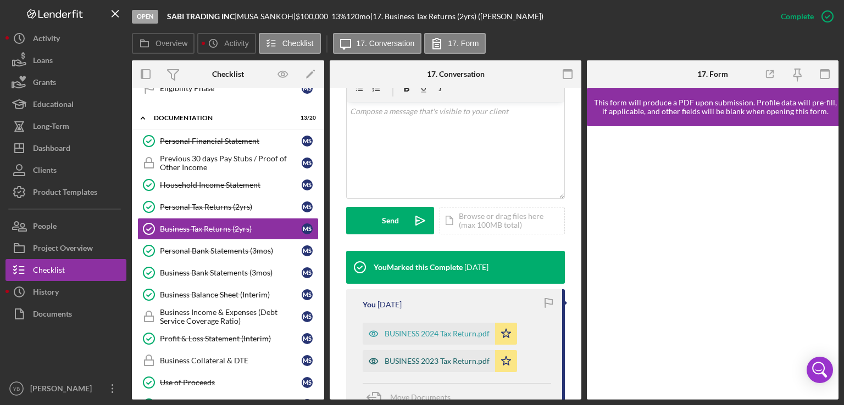
click at [448, 361] on div "BUSINESS 2023 Tax Return.pdf" at bounding box center [436, 361] width 105 height 9
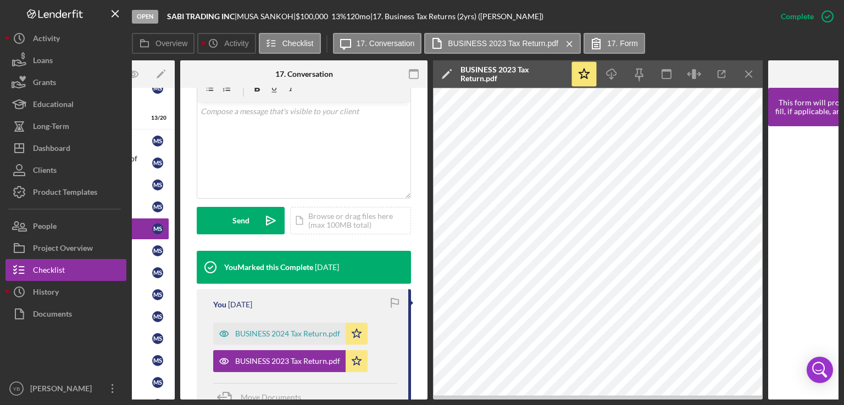
scroll to position [0, 150]
click at [749, 69] on icon "Icon/Menu Close" at bounding box center [748, 74] width 25 height 25
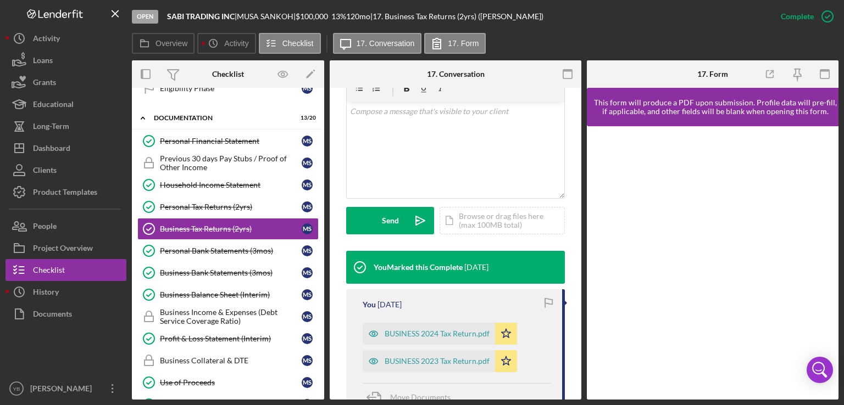
scroll to position [0, 0]
click at [237, 203] on div "Personal Tax Returns (2yrs)" at bounding box center [231, 207] width 142 height 9
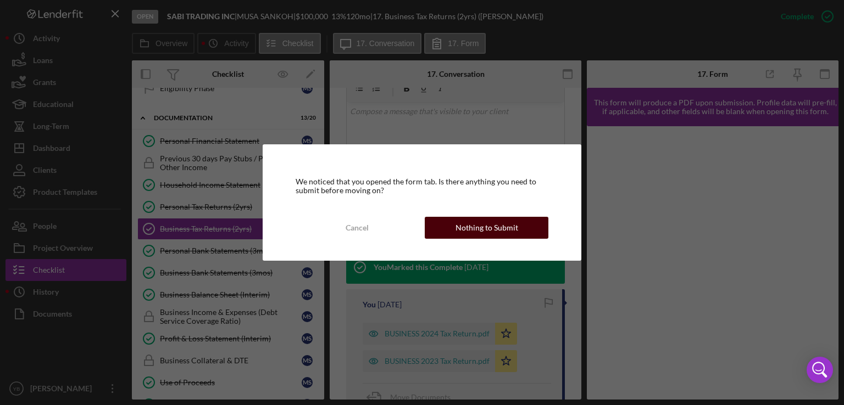
click at [472, 232] on div "Nothing to Submit" at bounding box center [486, 228] width 63 height 22
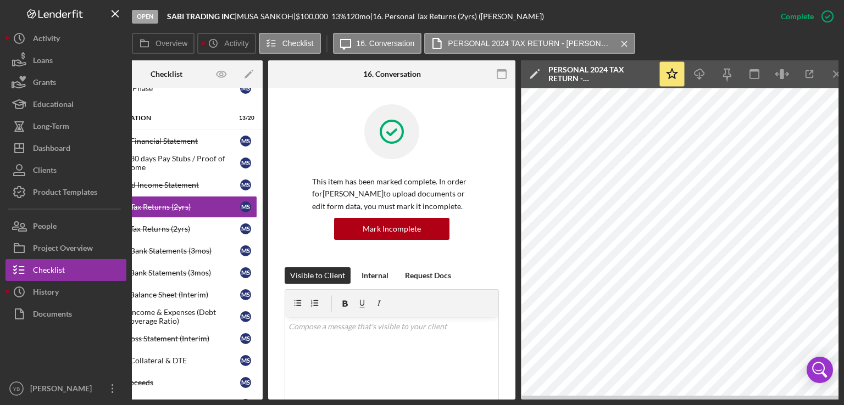
scroll to position [0, 73]
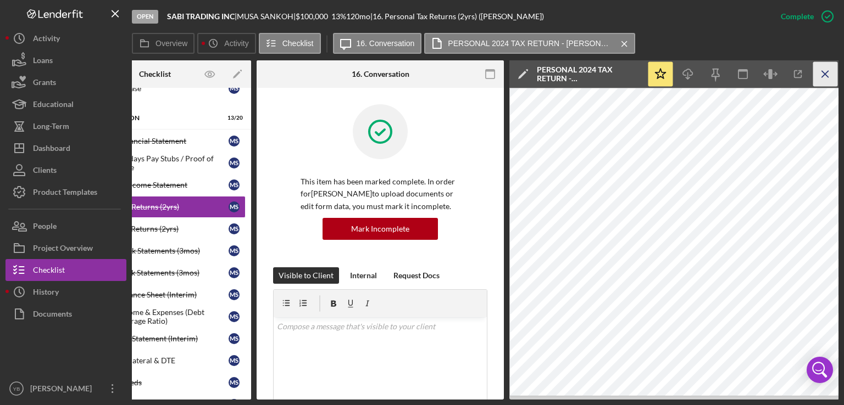
click at [828, 75] on icon "Icon/Menu Close" at bounding box center [825, 74] width 25 height 25
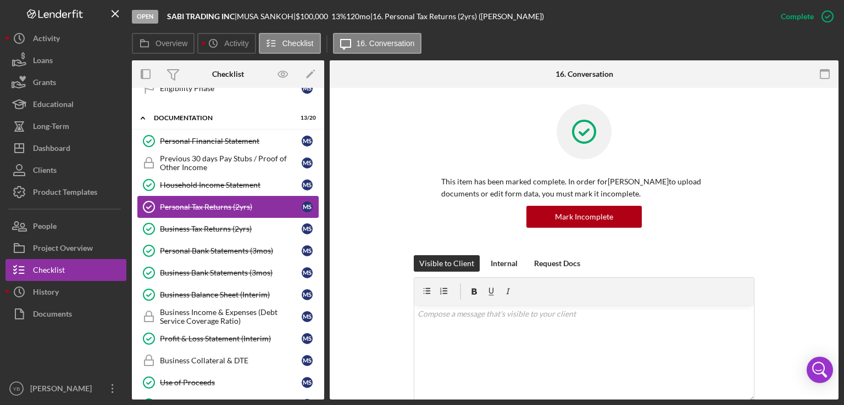
click at [225, 205] on div "Personal Tax Returns (2yrs)" at bounding box center [231, 207] width 142 height 9
click at [817, 170] on div "This item has been marked complete. In order for MUSA SANKOH to upload document…" at bounding box center [584, 179] width 476 height 151
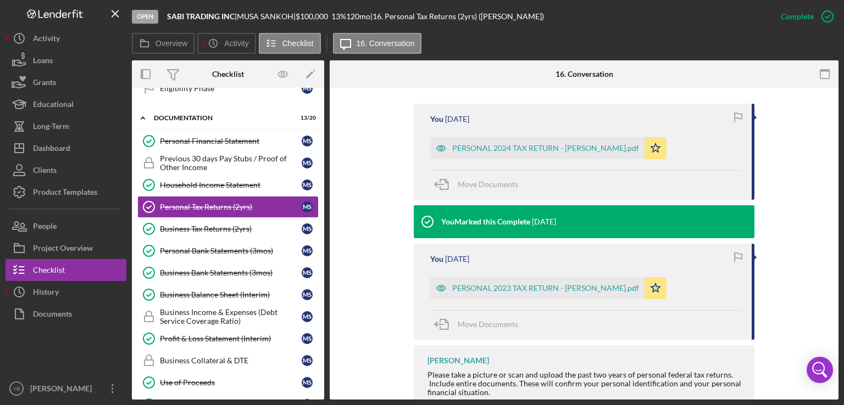
scroll to position [352, 0]
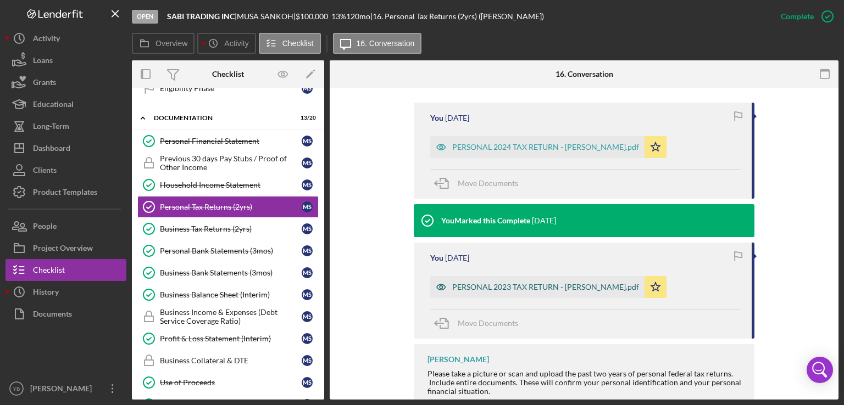
click at [549, 293] on div "PERSONAL 2023 TAX RETURN - MUSA SANKOH.pdf" at bounding box center [537, 287] width 214 height 22
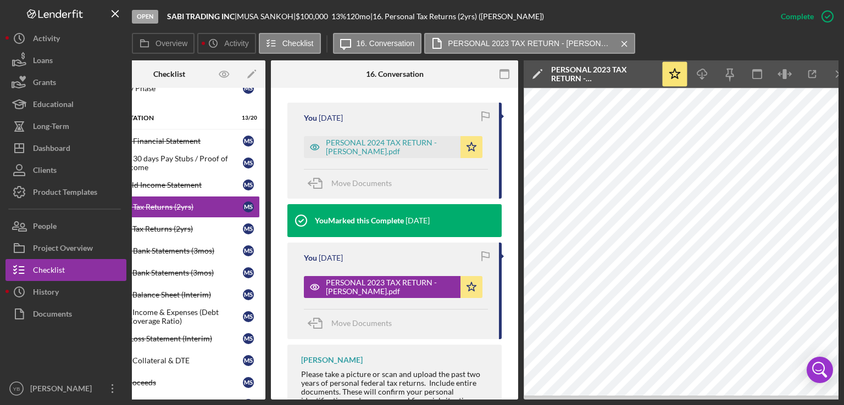
scroll to position [0, 73]
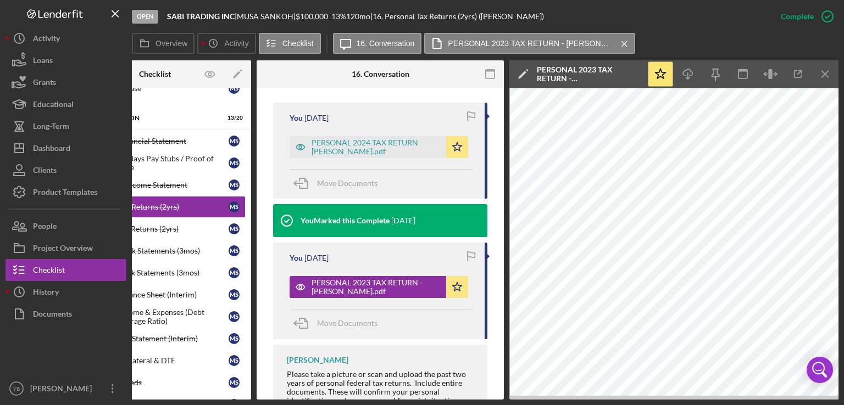
click at [318, 73] on div at bounding box center [298, 73] width 82 height 27
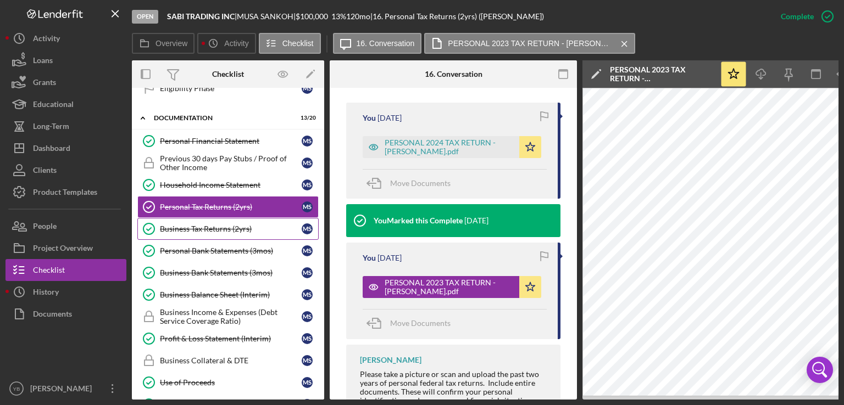
click at [211, 226] on div "Business Tax Returns (2yrs)" at bounding box center [231, 229] width 142 height 9
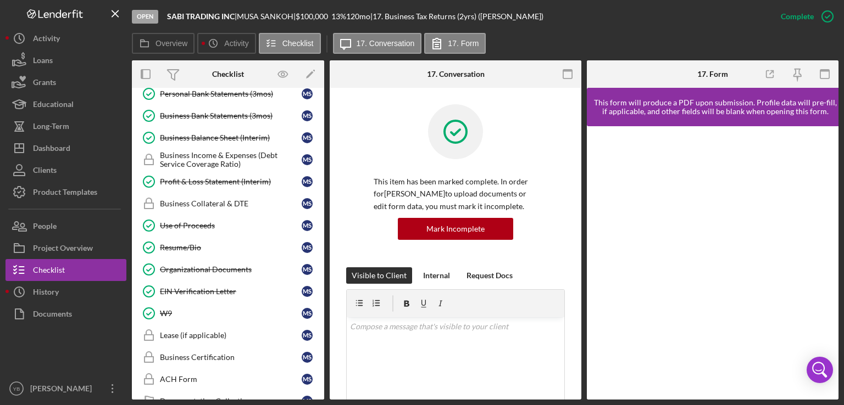
scroll to position [534, 0]
click at [246, 177] on div "Profit & Loss Statement (Interim)" at bounding box center [231, 181] width 142 height 9
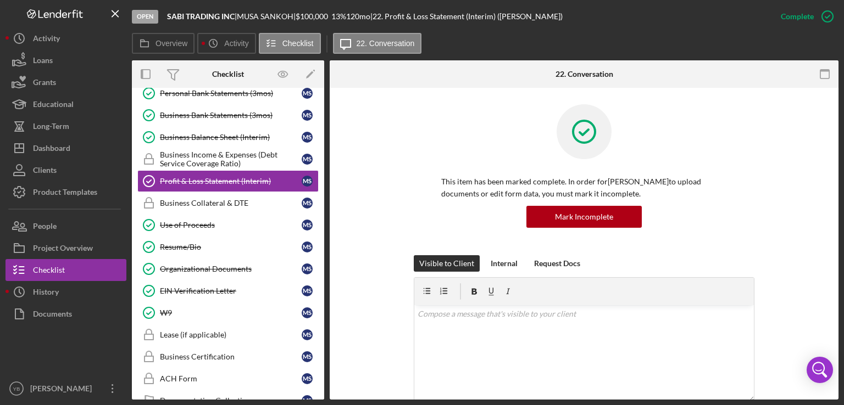
click at [777, 149] on div "This item has been marked complete. In order for MUSA SANKOH to upload document…" at bounding box center [584, 179] width 476 height 151
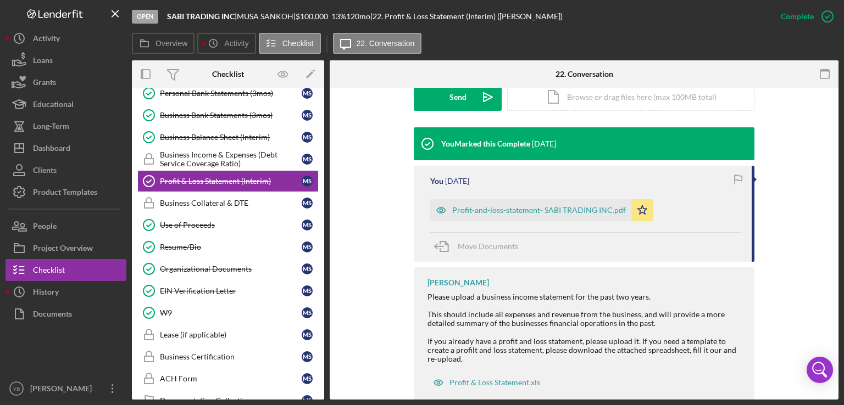
scroll to position [330, 0]
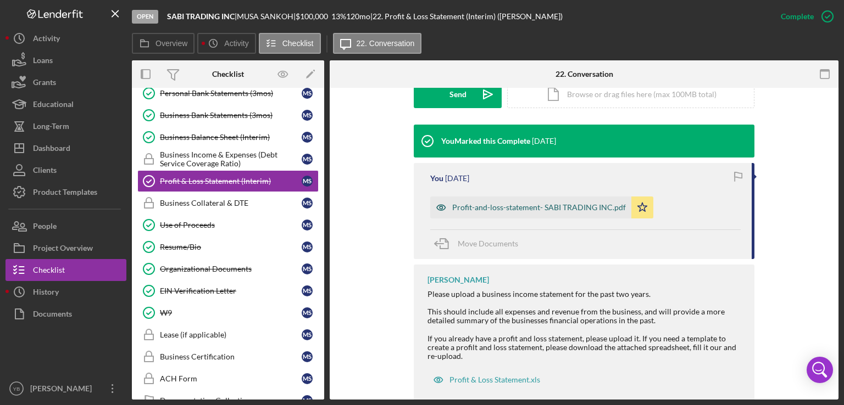
click at [551, 207] on div "Profit-and-loss-statement- SABI TRADING INC.pdf" at bounding box center [539, 207] width 174 height 9
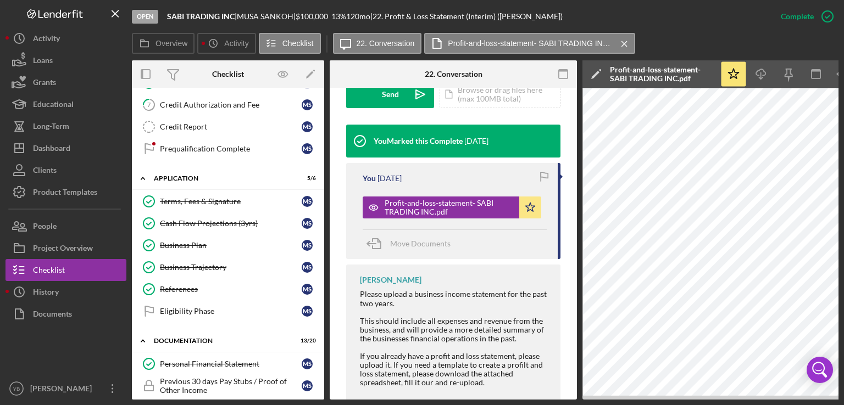
scroll to position [144, 0]
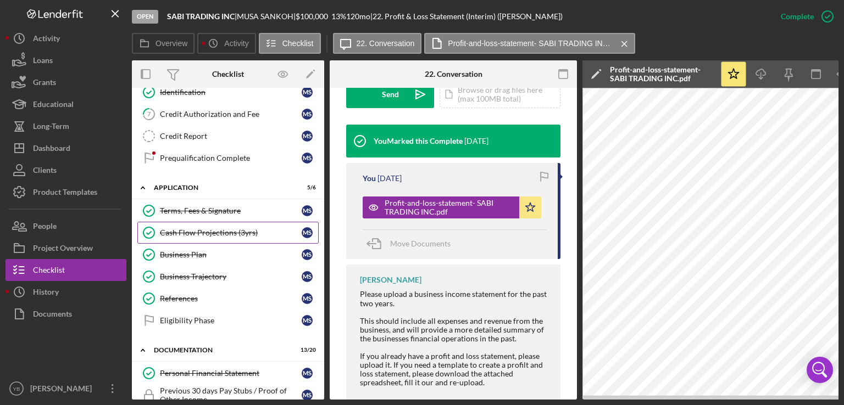
click at [208, 229] on div "Cash Flow Projections (3yrs)" at bounding box center [231, 232] width 142 height 9
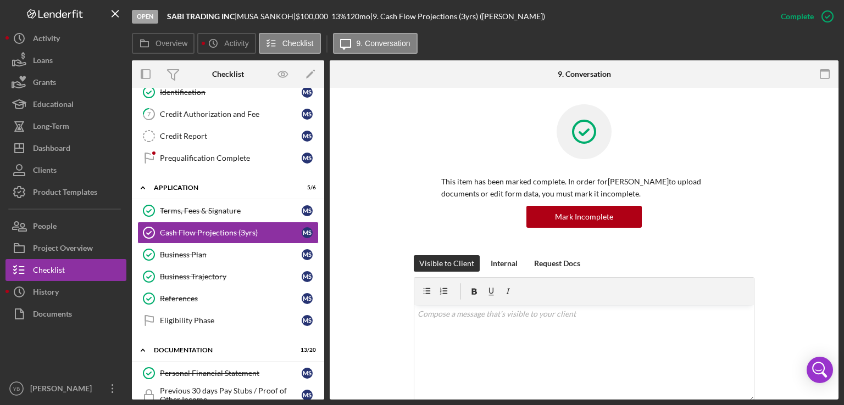
click at [768, 183] on div "This item has been marked complete. In order for MUSA SANKOH to upload document…" at bounding box center [584, 179] width 476 height 151
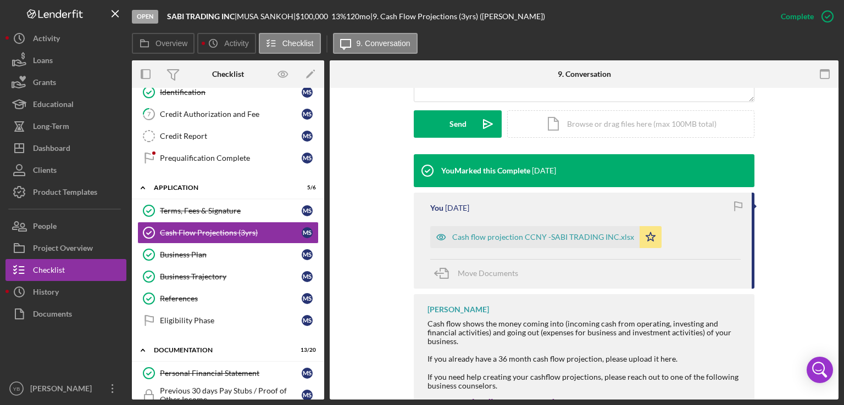
scroll to position [417, 0]
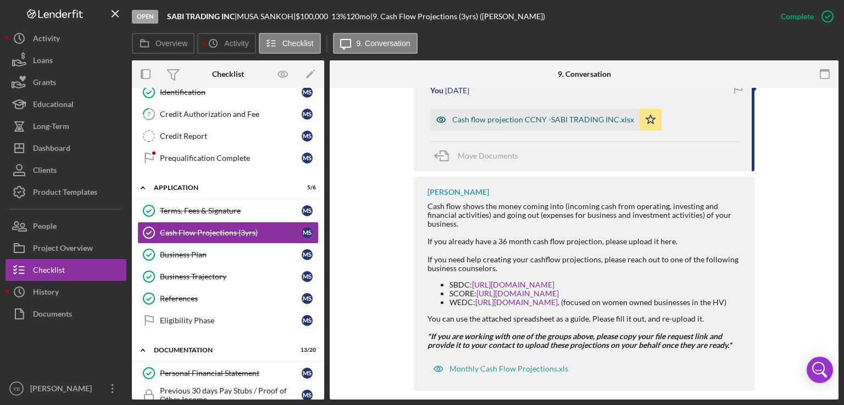
click at [571, 116] on div "Cash flow projection CCNY -SABI TRADING INC.xlsx" at bounding box center [543, 119] width 182 height 9
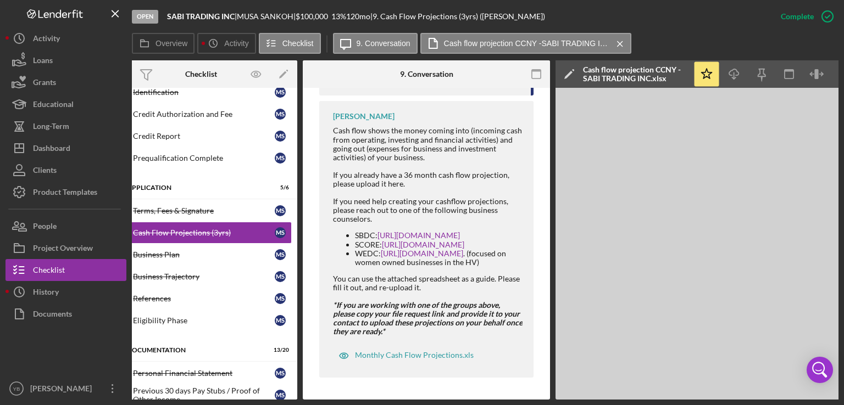
scroll to position [0, 0]
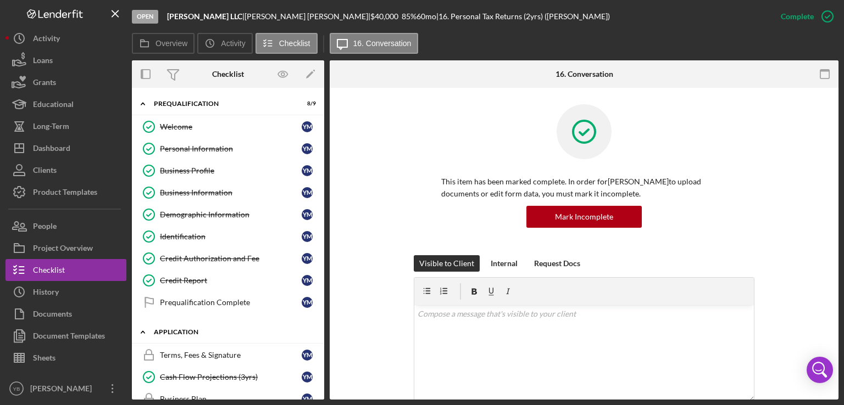
scroll to position [132, 0]
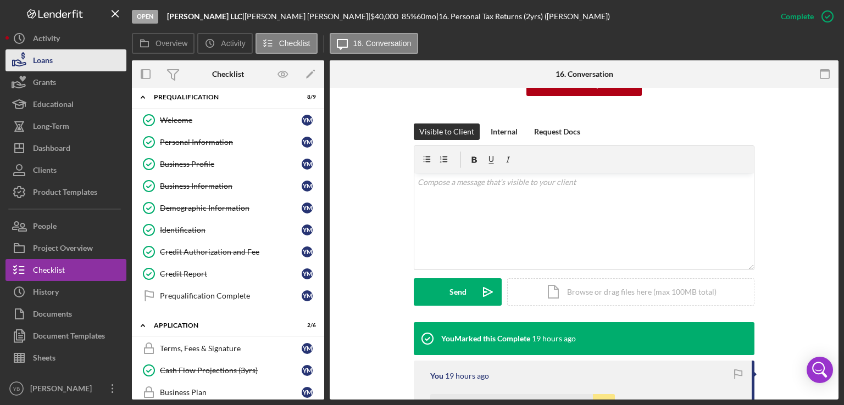
click at [40, 66] on div "Loans" at bounding box center [43, 61] width 20 height 25
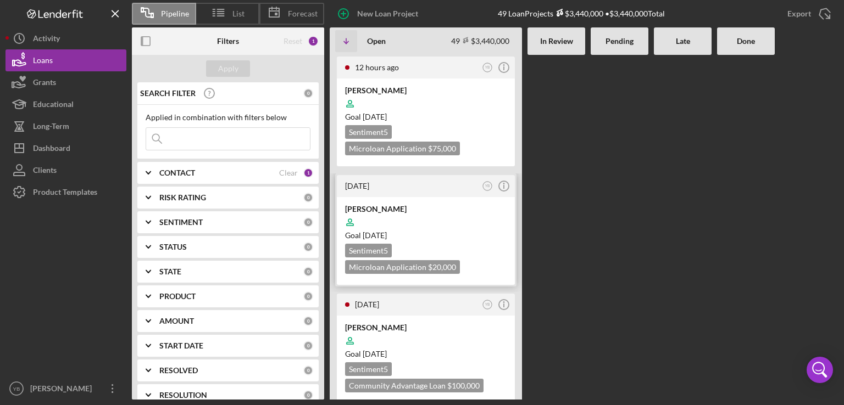
click at [434, 221] on div at bounding box center [425, 222] width 161 height 21
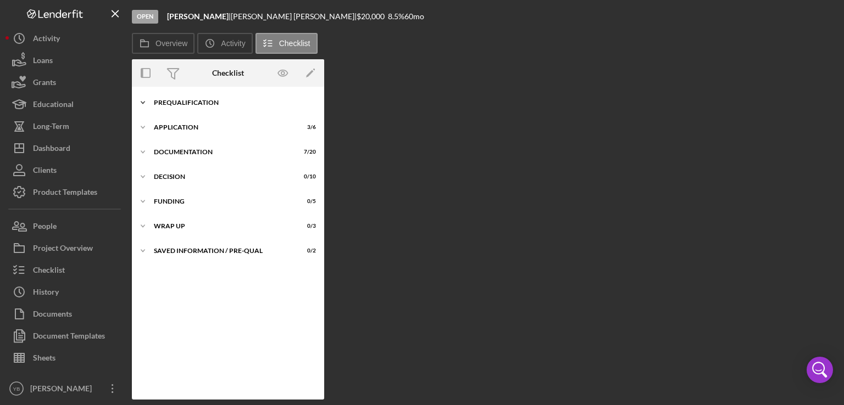
click at [193, 103] on div "Prequalification" at bounding box center [232, 102] width 157 height 7
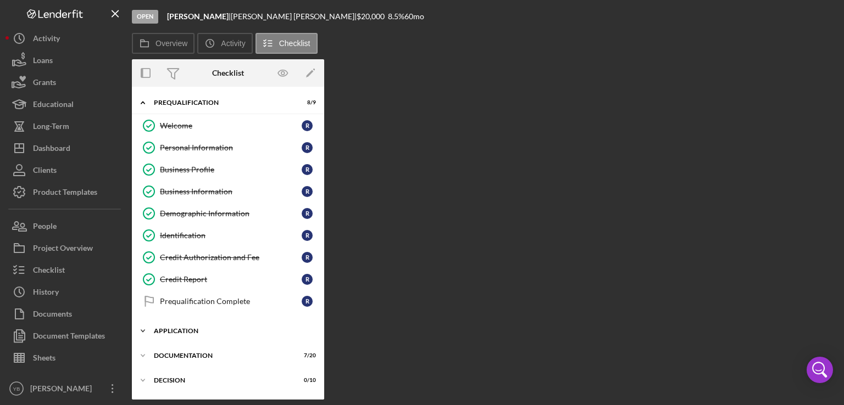
click at [193, 328] on div "Application" at bounding box center [232, 331] width 157 height 7
click at [322, 272] on div "Icon/Expander Prequalification 8 / 9 Welcome Welcome R Personal Information Per…" at bounding box center [228, 243] width 192 height 313
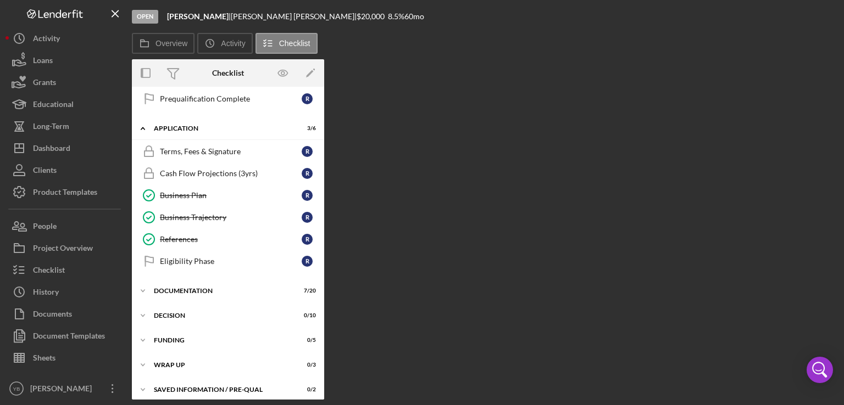
scroll to position [207, 0]
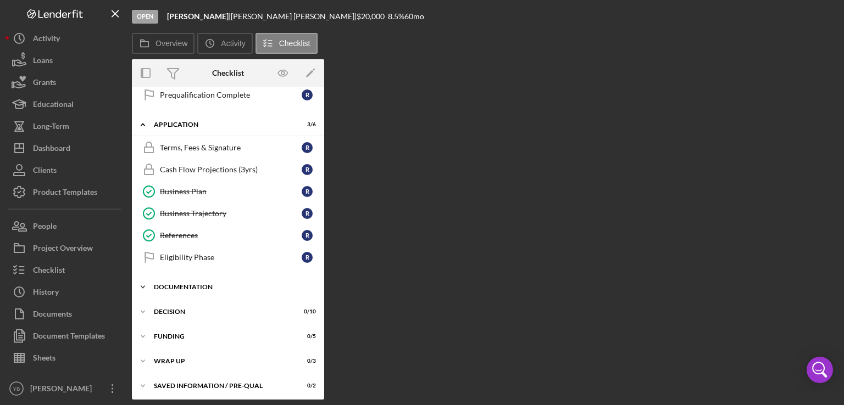
click at [203, 284] on div "Documentation" at bounding box center [232, 287] width 157 height 7
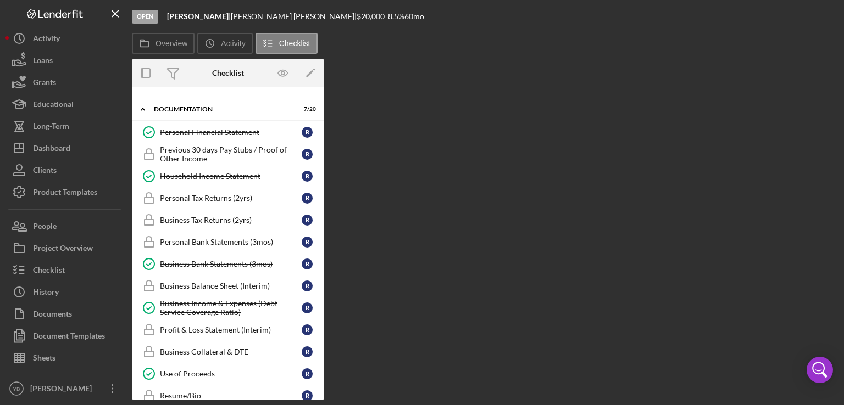
scroll to position [386, 0]
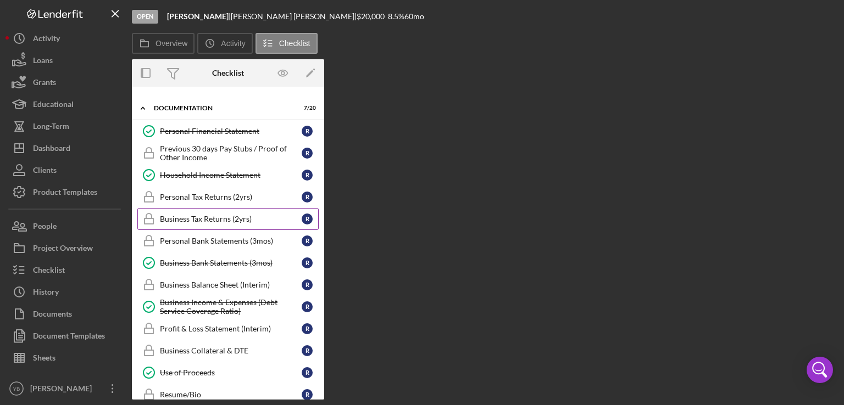
click at [209, 216] on div "Business Tax Returns (2yrs)" at bounding box center [231, 219] width 142 height 9
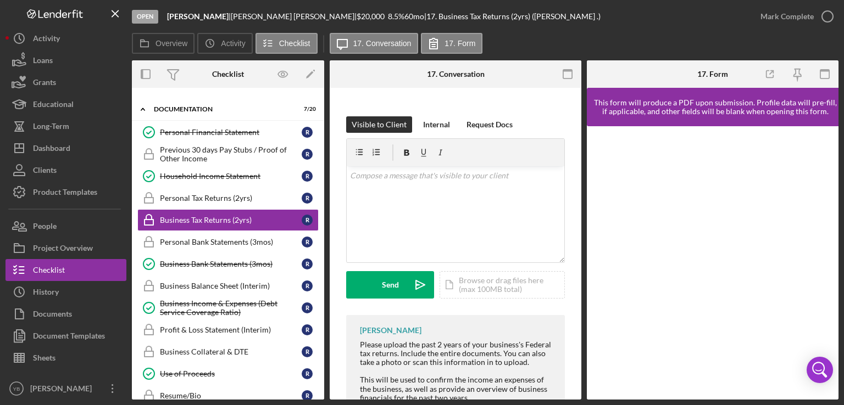
scroll to position [155, 0]
click at [498, 283] on div "Icon/Document Browse or drag files here (max 100MB total) Tap to choose files o…" at bounding box center [501, 283] width 125 height 27
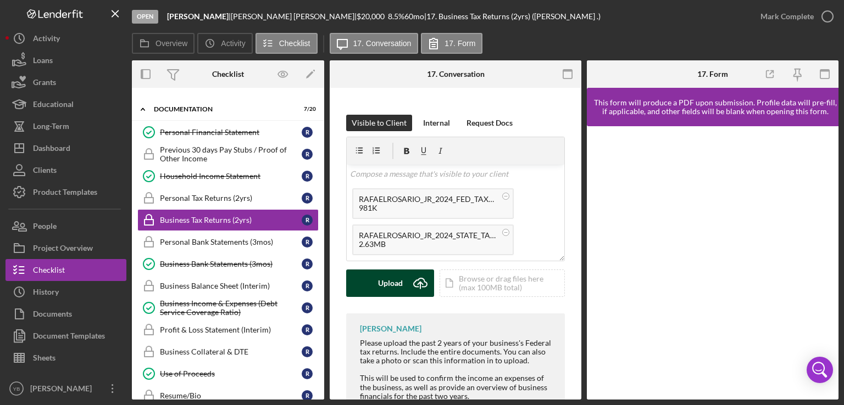
click at [398, 289] on div "Upload" at bounding box center [390, 283] width 25 height 27
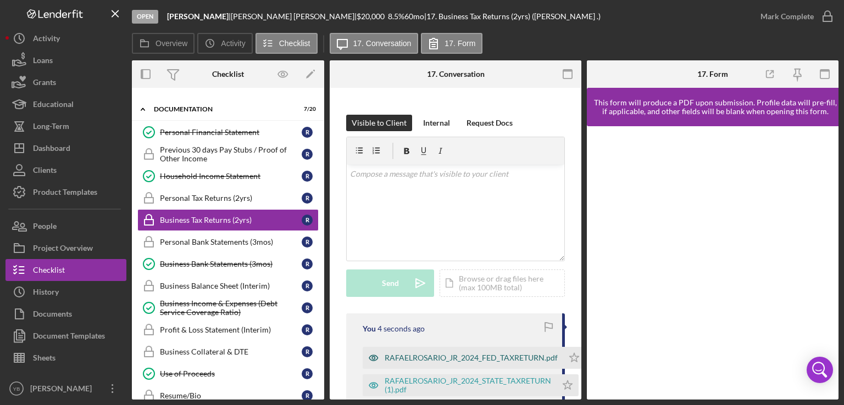
click at [425, 363] on div "RAFAELROSARIO_JR_2024_FED_TAXRETURN.pdf" at bounding box center [463, 358] width 200 height 22
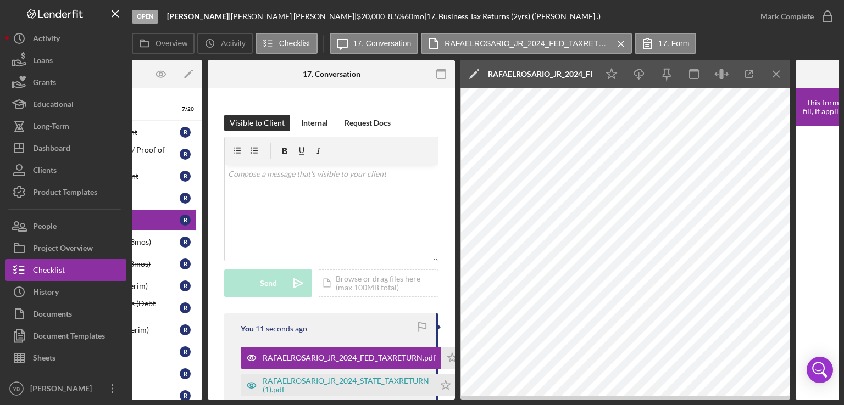
scroll to position [0, 119]
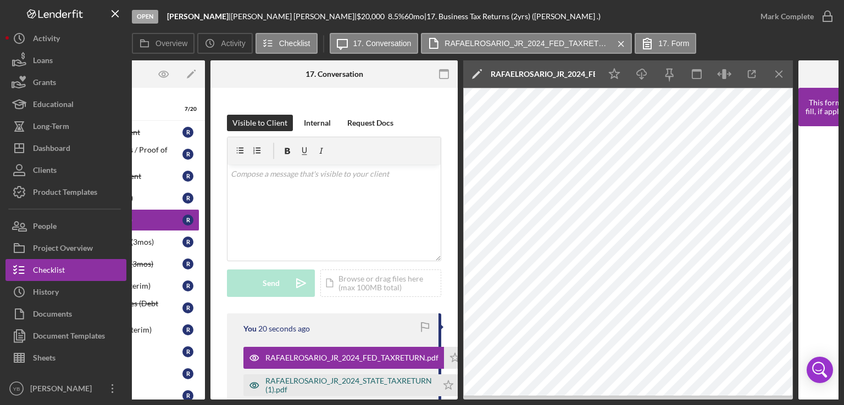
click at [338, 379] on div "RAFAELROSARIO_JR_2024_STATE_TAXRETURN (1).pdf" at bounding box center [348, 386] width 166 height 18
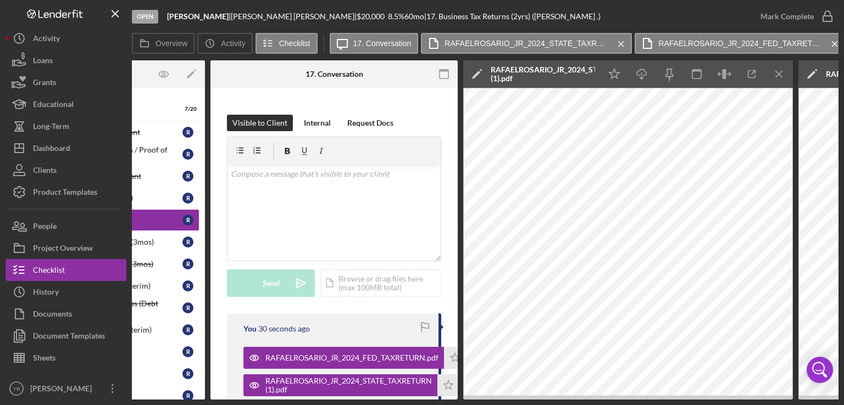
scroll to position [333, 0]
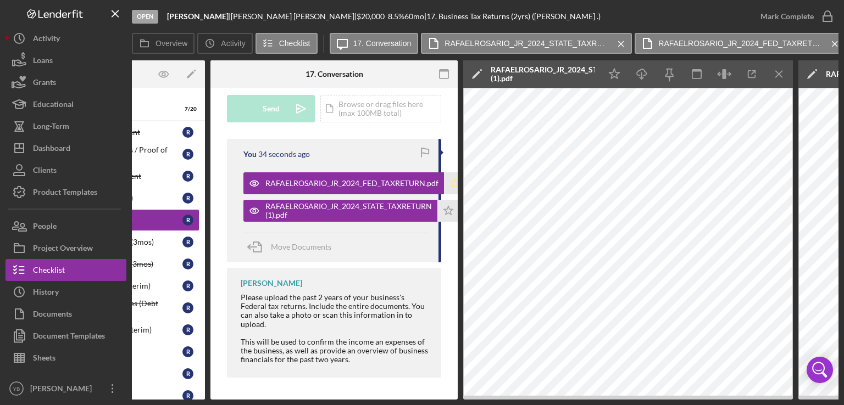
click at [451, 178] on icon "Icon/Star" at bounding box center [455, 183] width 22 height 22
click at [451, 210] on icon "Icon/Star" at bounding box center [448, 211] width 22 height 22
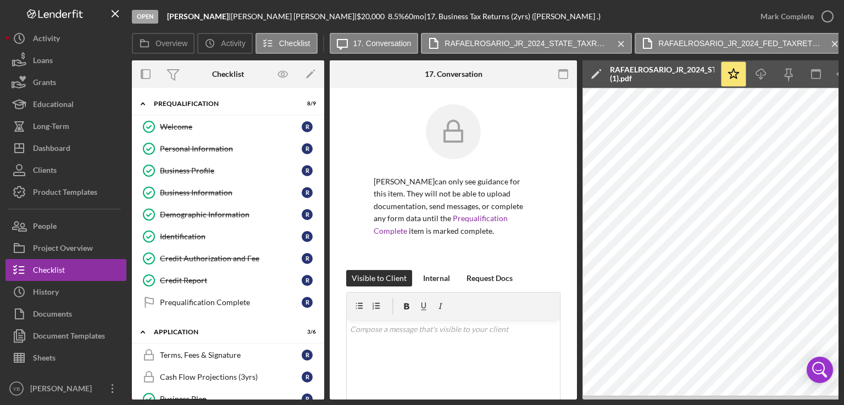
scroll to position [333, 0]
